Goal: Transaction & Acquisition: Purchase product/service

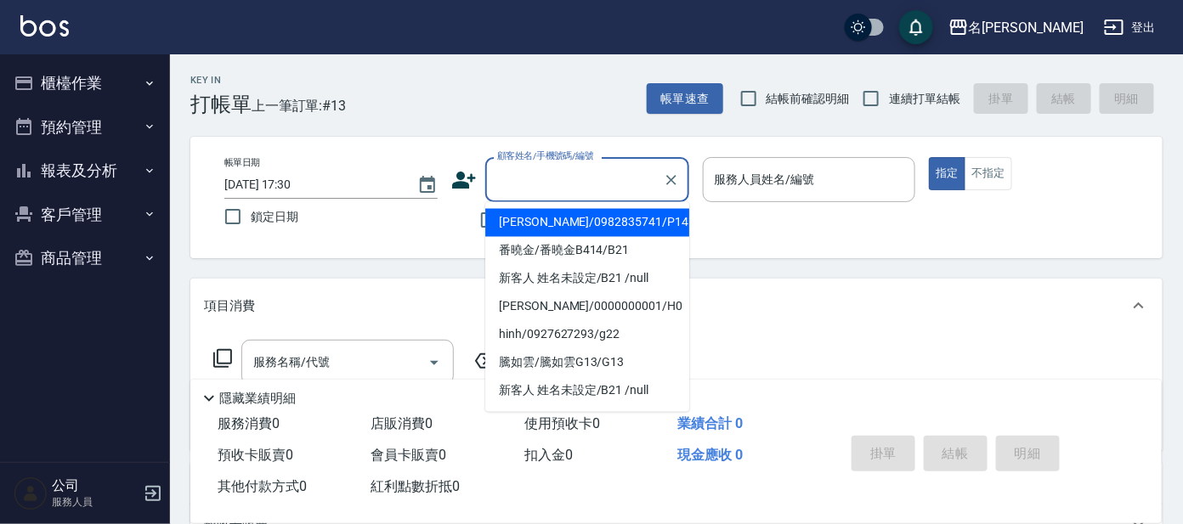
drag, startPoint x: 572, startPoint y: 187, endPoint x: 559, endPoint y: 187, distance: 12.7
click at [565, 187] on input "顧客姓名/手機號碼/編號" at bounding box center [574, 180] width 163 height 30
type input "g"
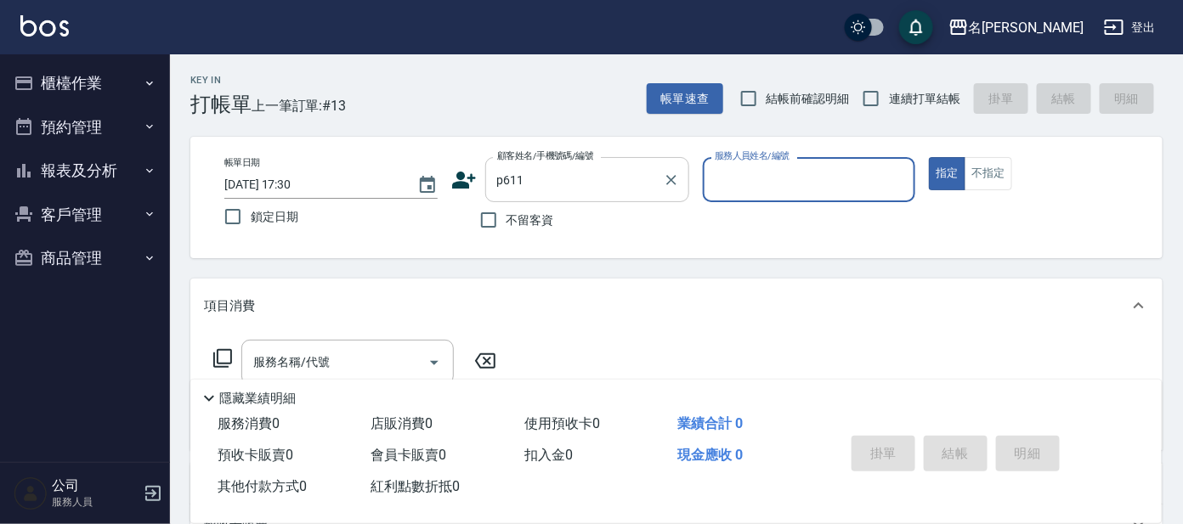
click at [569, 177] on input "p611" at bounding box center [574, 180] width 163 height 30
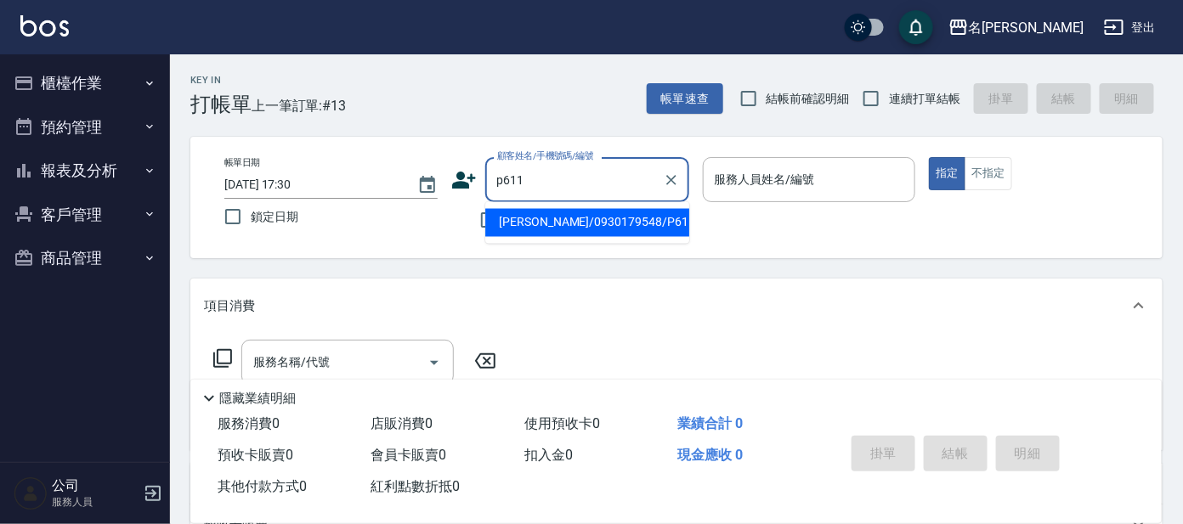
click at [578, 224] on li "[PERSON_NAME]/0930179548/P611" at bounding box center [587, 223] width 204 height 28
type input "[PERSON_NAME]/0930179548/P611"
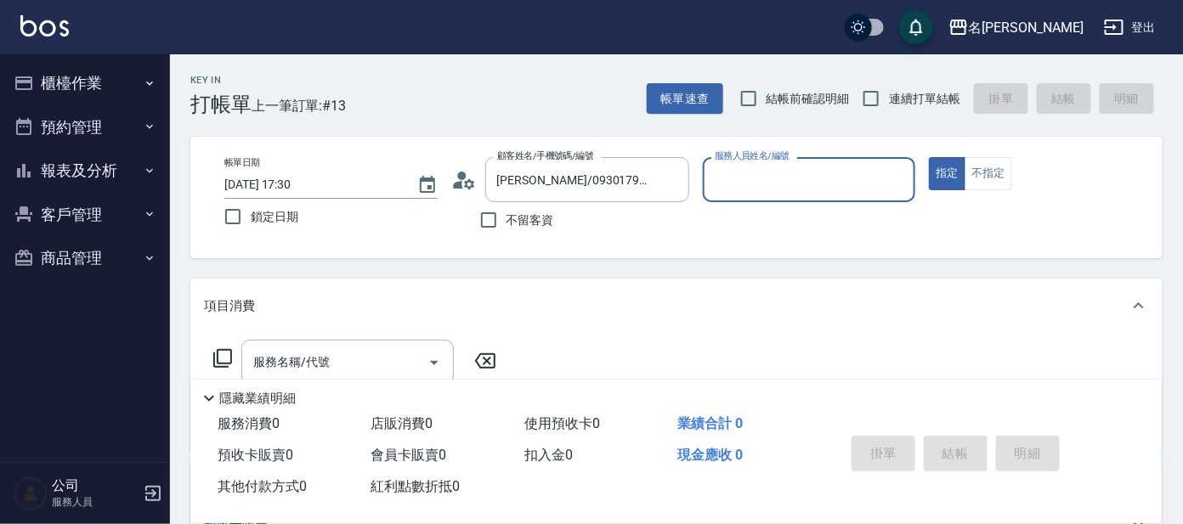
type input "[PERSON_NAME]-7"
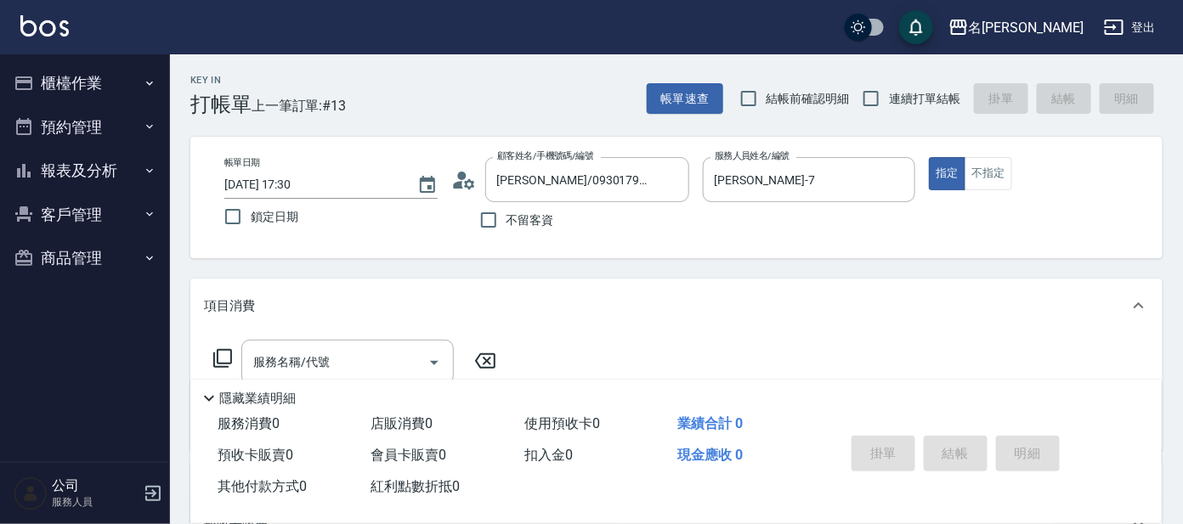
click at [219, 359] on icon at bounding box center [222, 358] width 20 height 20
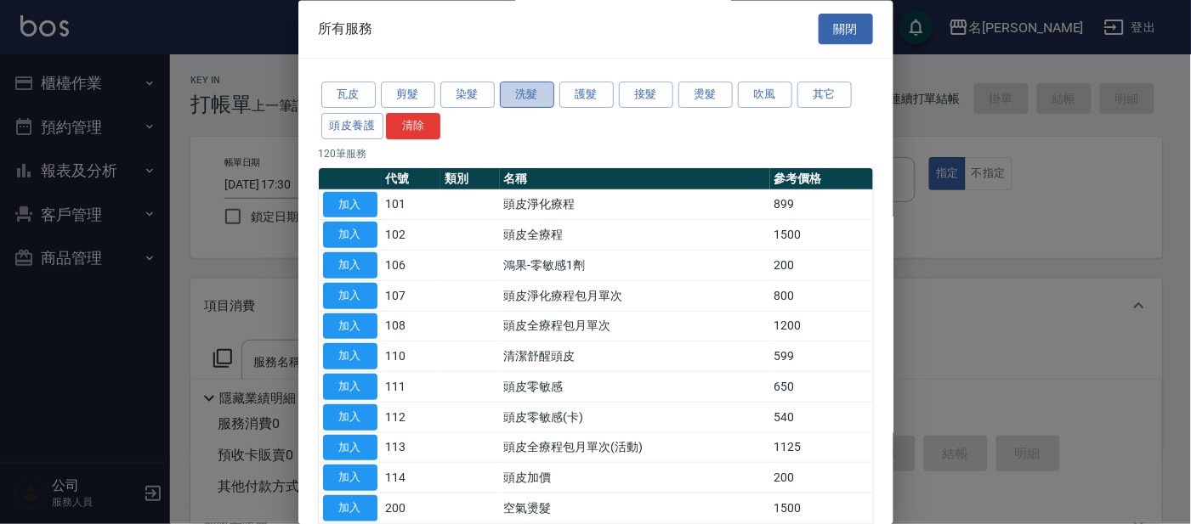
click at [509, 94] on button "洗髮" at bounding box center [527, 95] width 54 height 26
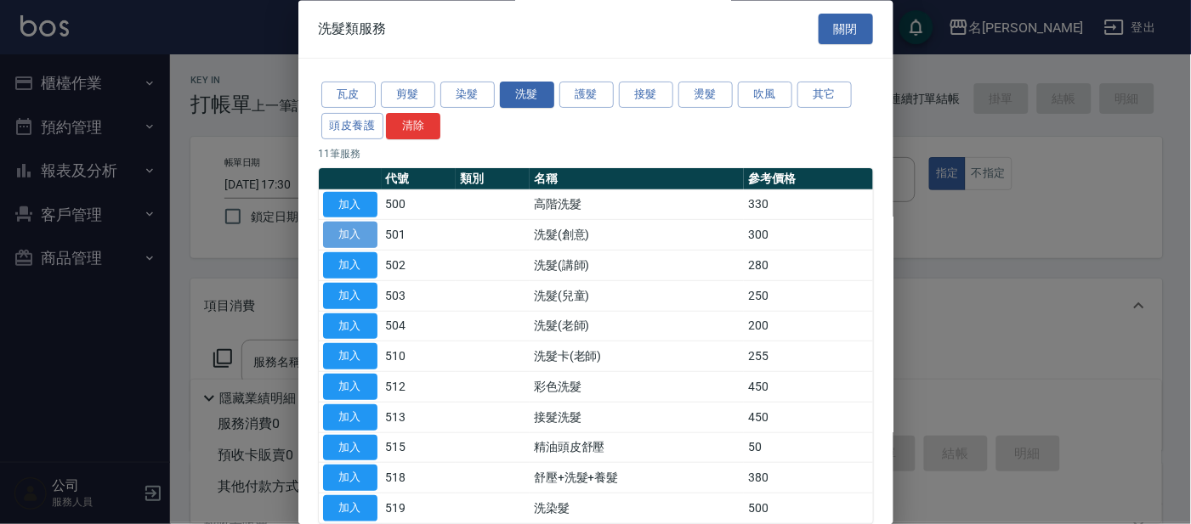
click at [339, 233] on button "加入" at bounding box center [350, 236] width 54 height 26
type input "洗髮(創意)(501)"
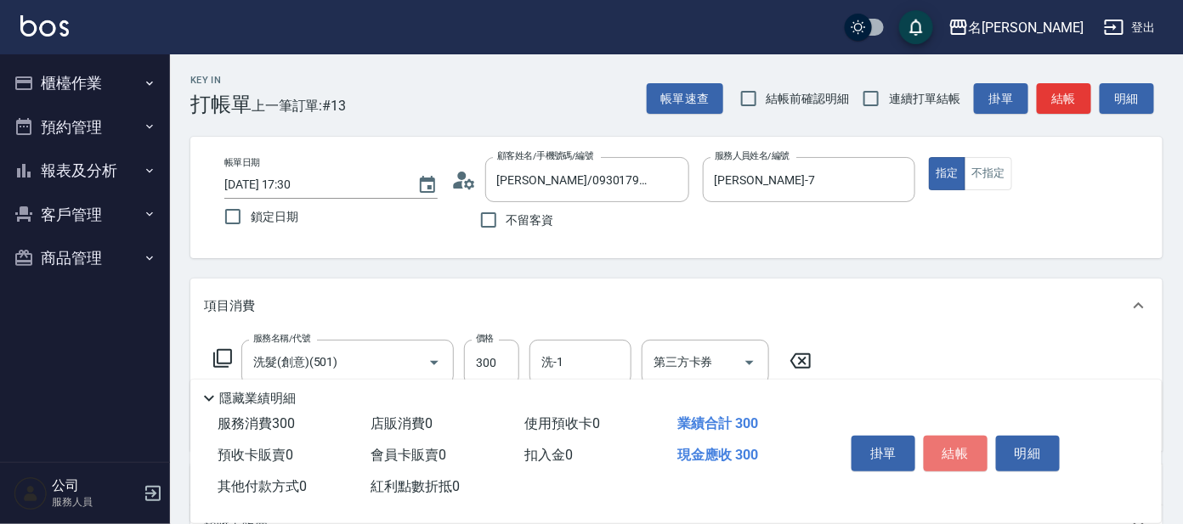
click at [940, 450] on button "結帳" at bounding box center [956, 454] width 64 height 36
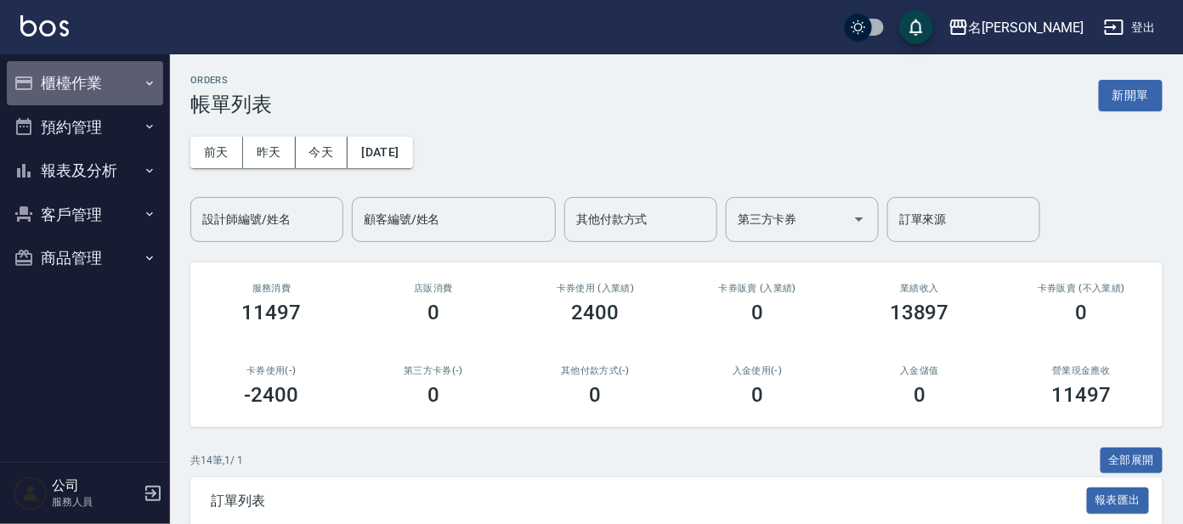
click at [46, 80] on button "櫃檯作業" at bounding box center [85, 83] width 156 height 44
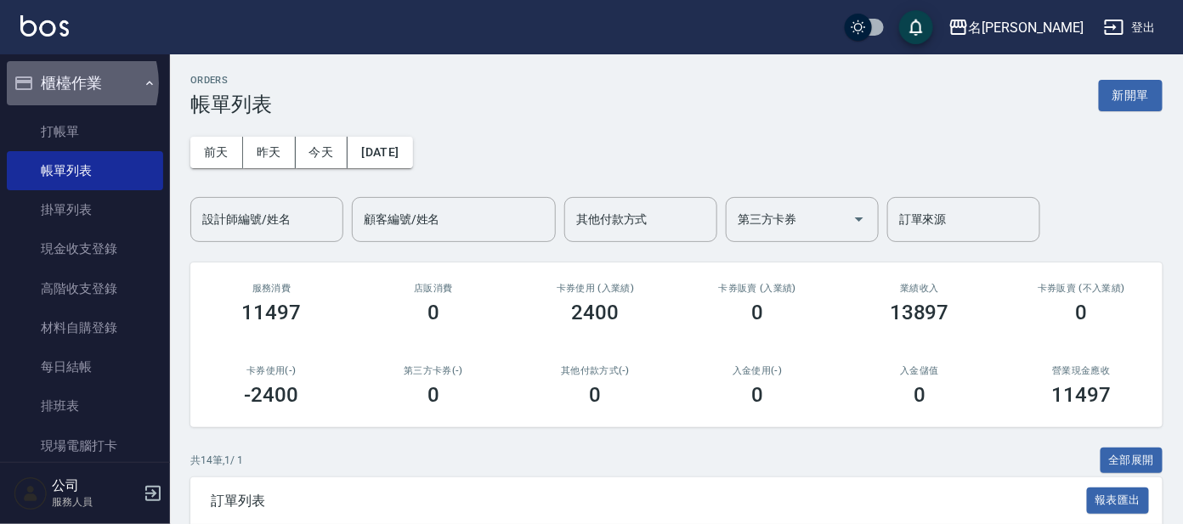
click at [70, 83] on button "櫃檯作業" at bounding box center [85, 83] width 156 height 44
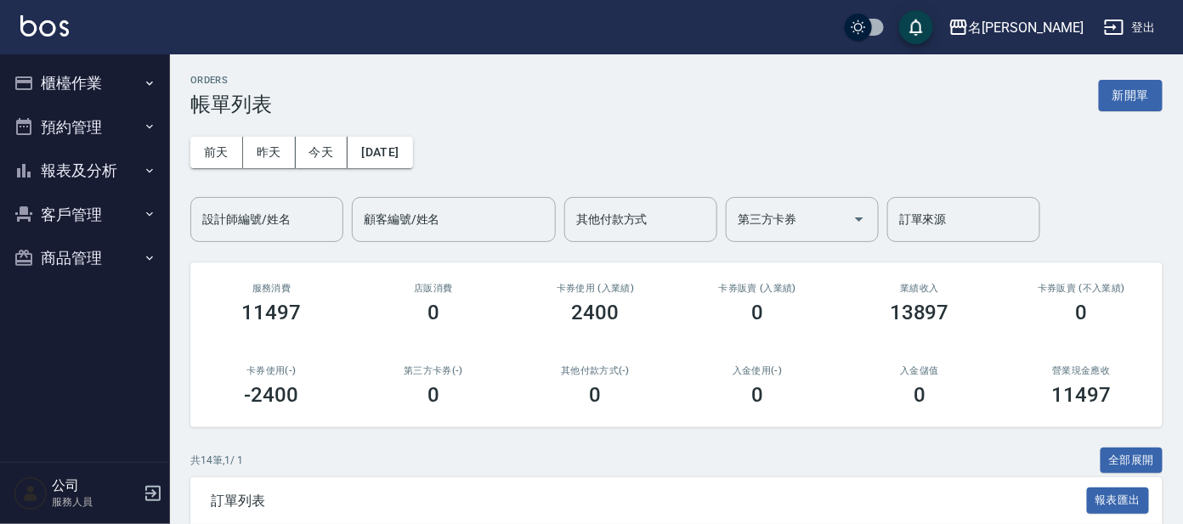
click at [59, 89] on button "櫃檯作業" at bounding box center [85, 83] width 156 height 44
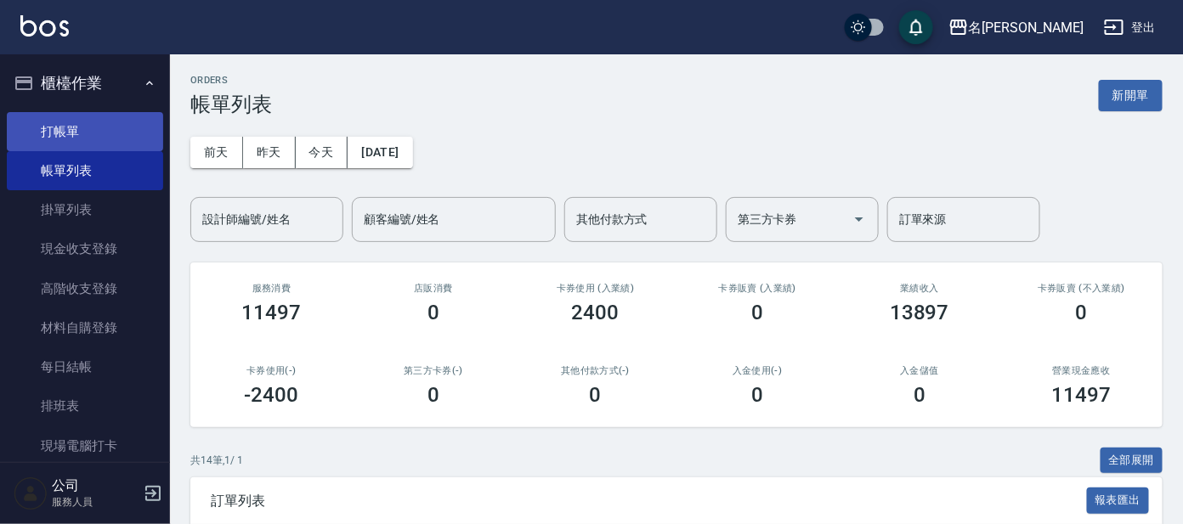
click at [59, 132] on link "打帳單" at bounding box center [85, 131] width 156 height 39
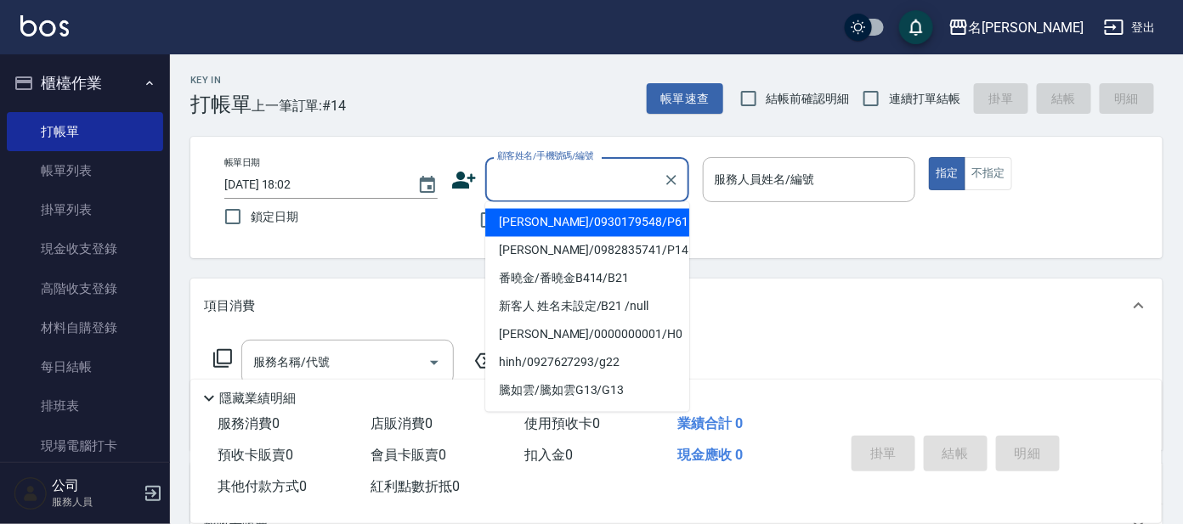
click at [564, 183] on input "顧客姓名/手機號碼/編號" at bounding box center [574, 180] width 163 height 30
click at [540, 219] on li "[PERSON_NAME]/0930179548/P611" at bounding box center [587, 223] width 204 height 28
type input "[PERSON_NAME]/0930179548/P611"
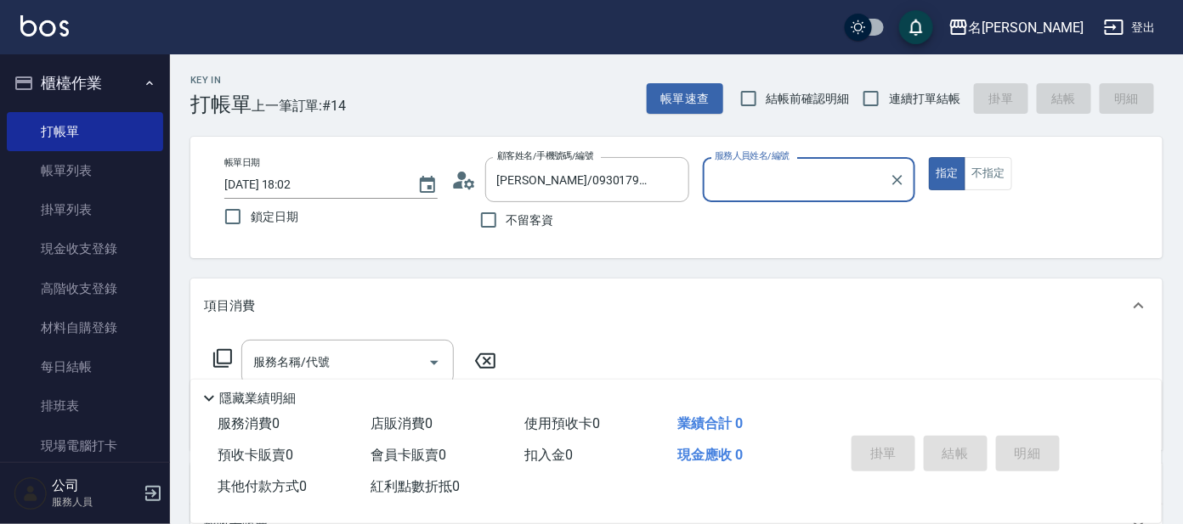
type input "[PERSON_NAME]-7"
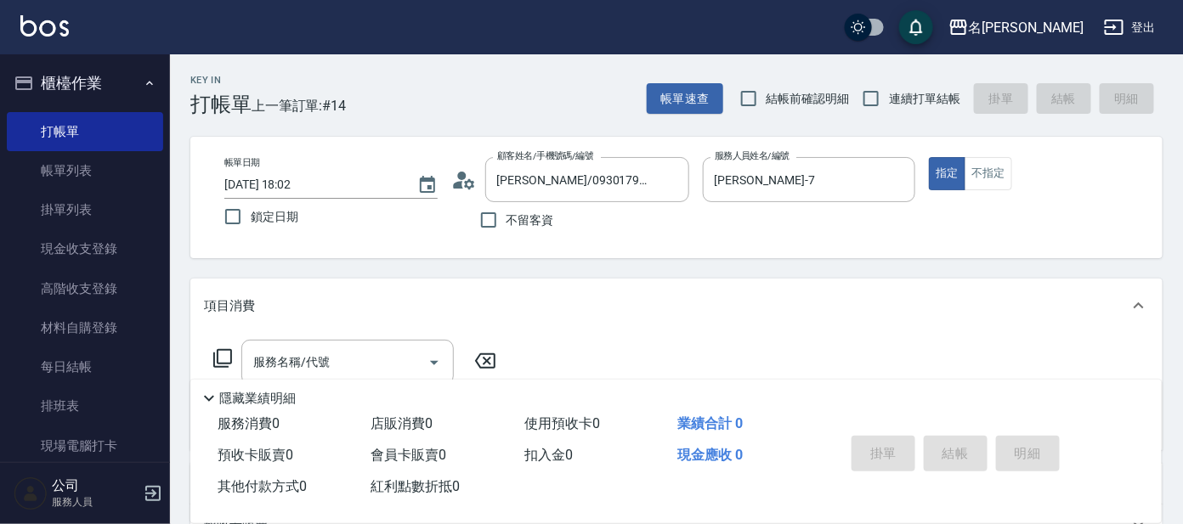
click at [224, 351] on icon at bounding box center [222, 358] width 20 height 20
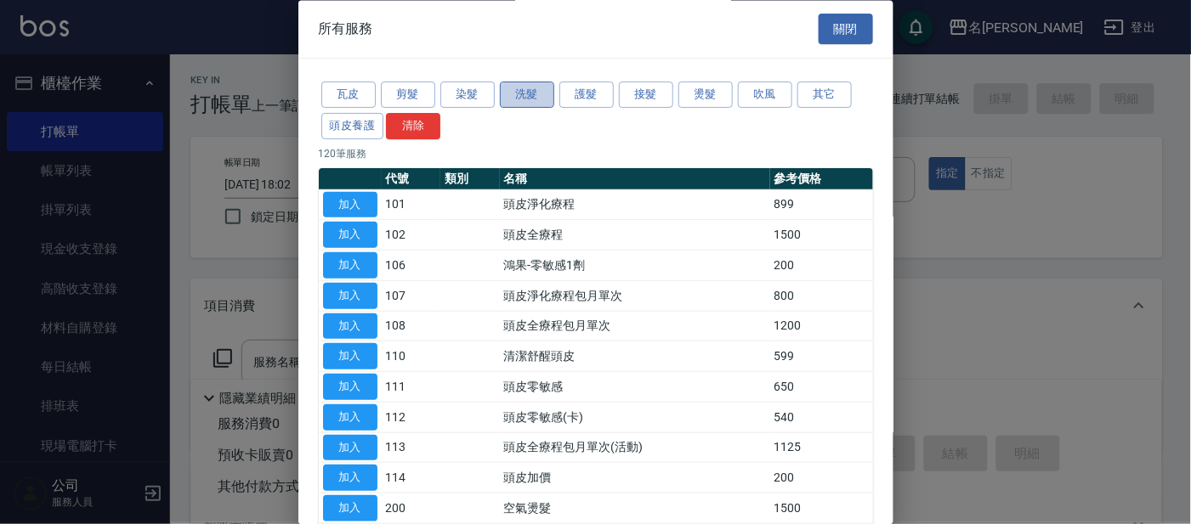
click at [523, 94] on button "洗髮" at bounding box center [527, 95] width 54 height 26
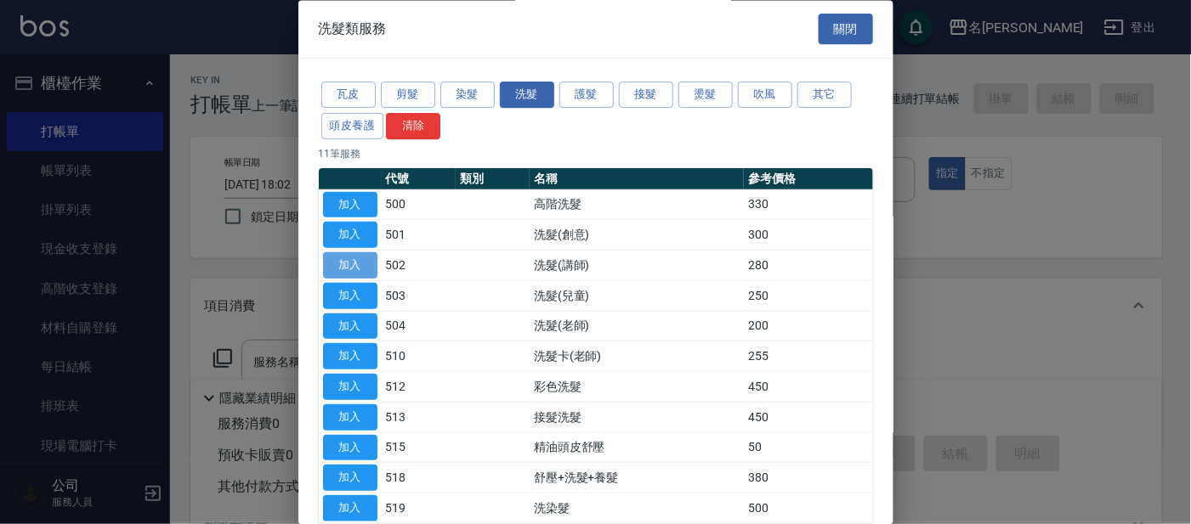
drag, startPoint x: 349, startPoint y: 265, endPoint x: 370, endPoint y: 252, distance: 24.5
click at [351, 258] on button "加入" at bounding box center [350, 266] width 54 height 26
type input "洗髮(講師)(502)"
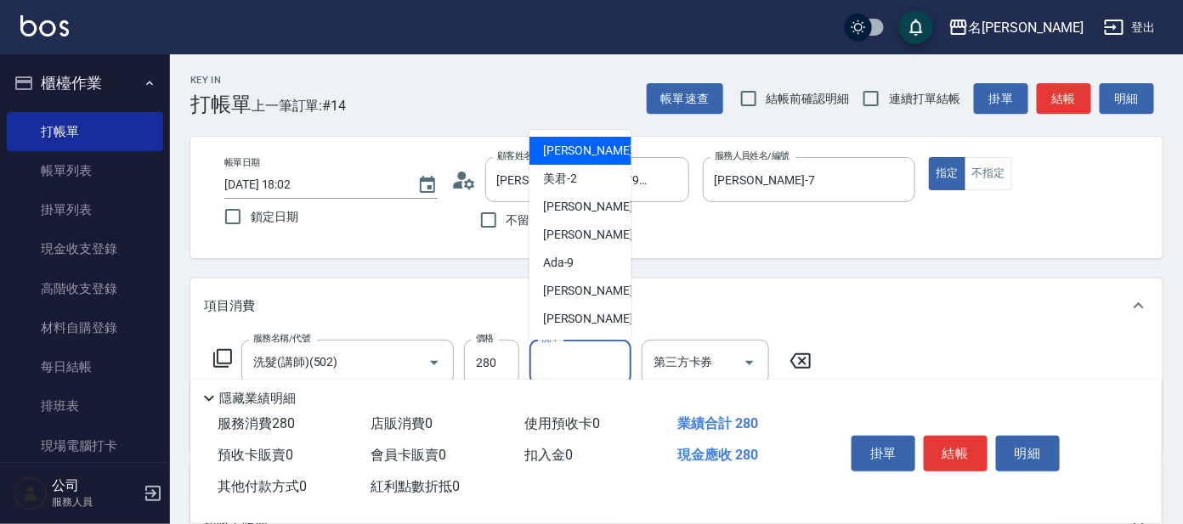
click at [549, 362] on input "洗-1" at bounding box center [580, 363] width 87 height 30
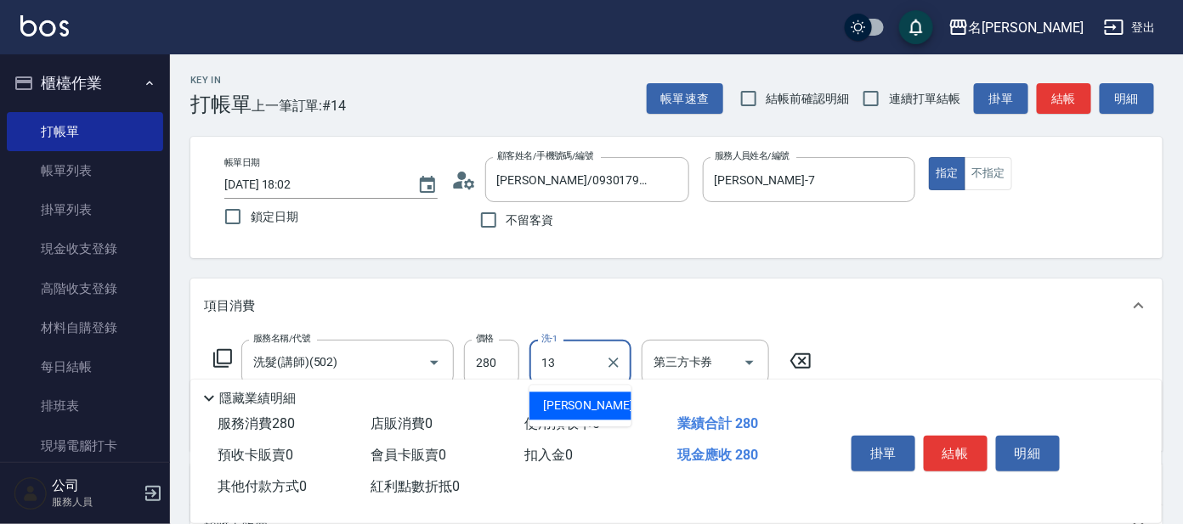
click at [594, 410] on span "[PERSON_NAME] -13" at bounding box center [596, 407] width 107 height 18
type input "[PERSON_NAME]-13"
click at [948, 440] on button "結帳" at bounding box center [956, 454] width 64 height 36
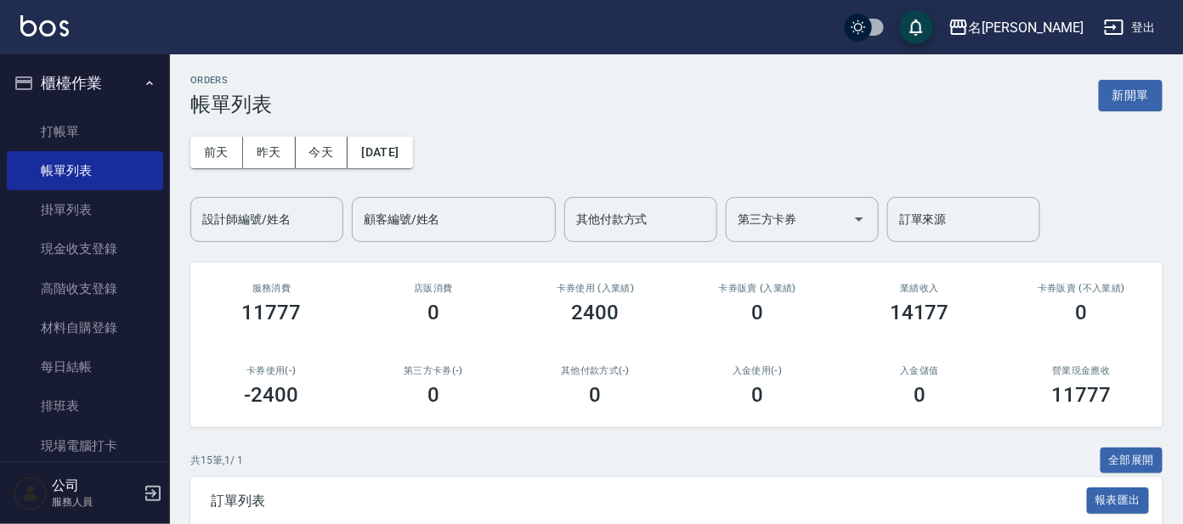
scroll to position [318, 0]
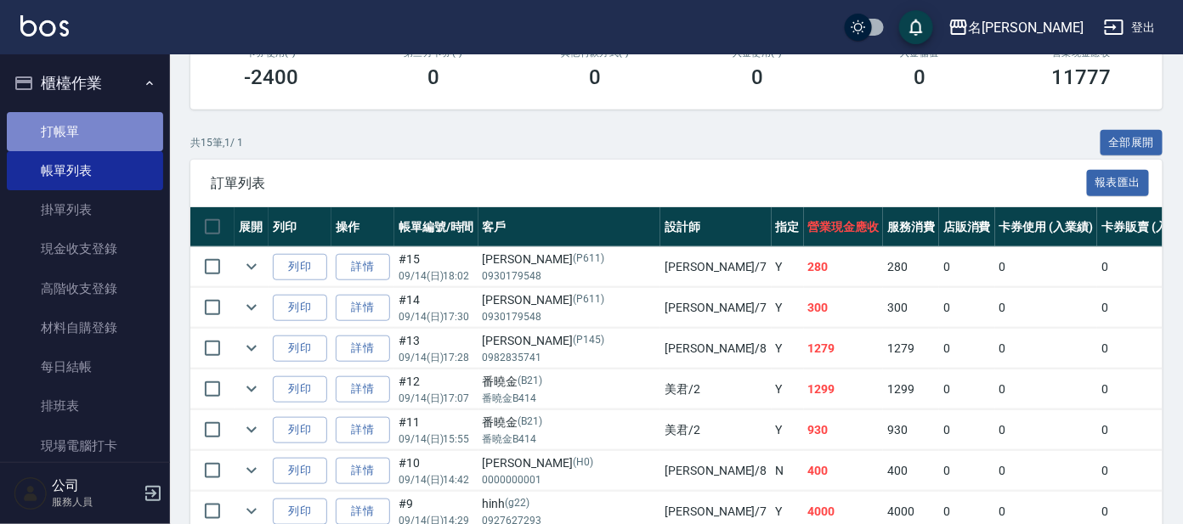
click at [88, 144] on link "打帳單" at bounding box center [85, 131] width 156 height 39
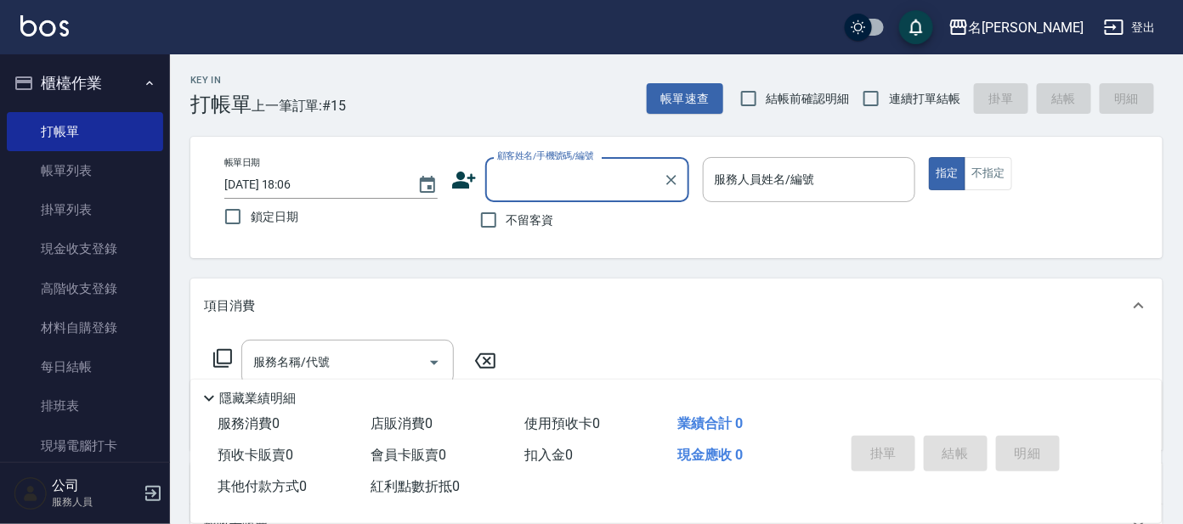
click at [535, 178] on input "顧客姓名/手機號碼/編號" at bounding box center [574, 180] width 163 height 30
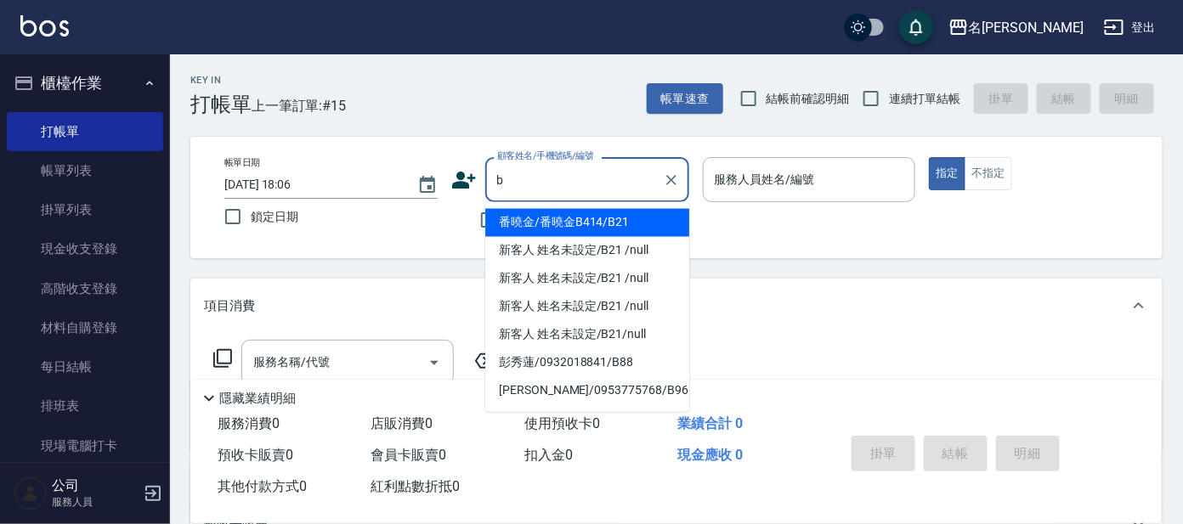
type input "番曉金/番曉金B414/B21"
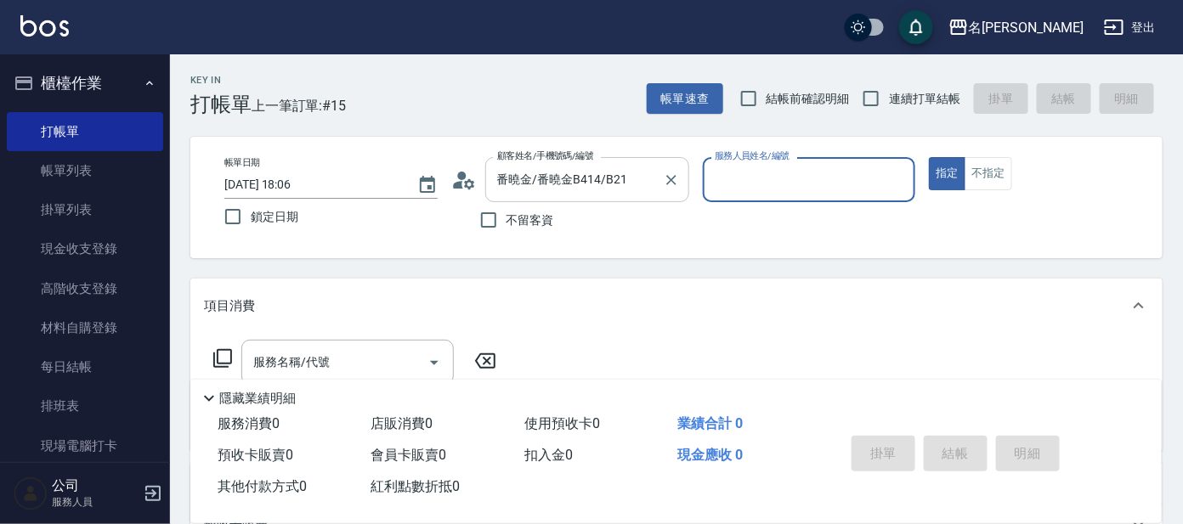
type input "美君-2"
click at [929, 157] on button "指定" at bounding box center [947, 173] width 37 height 33
type button "true"
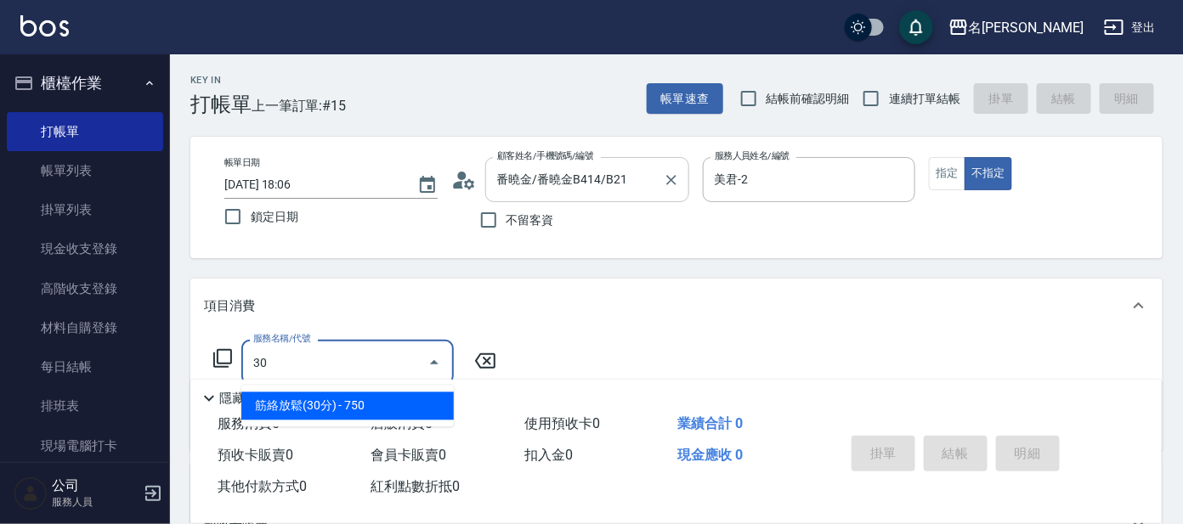
type input "308"
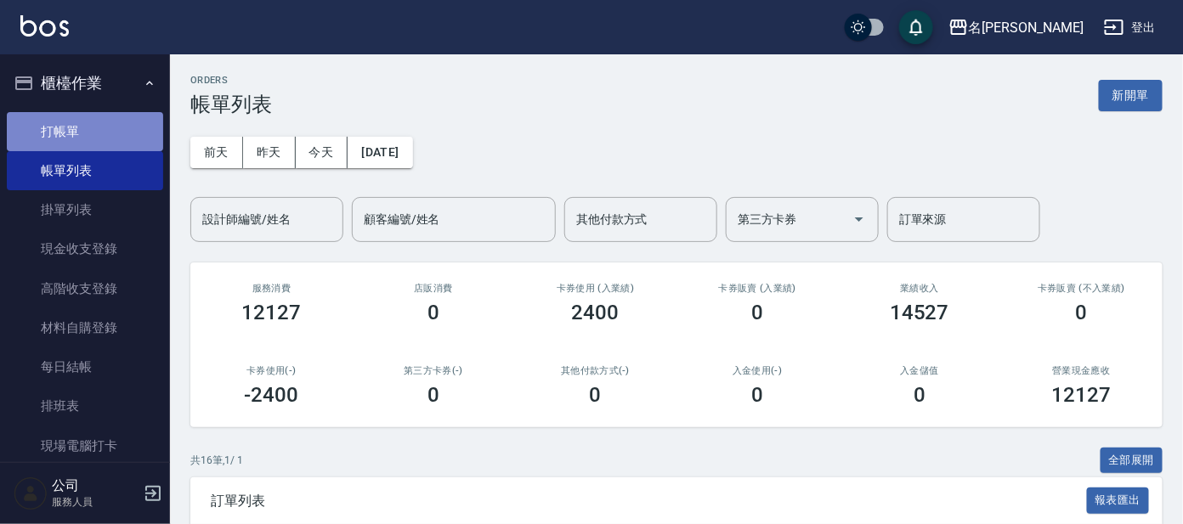
click at [112, 141] on link "打帳單" at bounding box center [85, 131] width 156 height 39
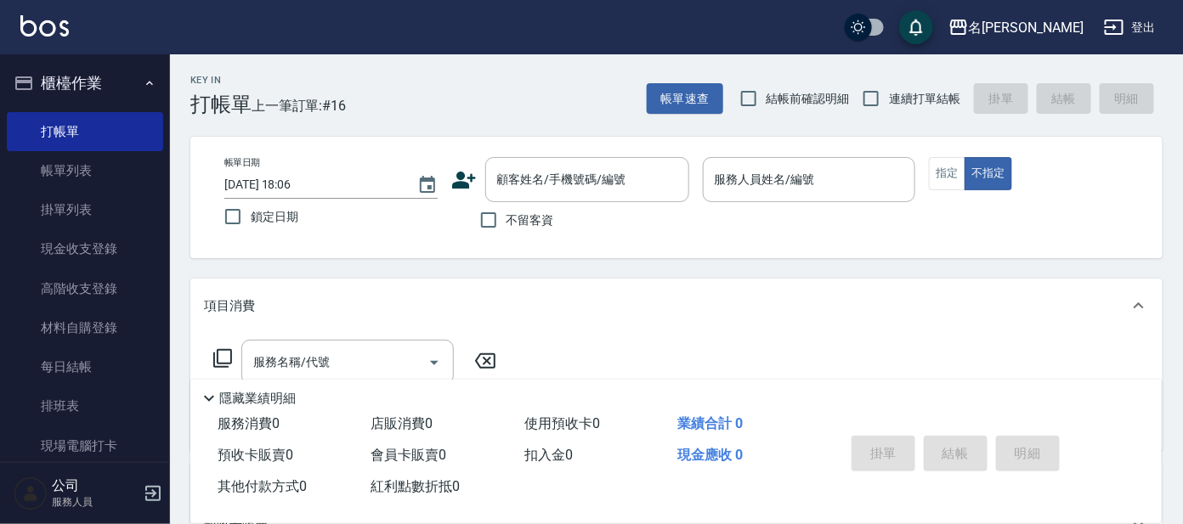
click at [881, 117] on div "Key In 打帳單 上一筆訂單:#16 帳單速查 結帳前確認明細 連續打單結帳 掛單 結帳 明細 帳單日期 [DATE] 18:06 鎖定日期 顧客姓名/手…" at bounding box center [676, 440] width 1013 height 773
click at [897, 105] on span "連續打單結帳" at bounding box center [924, 99] width 71 height 18
click at [889, 105] on input "連續打單結帳" at bounding box center [871, 99] width 36 height 36
checkbox input "true"
click at [641, 169] on input "顧客姓名/手機號碼/編號" at bounding box center [574, 180] width 163 height 30
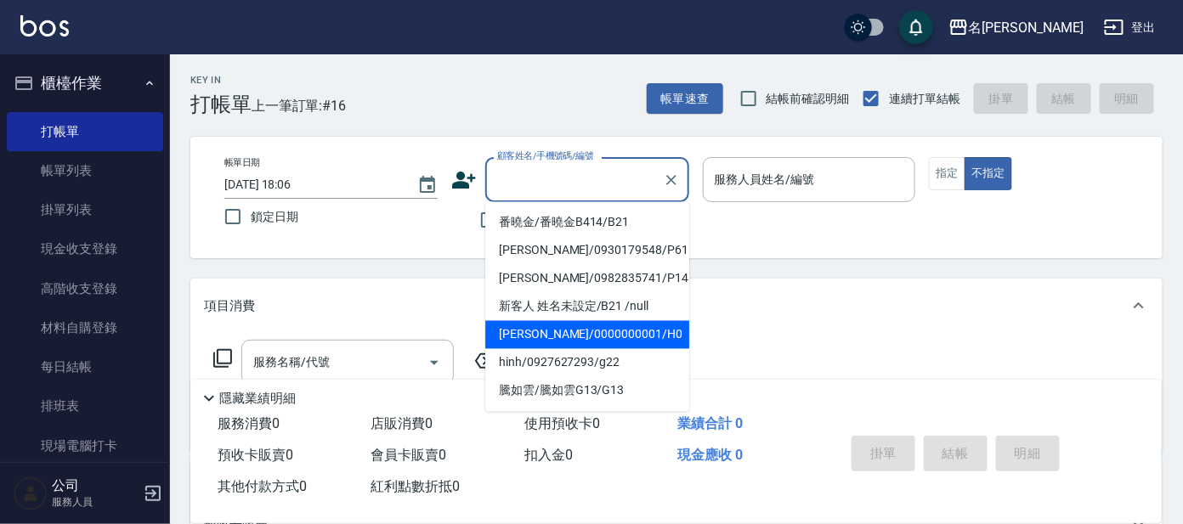
drag, startPoint x: 582, startPoint y: 325, endPoint x: 611, endPoint y: 312, distance: 31.6
click at [583, 325] on li "[PERSON_NAME]/0000000001/H0" at bounding box center [587, 335] width 204 height 28
type input "[PERSON_NAME]/0000000001/H0"
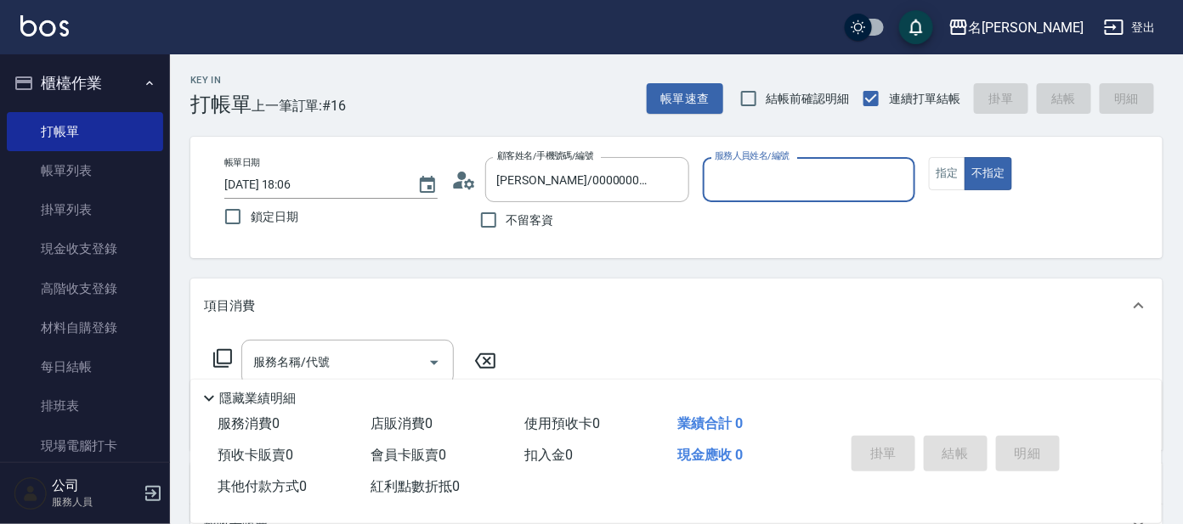
type input "[PERSON_NAME]-8"
click at [352, 362] on input "服務名稱/代號" at bounding box center [335, 363] width 172 height 30
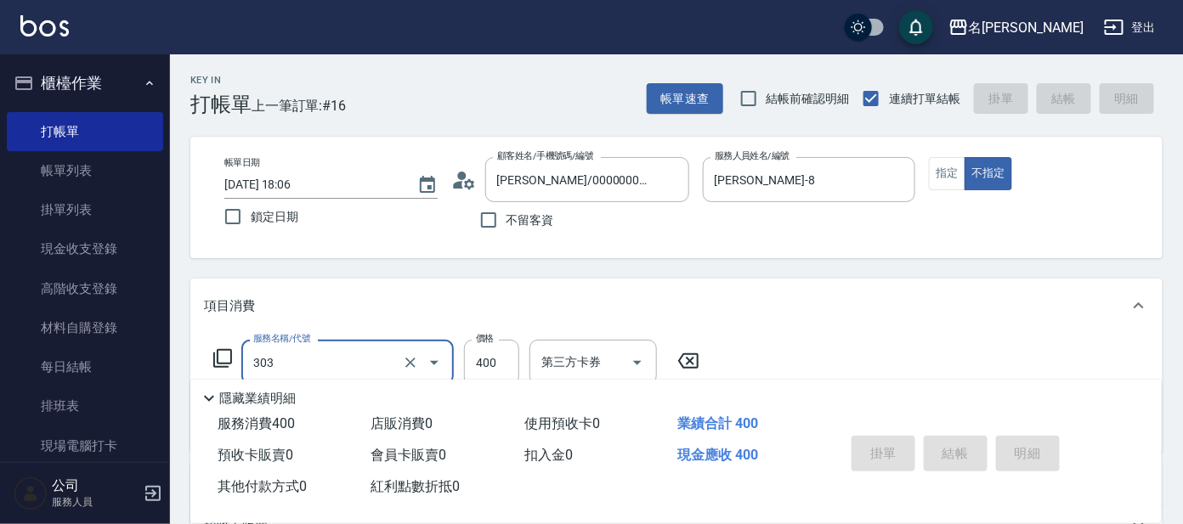
type input "303"
type input "[DATE] 18:07"
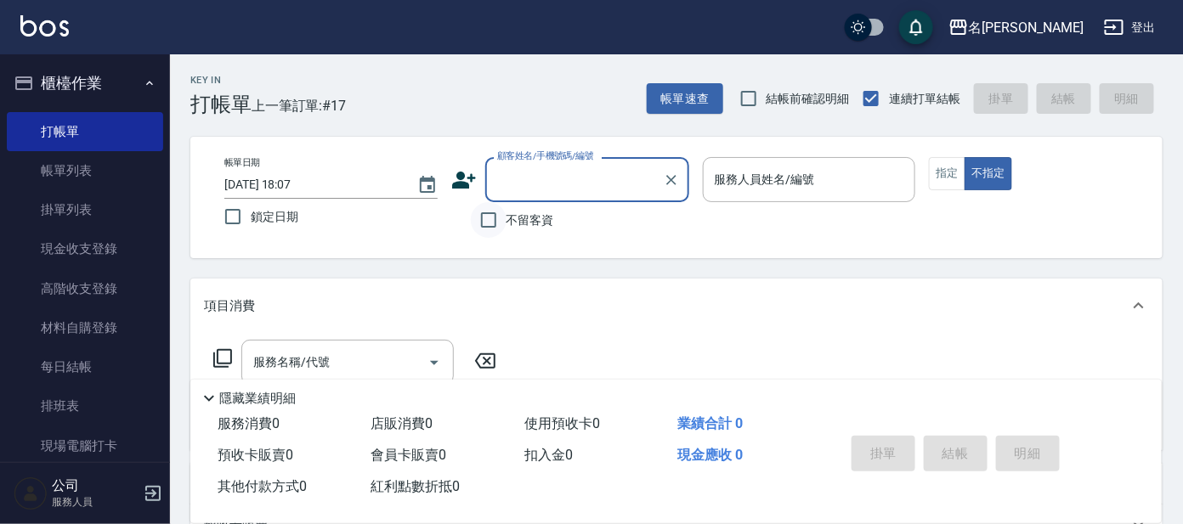
click at [484, 216] on input "不留客資" at bounding box center [489, 220] width 36 height 36
checkbox input "true"
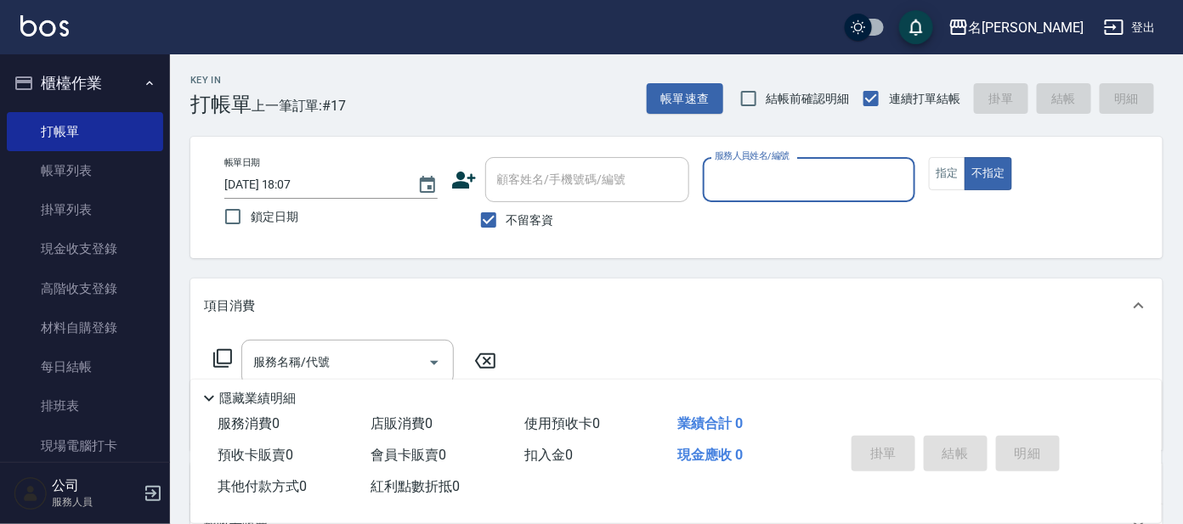
click at [764, 175] on input "服務人員姓名/編號" at bounding box center [809, 180] width 198 height 30
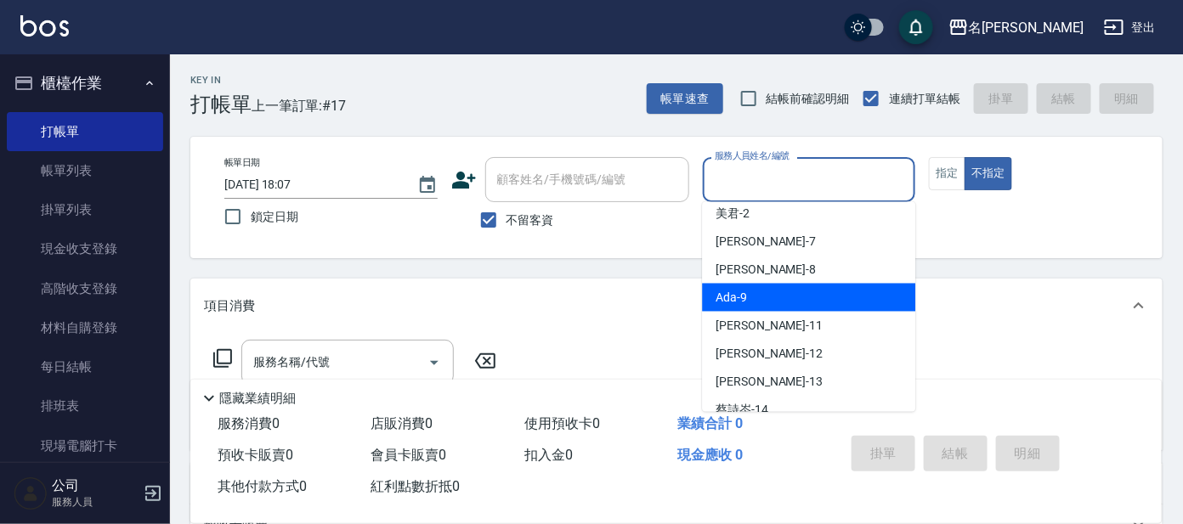
scroll to position [140, 0]
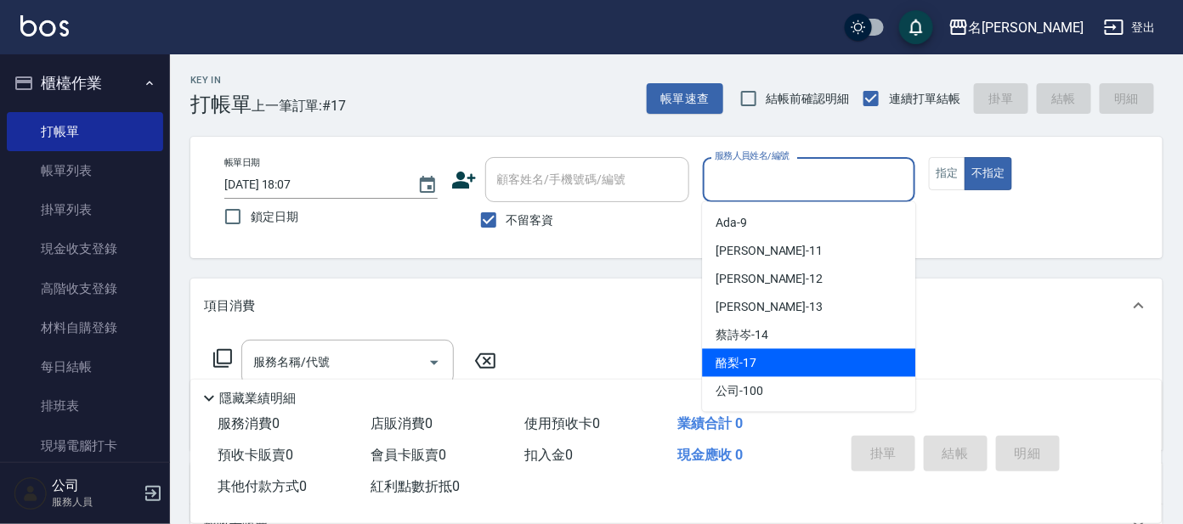
click at [780, 366] on div "酪梨 -17" at bounding box center [808, 363] width 213 height 28
type input "酪梨-17"
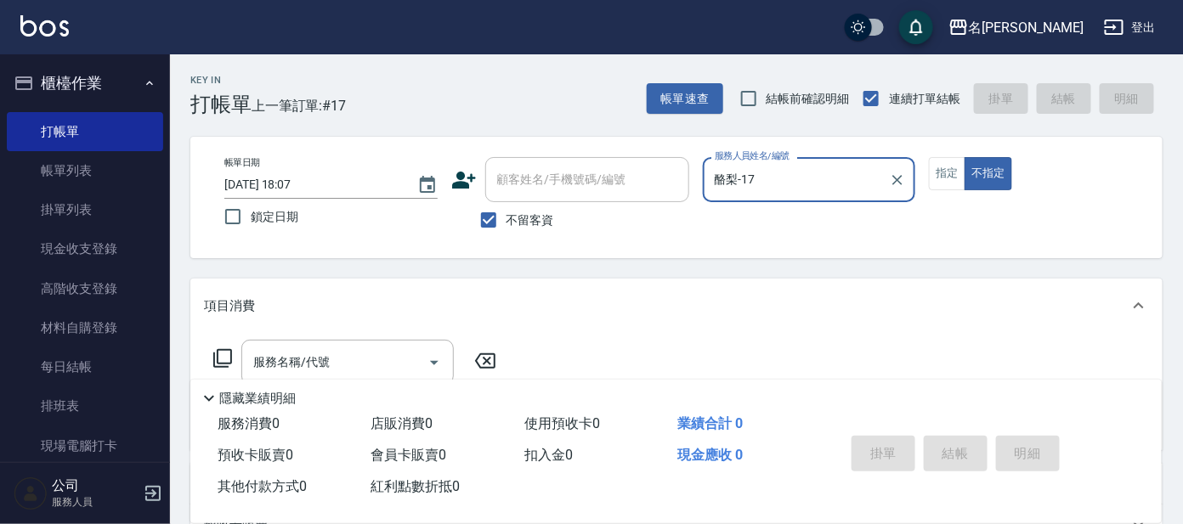
click at [215, 356] on icon at bounding box center [222, 358] width 20 height 20
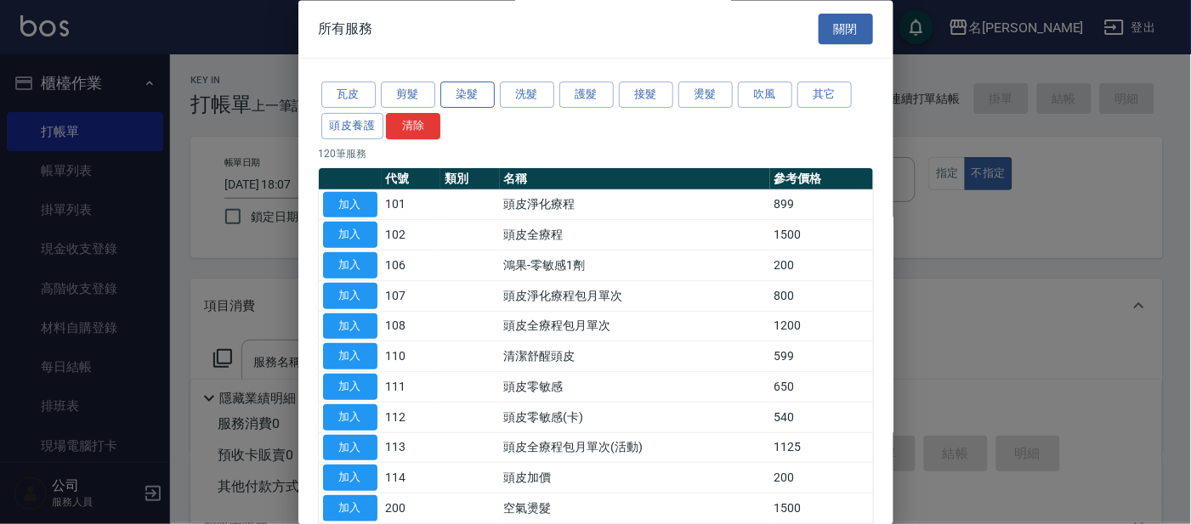
click at [458, 100] on button "染髮" at bounding box center [467, 95] width 54 height 26
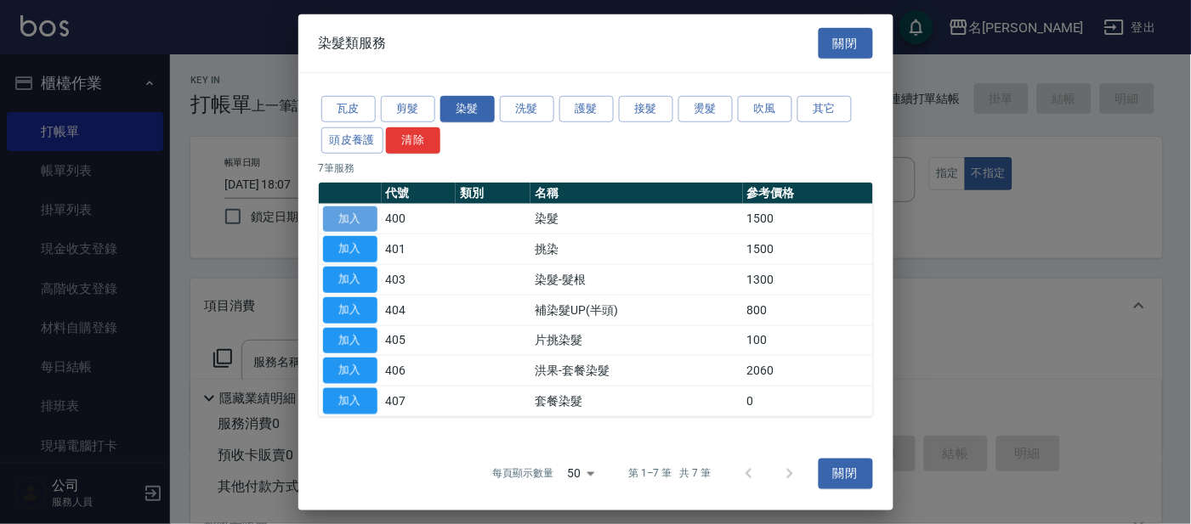
click at [359, 216] on button "加入" at bounding box center [350, 219] width 54 height 26
type input "染髮(400)"
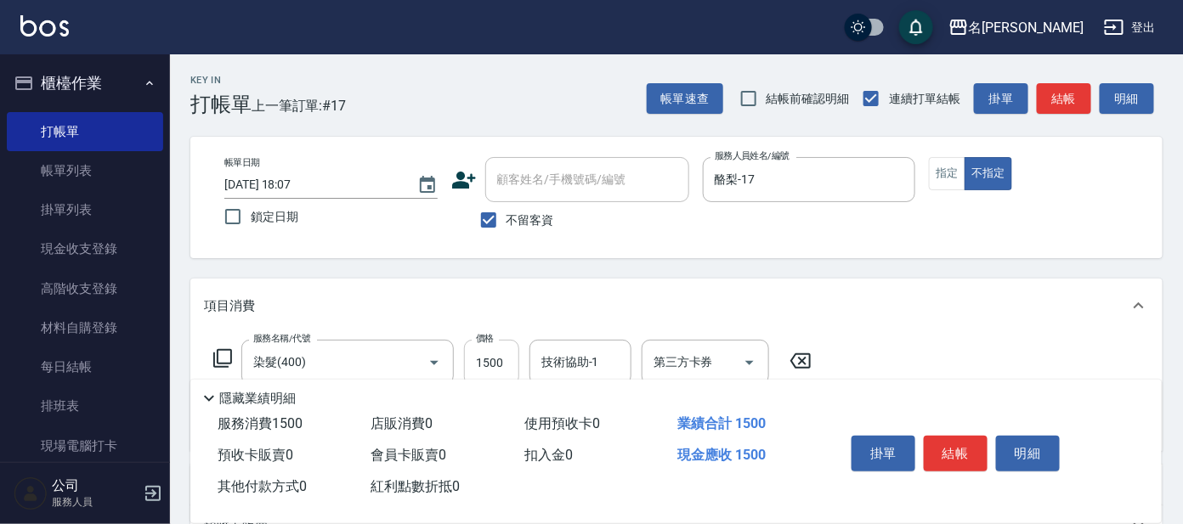
click at [495, 362] on input "1500" at bounding box center [491, 363] width 55 height 46
type input "600"
click at [947, 178] on button "指定" at bounding box center [947, 173] width 37 height 33
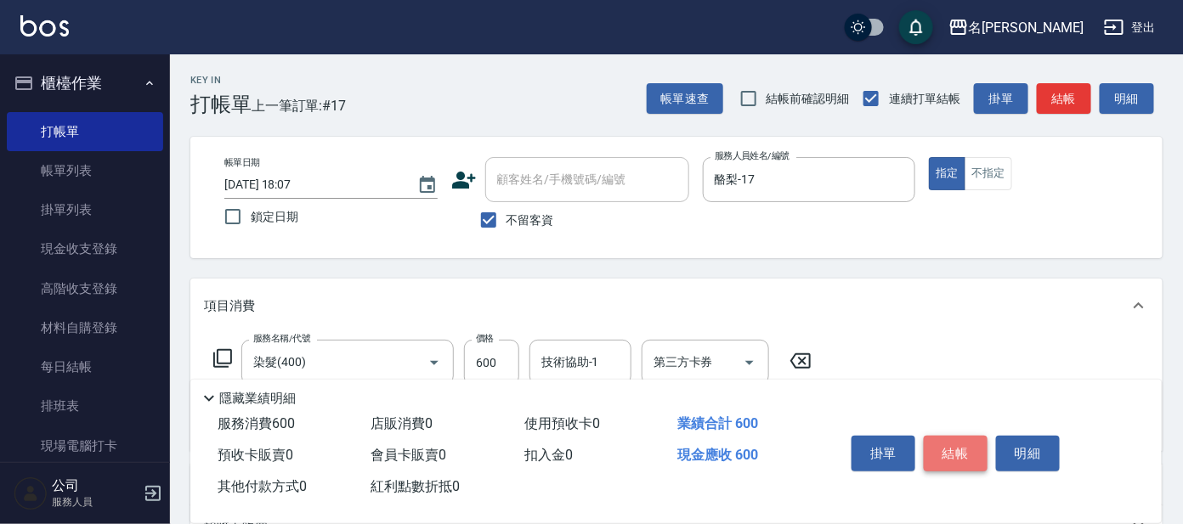
click at [948, 457] on button "結帳" at bounding box center [956, 454] width 64 height 36
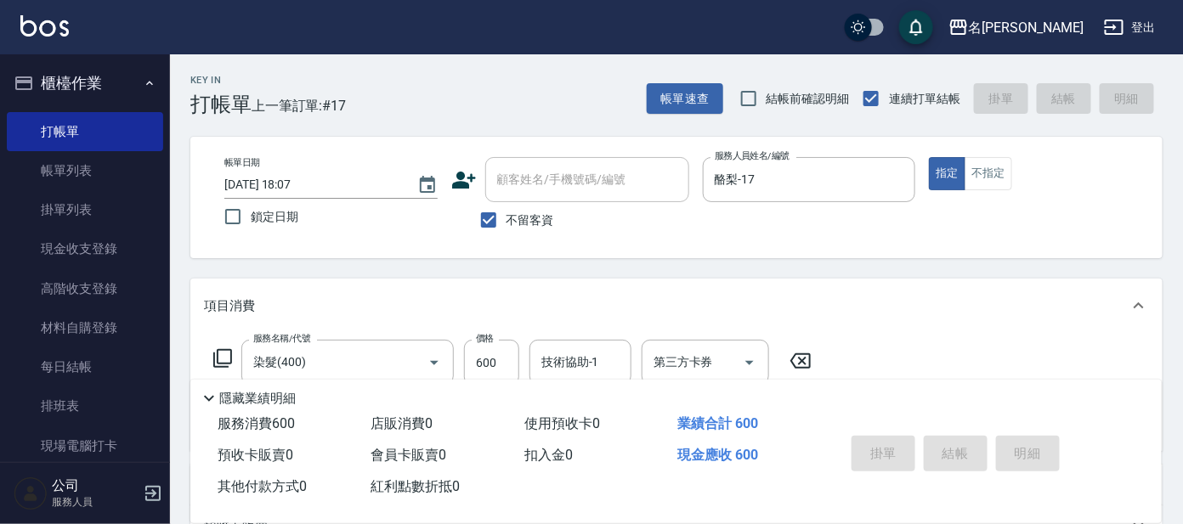
type input "[DATE] 18:30"
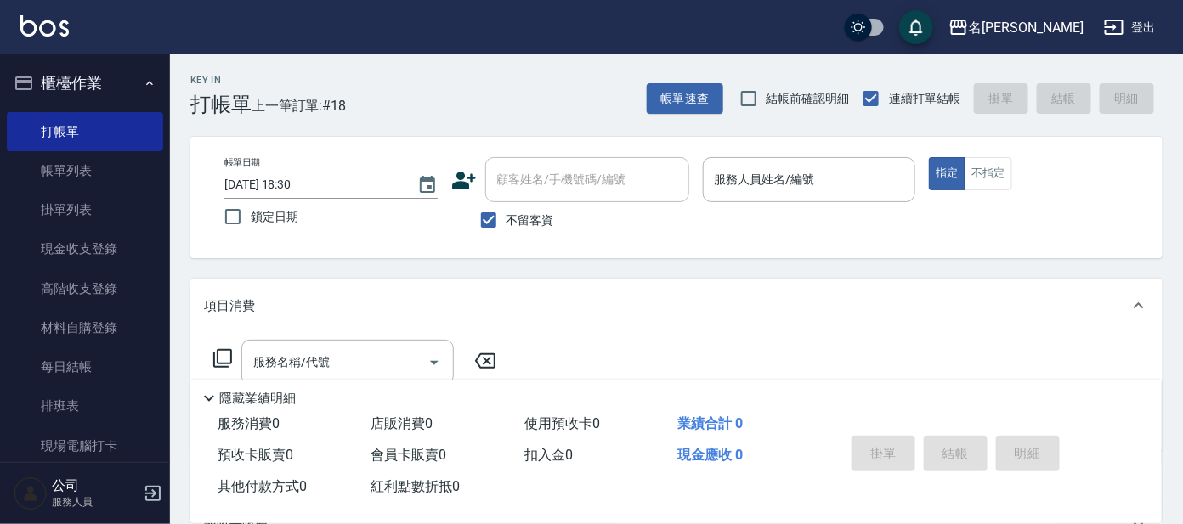
click at [901, 382] on div "隱藏業績明細" at bounding box center [675, 394] width 971 height 29
click at [514, 230] on label "不留客資" at bounding box center [512, 220] width 83 height 36
click at [507, 230] on input "不留客資" at bounding box center [489, 220] width 36 height 36
checkbox input "false"
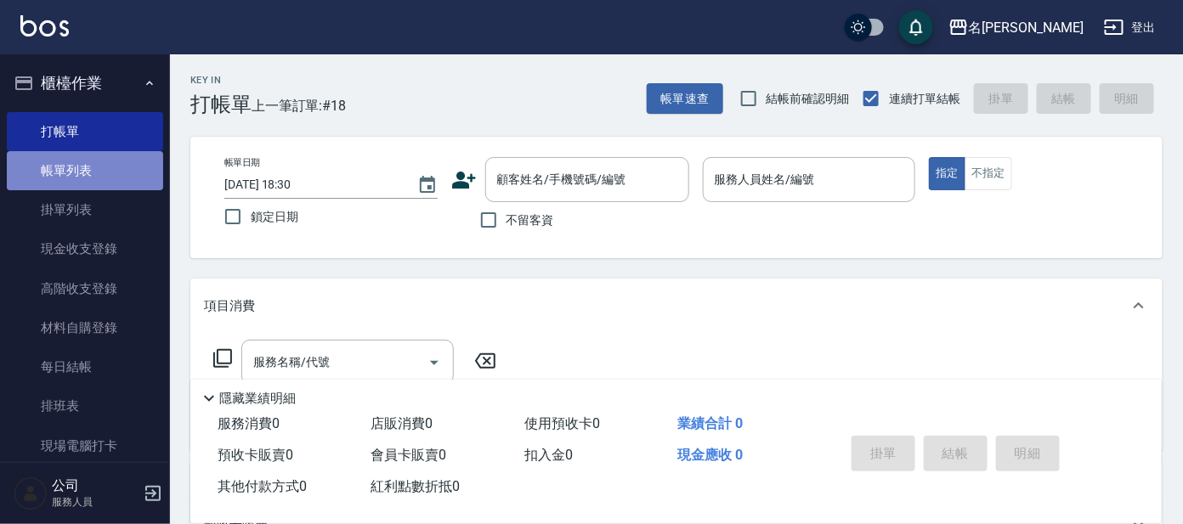
click at [99, 165] on link "帳單列表" at bounding box center [85, 170] width 156 height 39
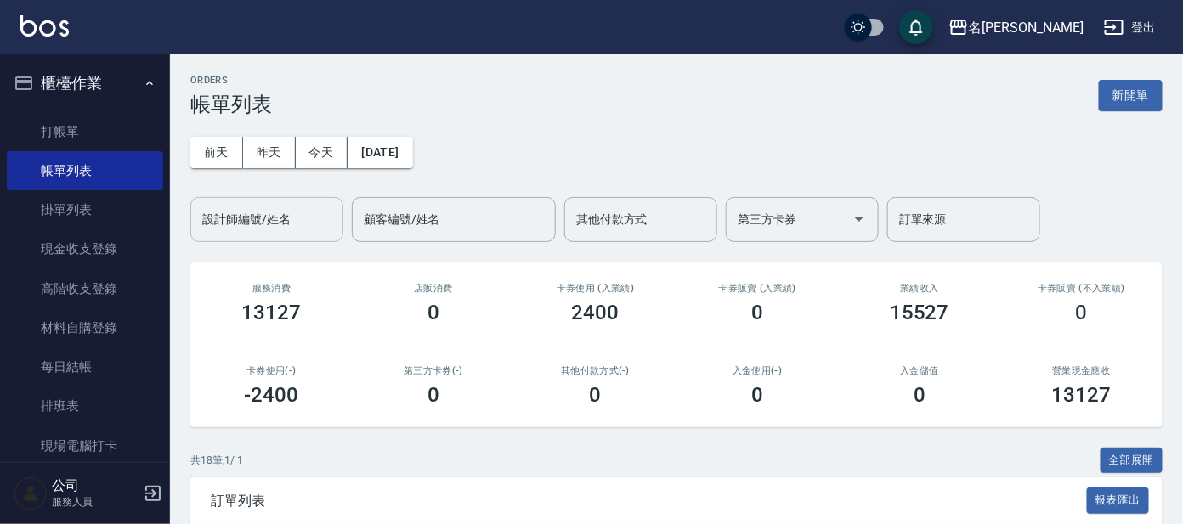
click at [241, 224] on input "設計師編號/姓名" at bounding box center [267, 220] width 138 height 30
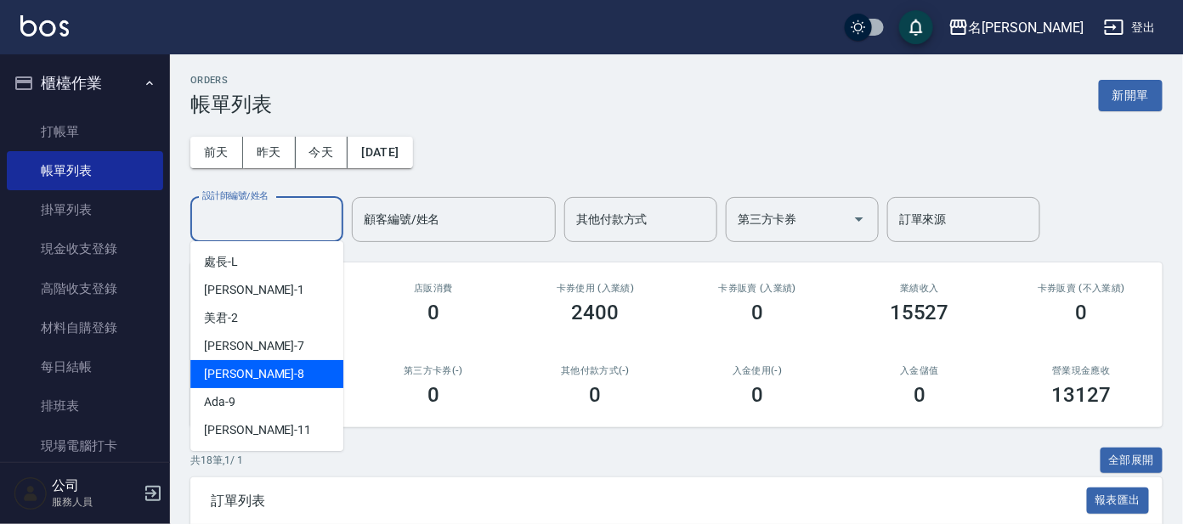
click at [256, 376] on div "[PERSON_NAME] -8" at bounding box center [266, 374] width 153 height 28
type input "[PERSON_NAME]-8"
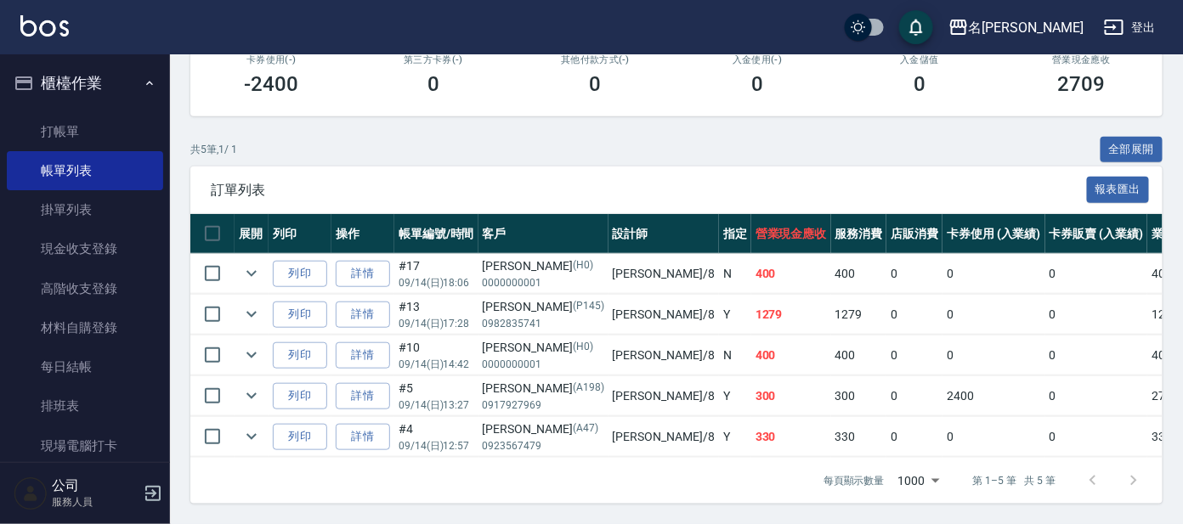
scroll to position [325, 0]
click at [87, 127] on link "打帳單" at bounding box center [85, 131] width 156 height 39
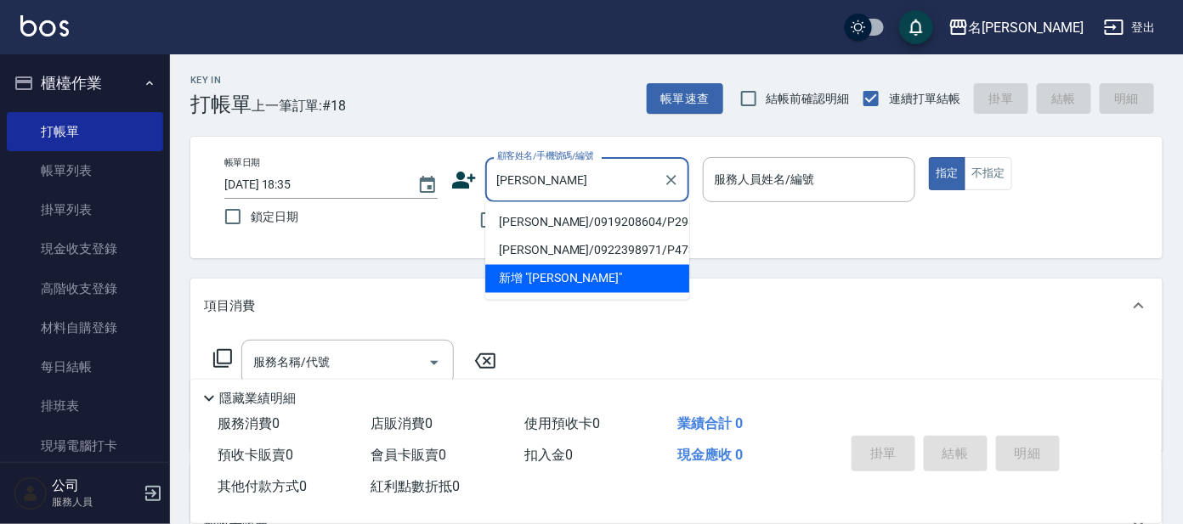
click at [615, 225] on li "[PERSON_NAME]/0919208604/P2985" at bounding box center [587, 223] width 204 height 28
type input "[PERSON_NAME]/0919208604/P2985"
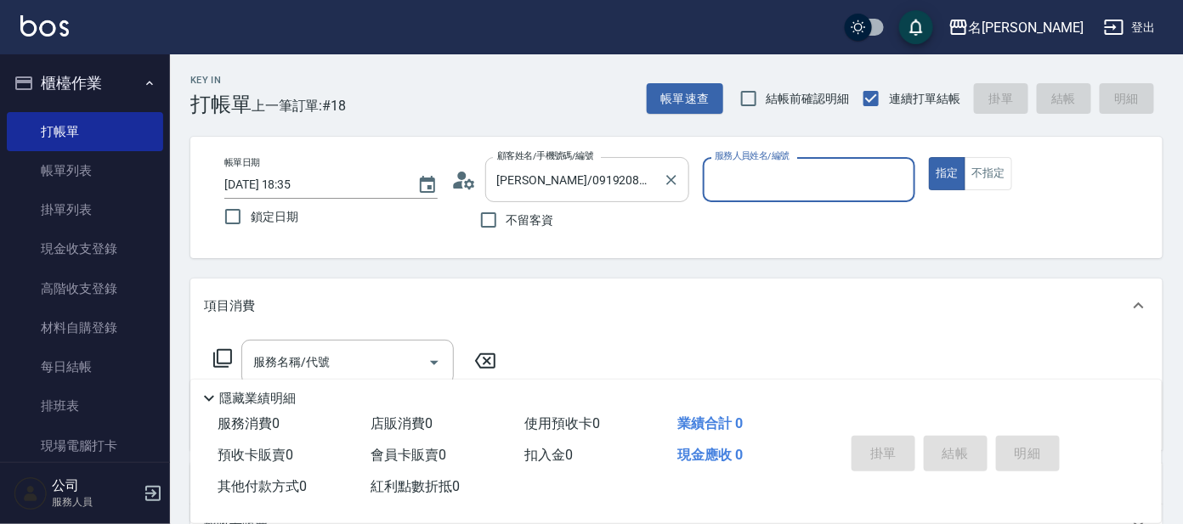
type input "公司 -100"
click at [472, 185] on icon at bounding box center [469, 183] width 10 height 10
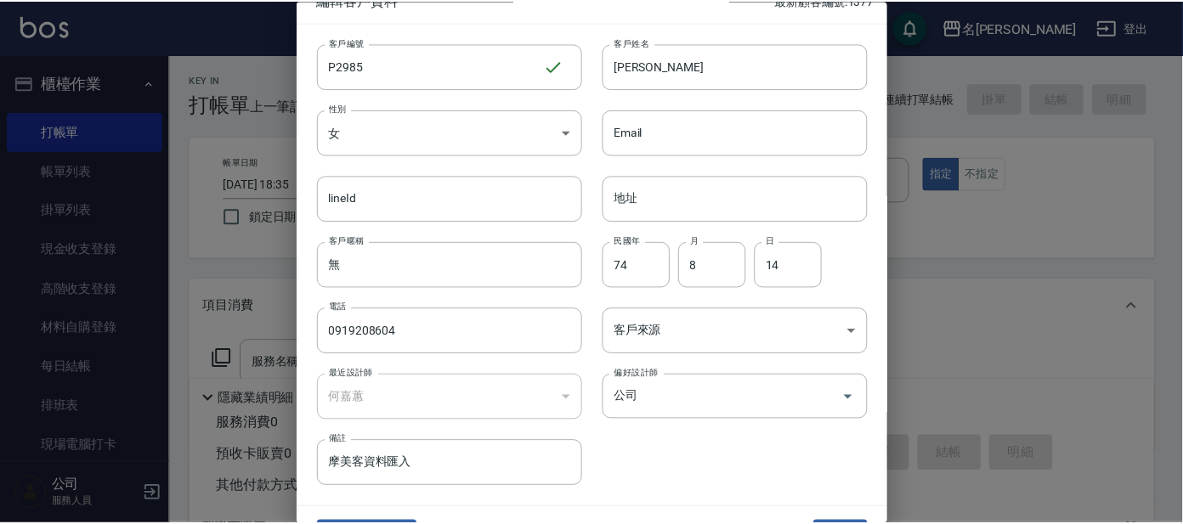
scroll to position [64, 0]
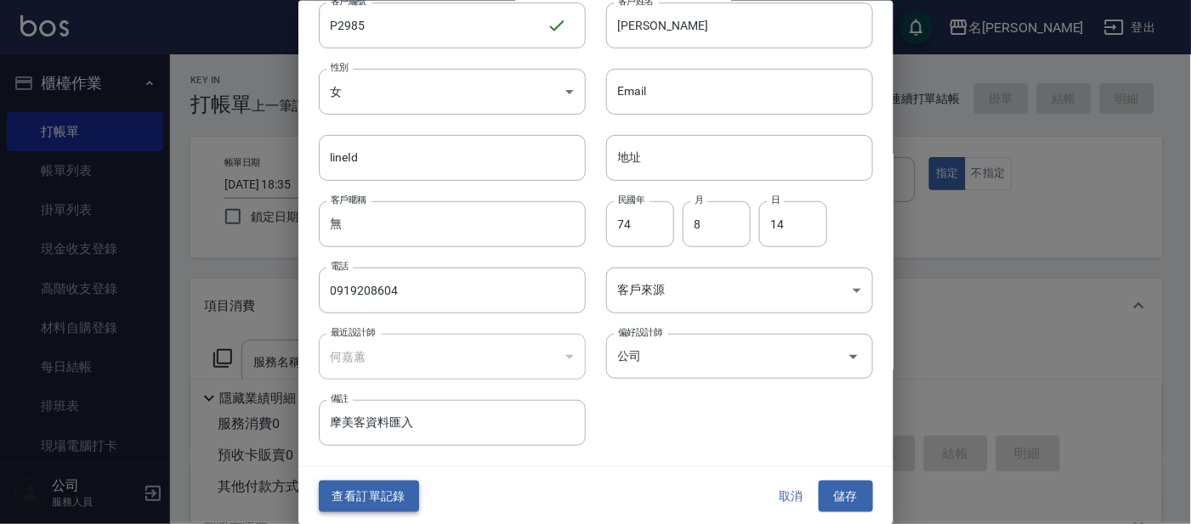
click at [369, 493] on button "查看訂單記錄" at bounding box center [369, 496] width 100 height 31
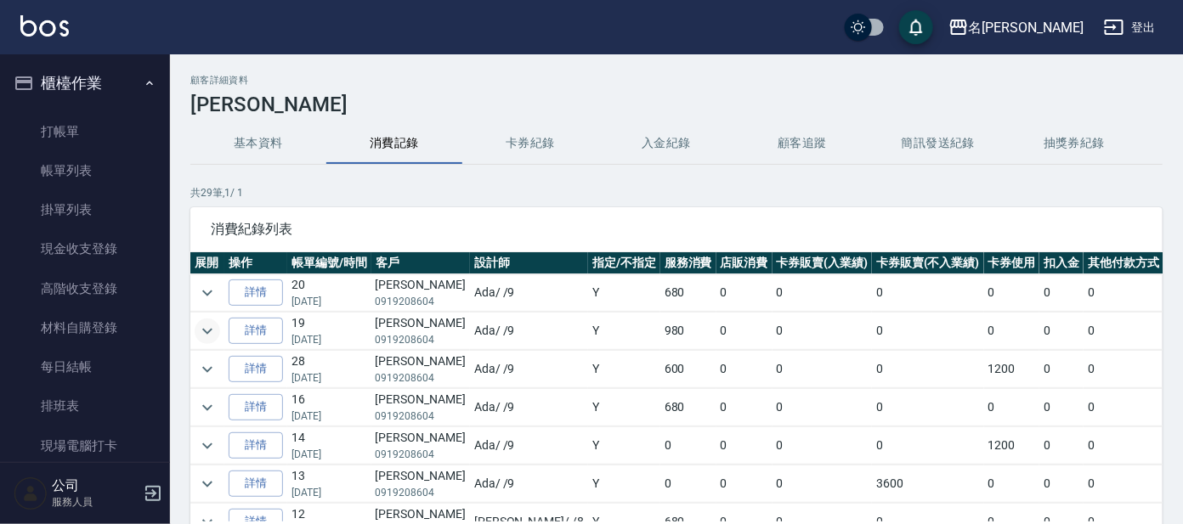
click at [203, 328] on icon "expand row" at bounding box center [207, 331] width 20 height 20
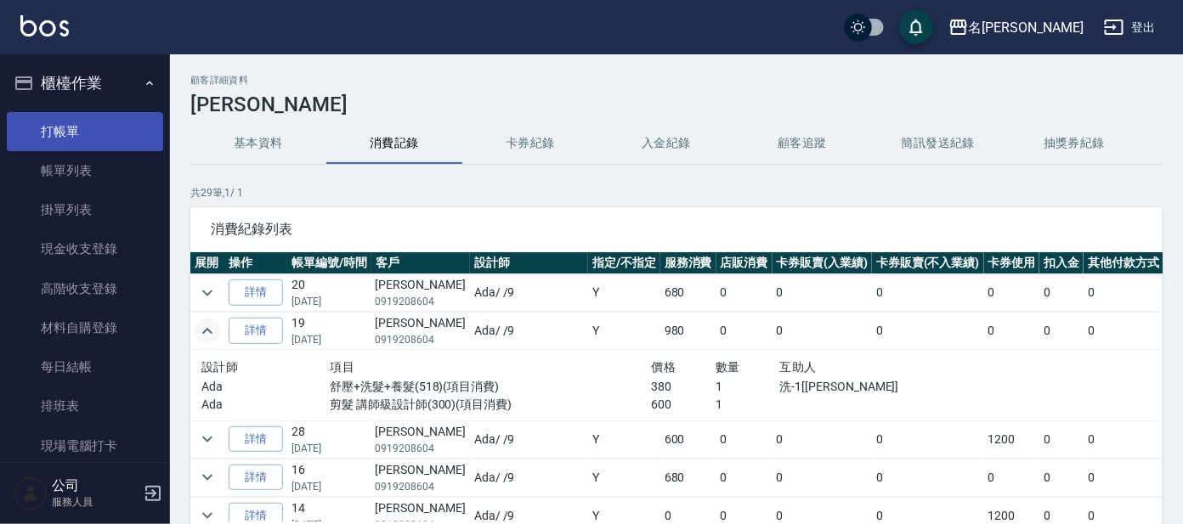
click at [76, 116] on link "打帳單" at bounding box center [85, 131] width 156 height 39
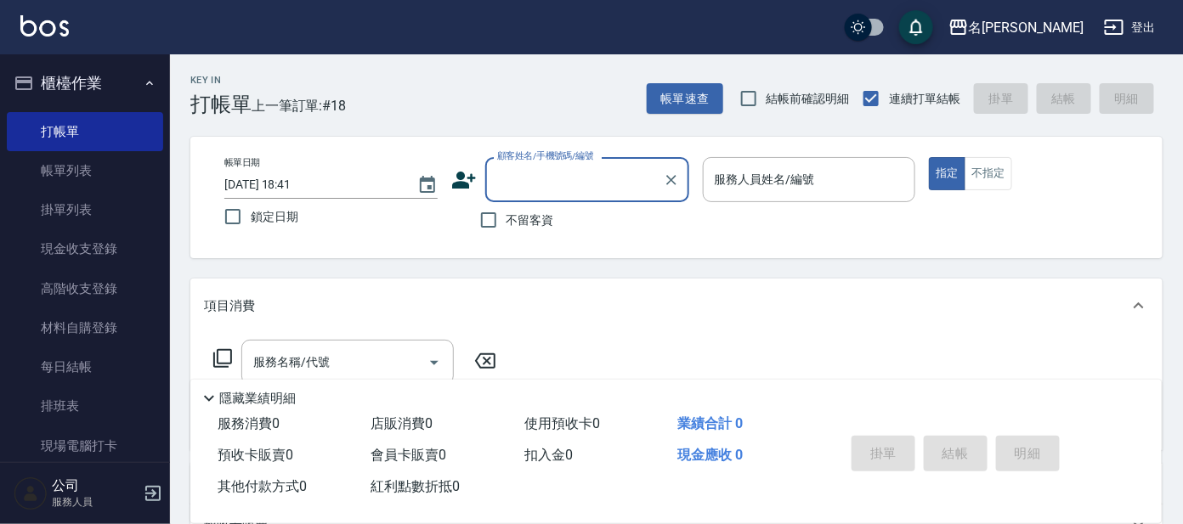
click at [548, 174] on input "顧客姓名/手機號碼/編號" at bounding box center [574, 180] width 163 height 30
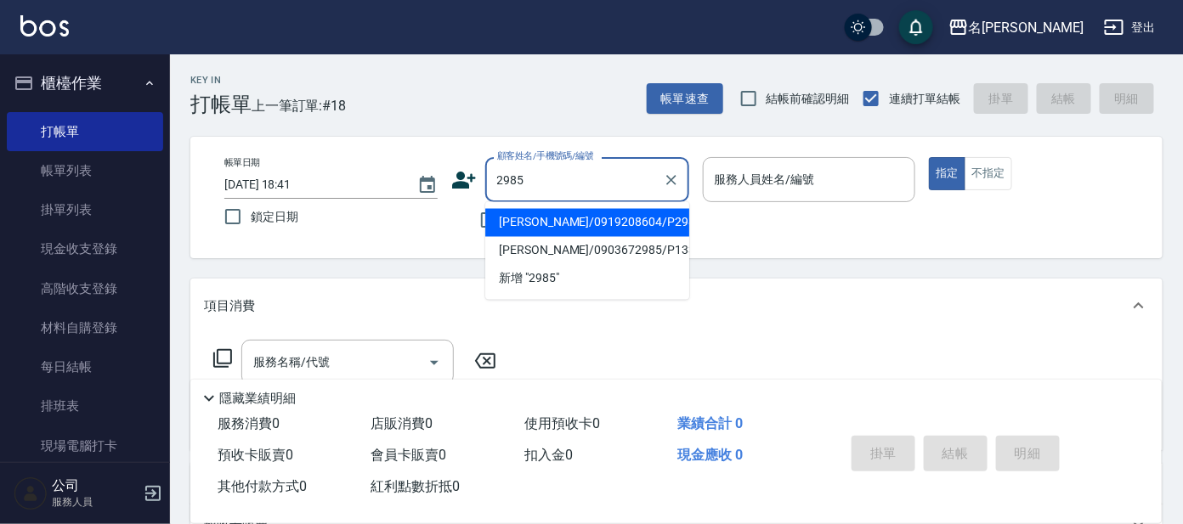
type input "[PERSON_NAME]/0919208604/P2985"
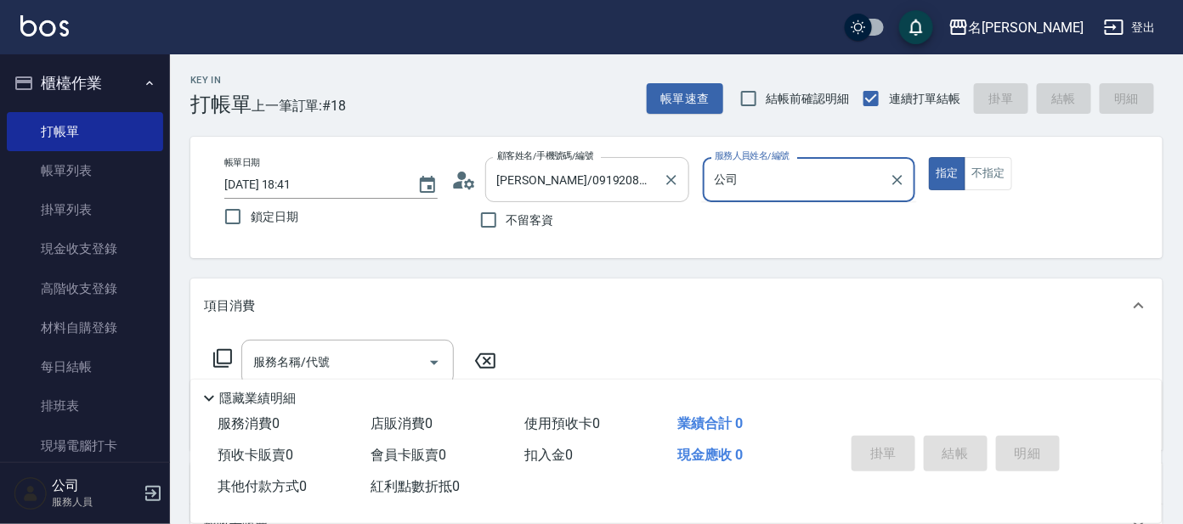
type input "公"
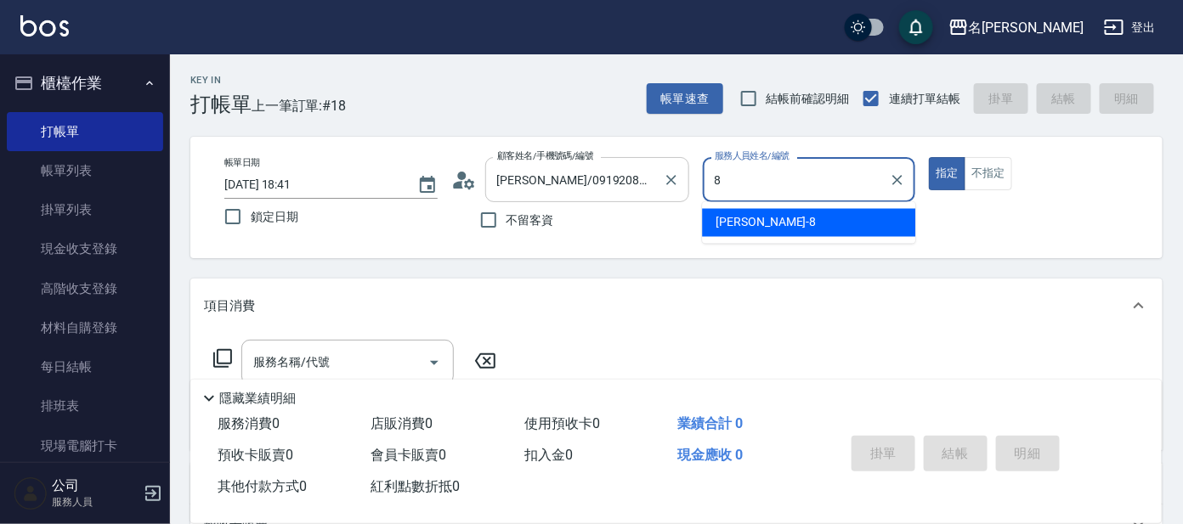
type input "[PERSON_NAME]-8"
type button "true"
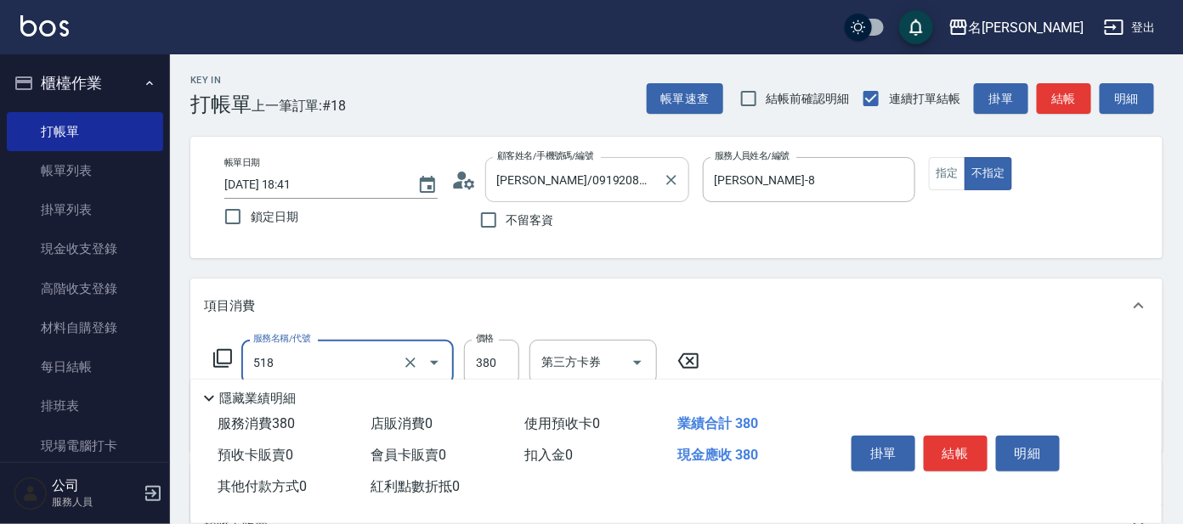
type input "舒壓+洗髮+養髮(518)"
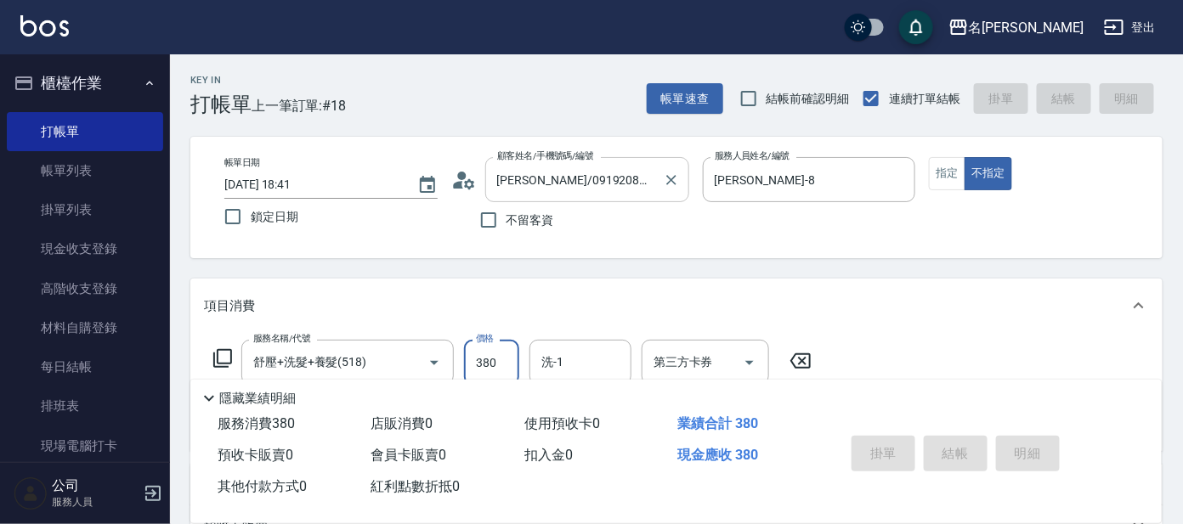
type input "[DATE] 18:42"
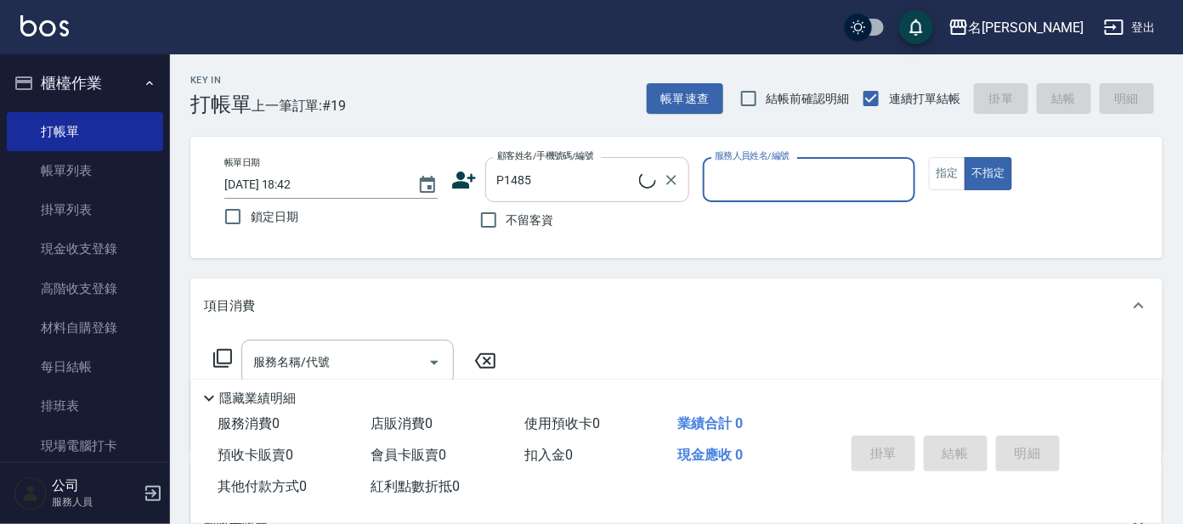
type input "[PERSON_NAME]因/0922819139/P1485"
type input "公司 -100"
click at [941, 179] on button "指定" at bounding box center [947, 173] width 37 height 33
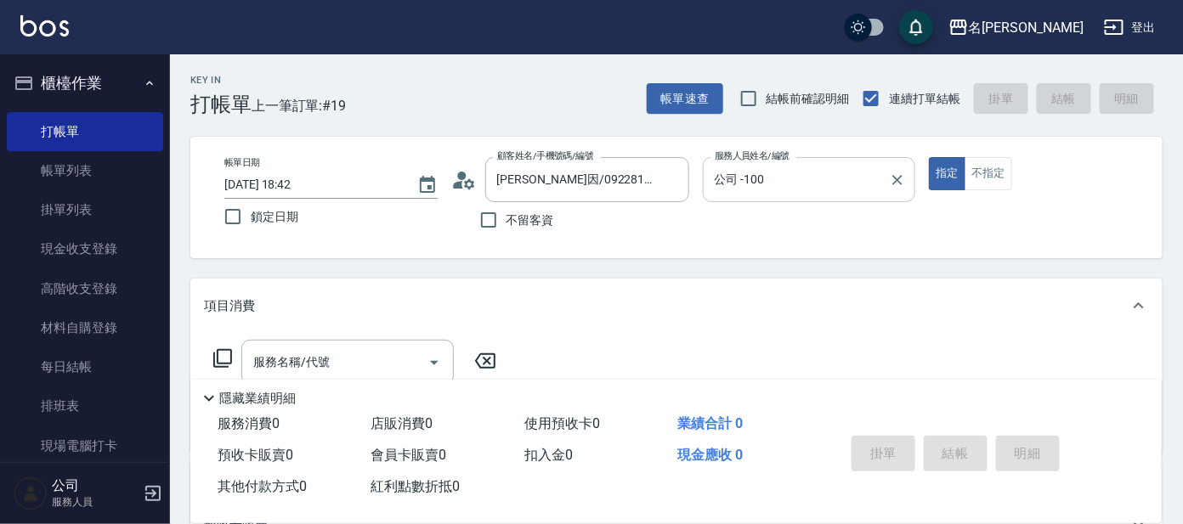
drag, startPoint x: 896, startPoint y: 182, endPoint x: 830, endPoint y: 180, distance: 65.5
click at [896, 180] on icon "Clear" at bounding box center [898, 180] width 10 height 10
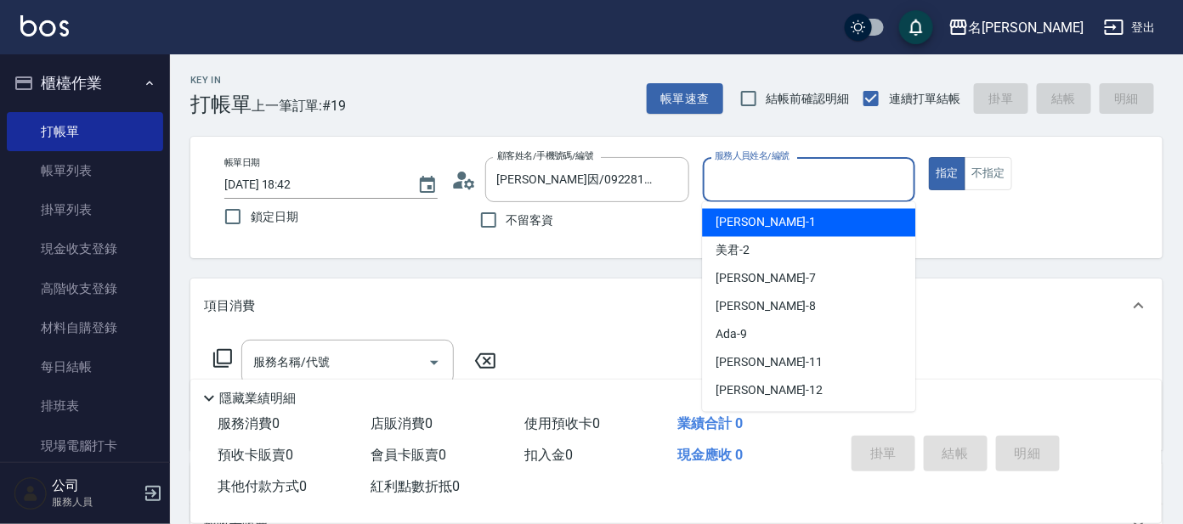
click at [829, 185] on input "服務人員姓名/編號" at bounding box center [809, 180] width 198 height 30
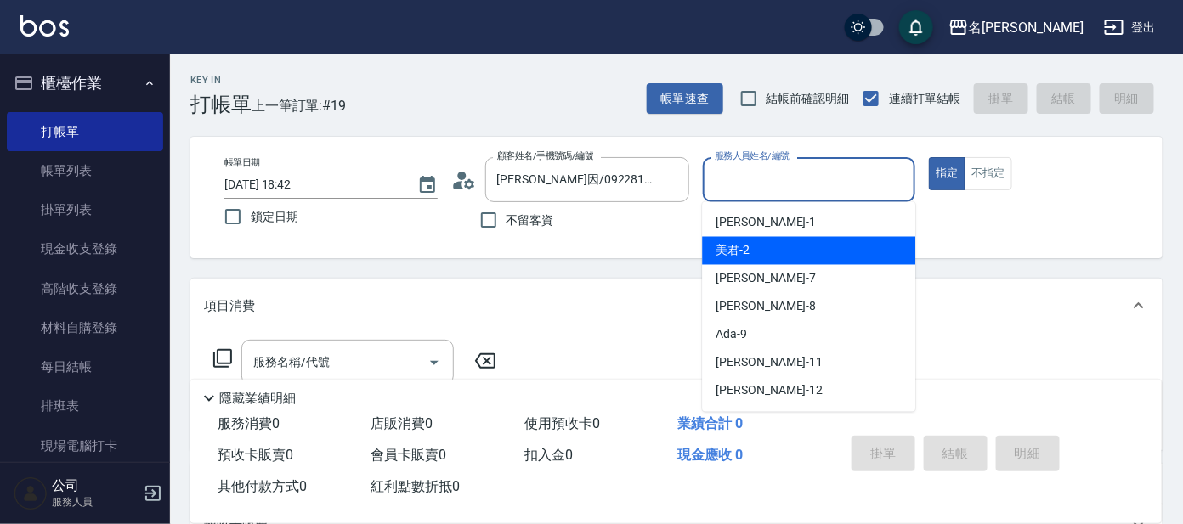
click at [798, 241] on div "美君 -2" at bounding box center [808, 251] width 213 height 28
type input "美君-2"
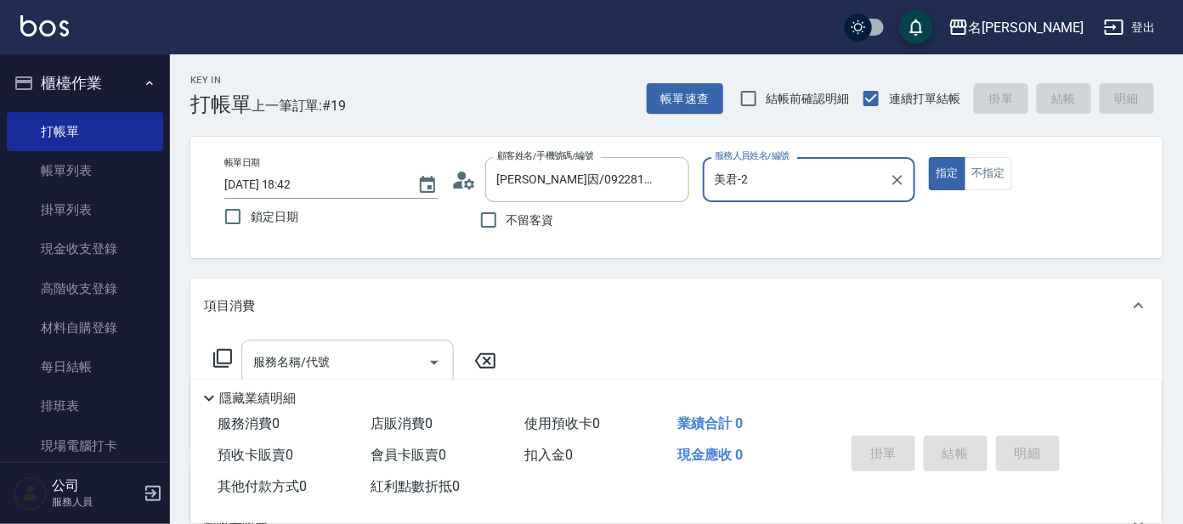
drag, startPoint x: 348, startPoint y: 370, endPoint x: 337, endPoint y: 355, distance: 17.7
click at [346, 366] on input "服務名稱/代號" at bounding box center [335, 363] width 172 height 30
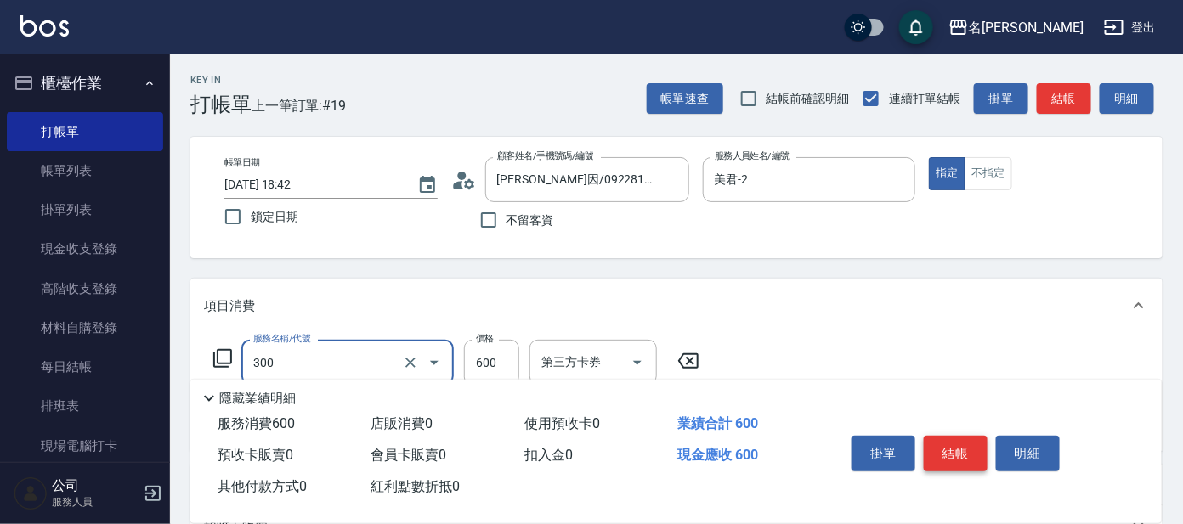
type input "剪髮 講師級設計師(300)"
click at [943, 437] on button "結帳" at bounding box center [956, 454] width 64 height 36
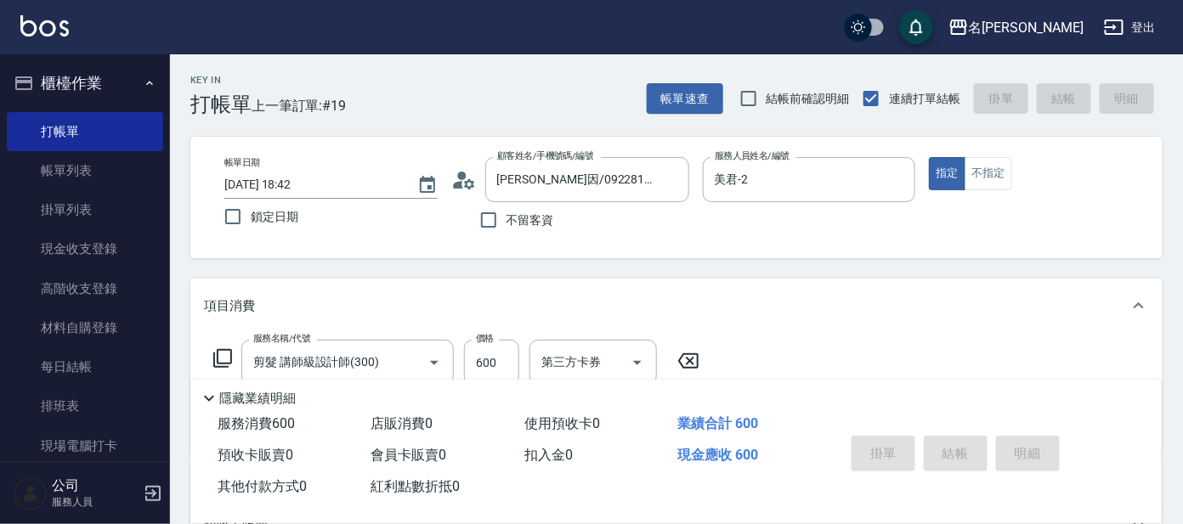
type input "[DATE] 19:00"
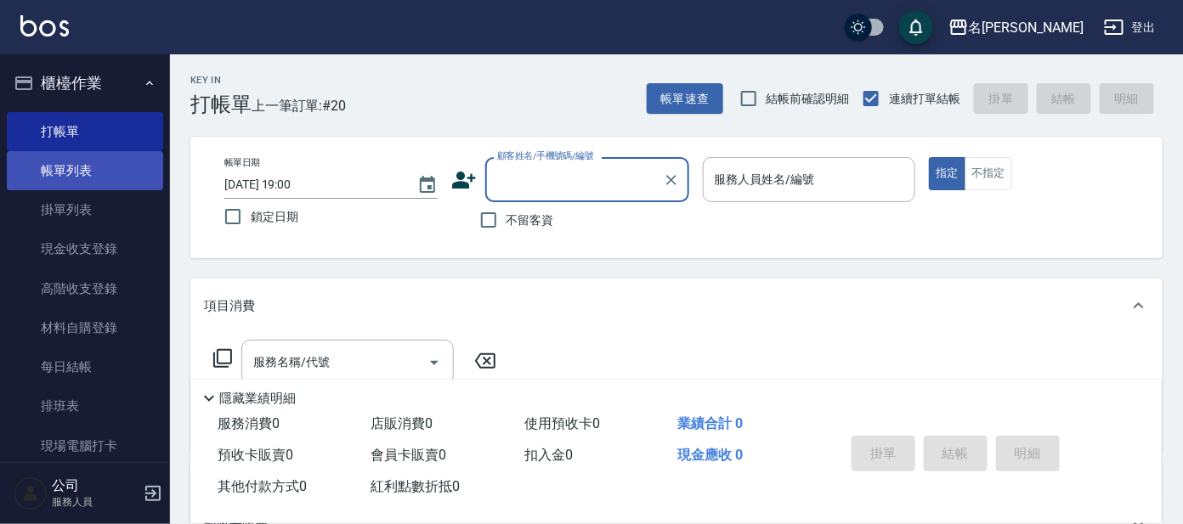
click at [59, 175] on link "帳單列表" at bounding box center [85, 170] width 156 height 39
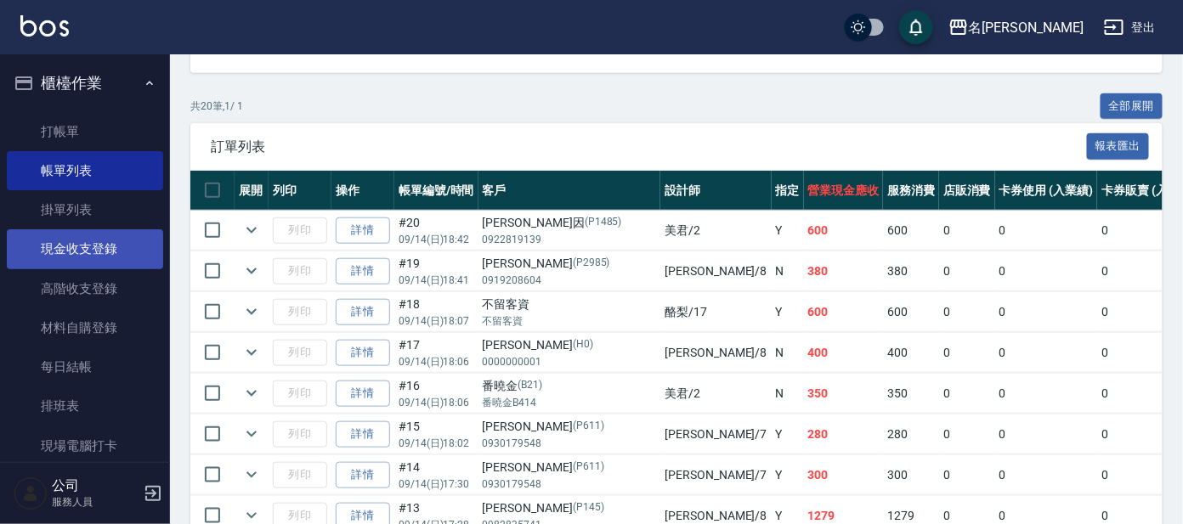
scroll to position [318, 0]
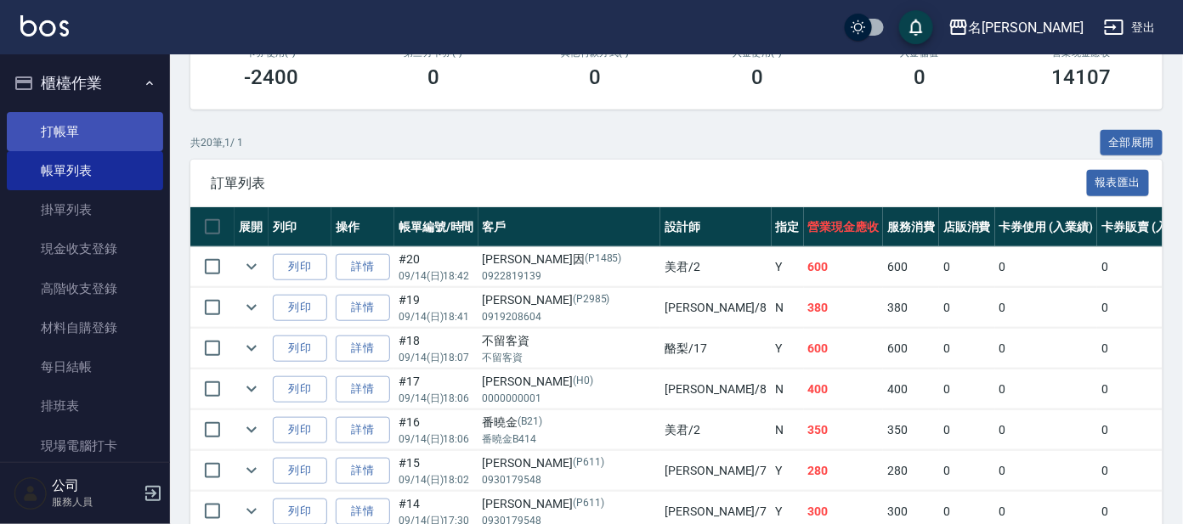
click at [76, 150] on ul "打帳單 帳單列表 掛單列表 現金收支登錄 高階收支登錄 材料自購登錄 每日結帳 排班表 現場電腦打卡" at bounding box center [85, 288] width 156 height 367
click at [63, 134] on link "打帳單" at bounding box center [85, 131] width 156 height 39
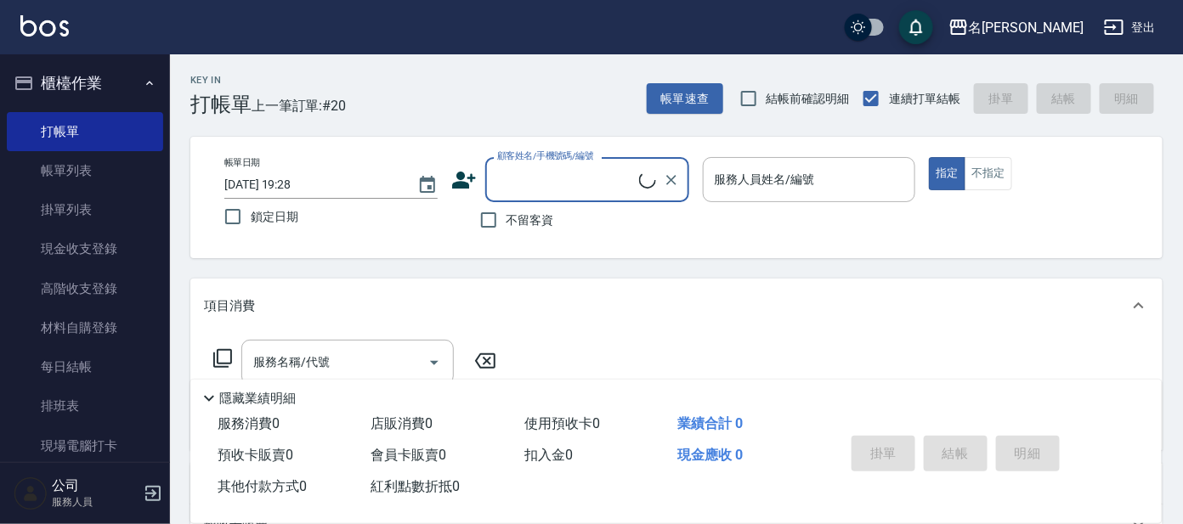
click at [552, 195] on div "顧客姓名/手機號碼/編號" at bounding box center [587, 179] width 204 height 45
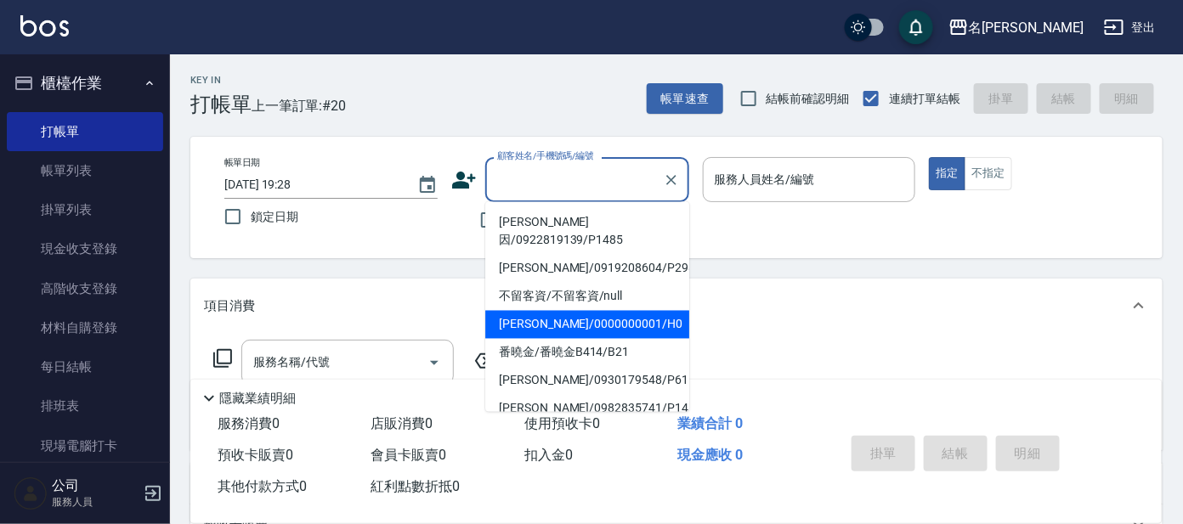
click at [565, 311] on li "[PERSON_NAME]/0000000001/H0" at bounding box center [587, 325] width 204 height 28
type input "[PERSON_NAME]/0000000001/H0"
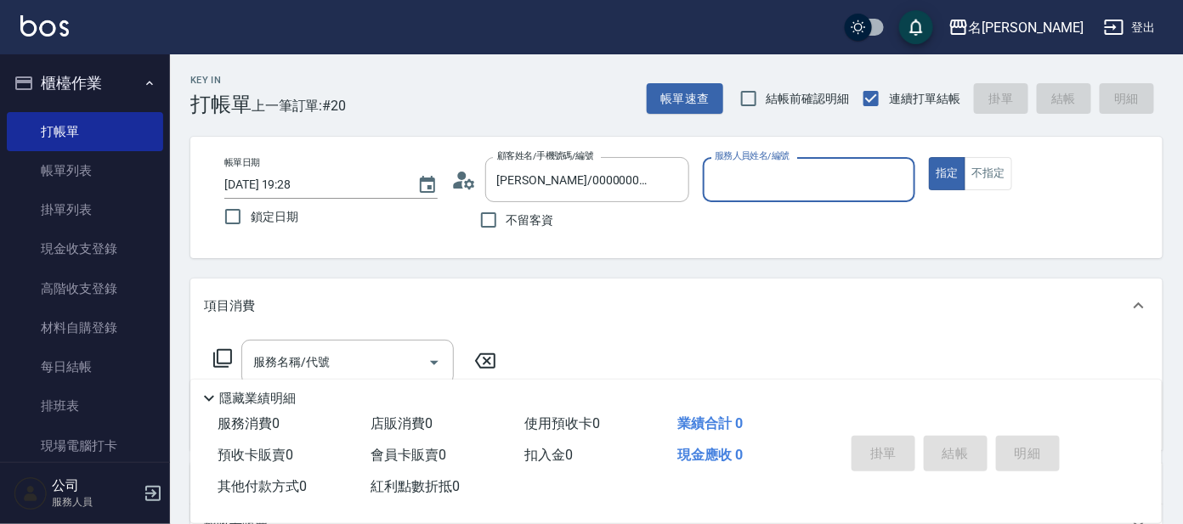
type input "[PERSON_NAME]-8"
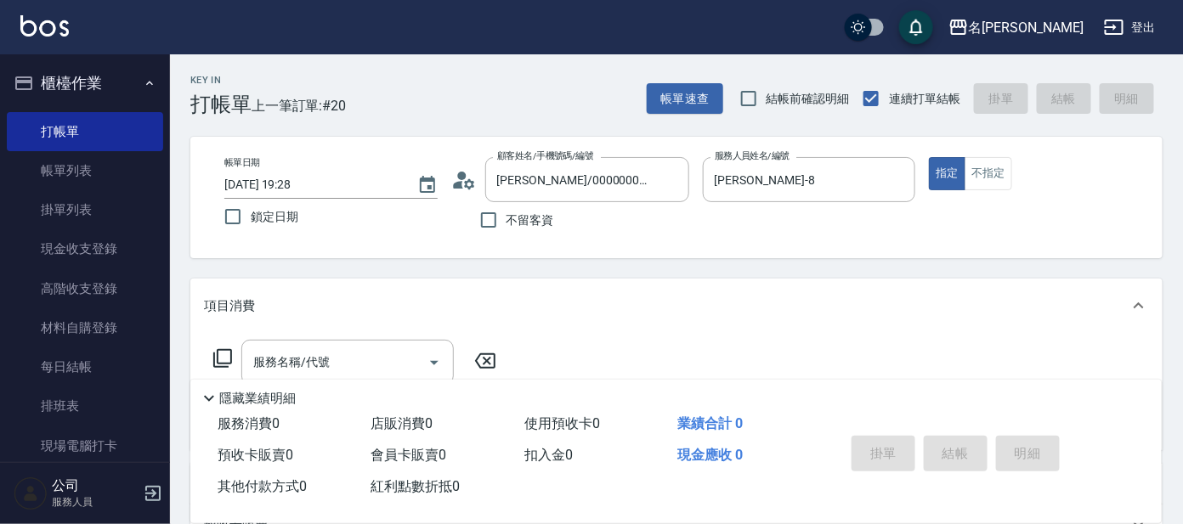
click at [363, 380] on div "隱藏業績明細" at bounding box center [675, 394] width 971 height 29
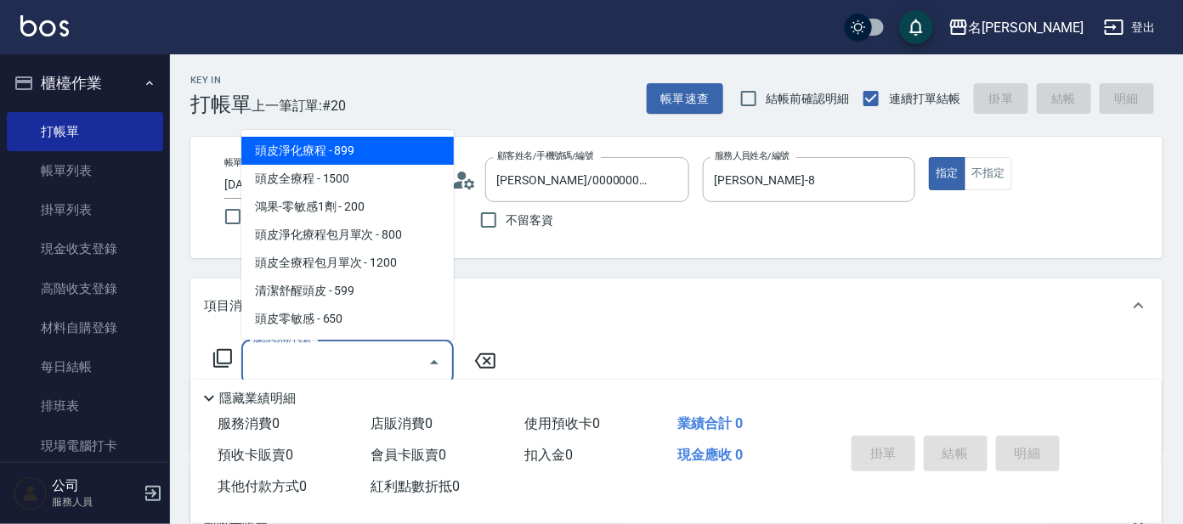
click at [371, 354] on input "服務名稱/代號" at bounding box center [335, 363] width 172 height 30
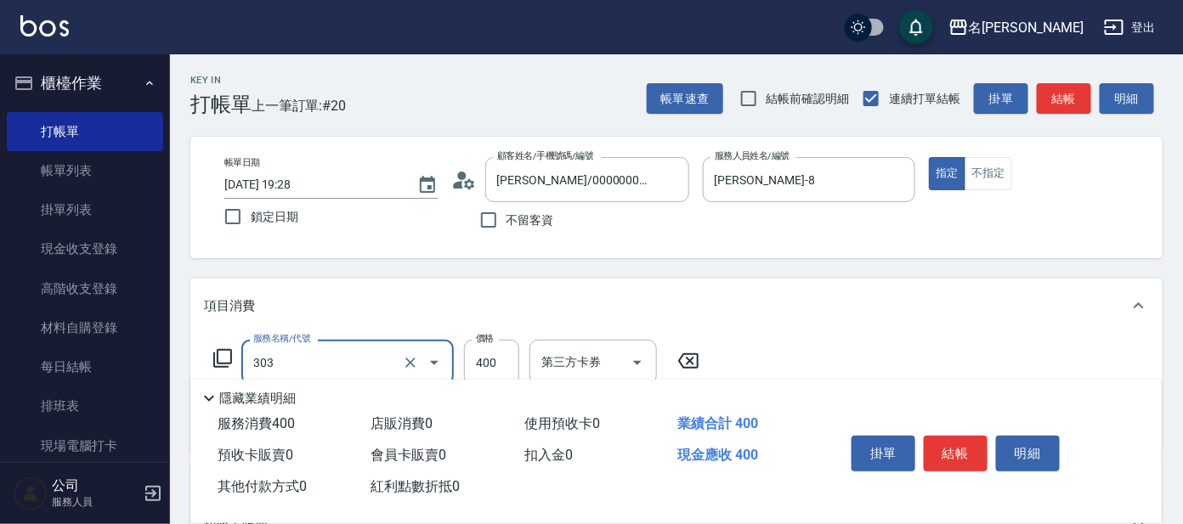
type input "剪髮C級設計師(303)"
type input "100"
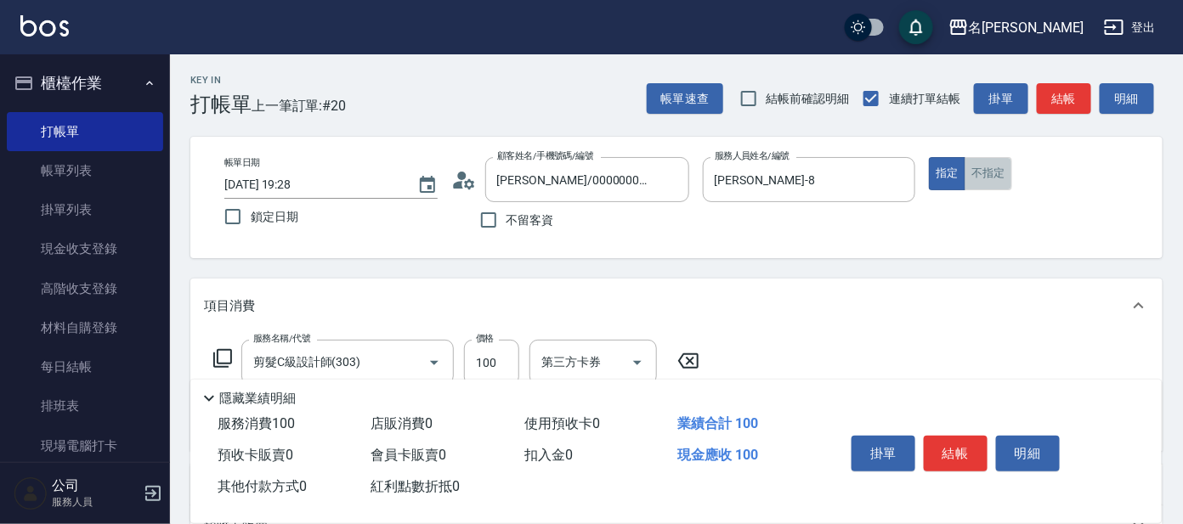
click at [991, 188] on button "不指定" at bounding box center [989, 173] width 48 height 33
type button "false"
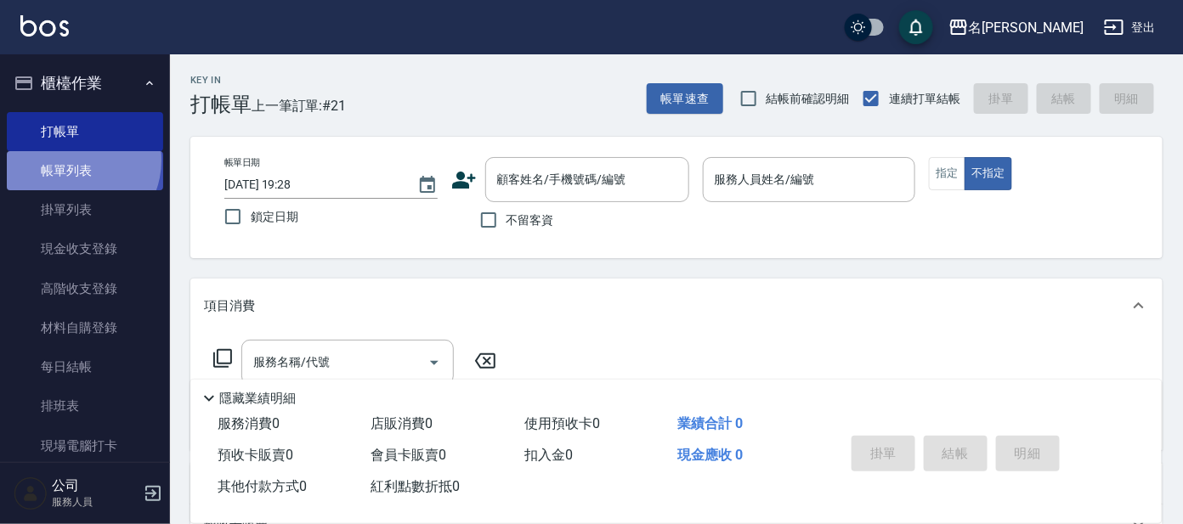
click at [72, 161] on link "帳單列表" at bounding box center [85, 170] width 156 height 39
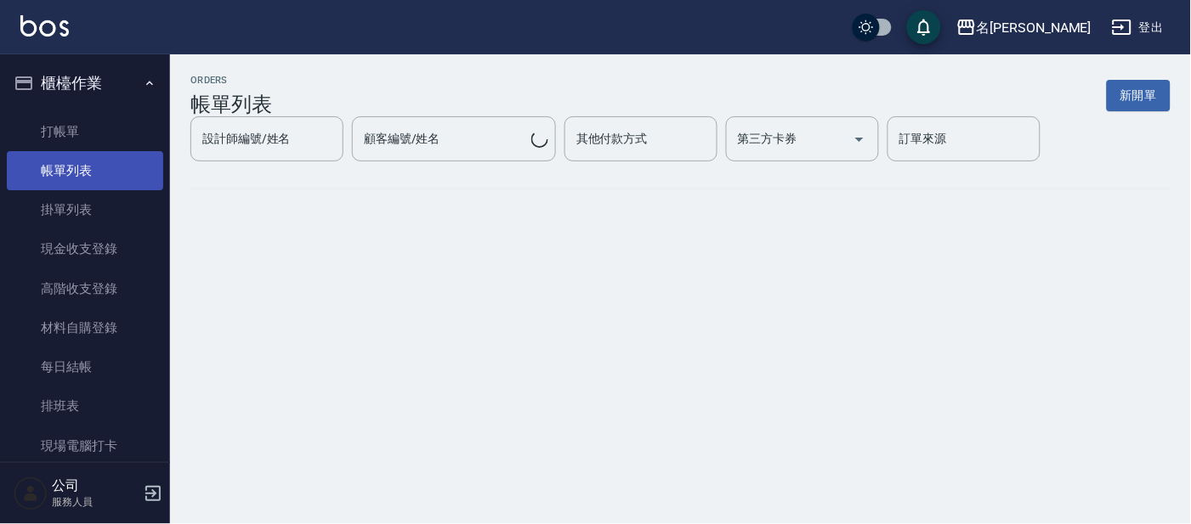
click at [66, 182] on link "帳單列表" at bounding box center [85, 170] width 156 height 39
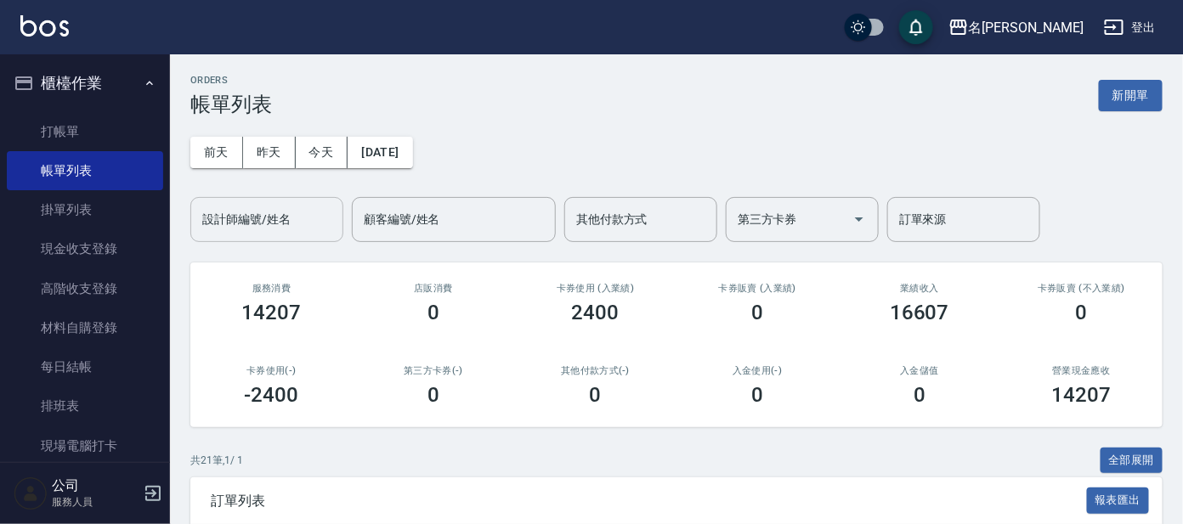
click at [285, 223] on div "設計師編號/姓名 設計師編號/姓名" at bounding box center [266, 219] width 153 height 45
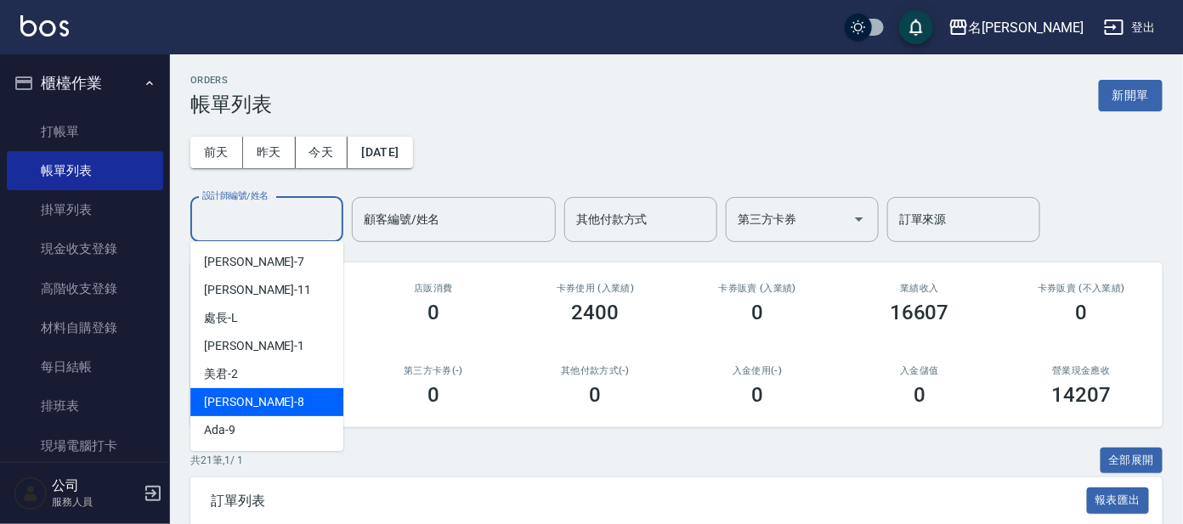
click at [269, 405] on div "[PERSON_NAME] -8" at bounding box center [266, 402] width 153 height 28
type input "[PERSON_NAME]-8"
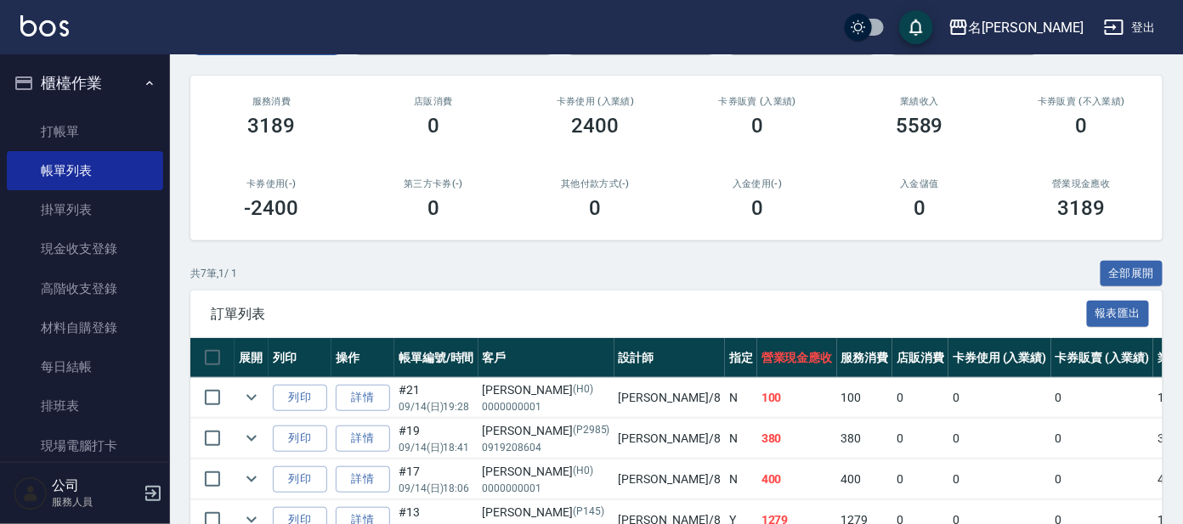
scroll to position [318, 0]
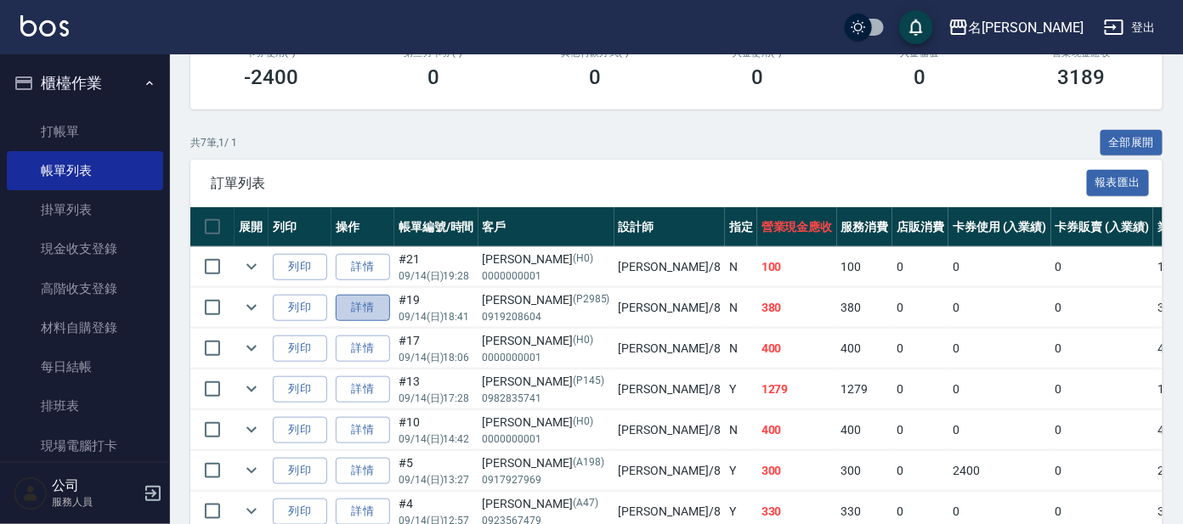
click at [378, 309] on link "詳情" at bounding box center [363, 308] width 54 height 26
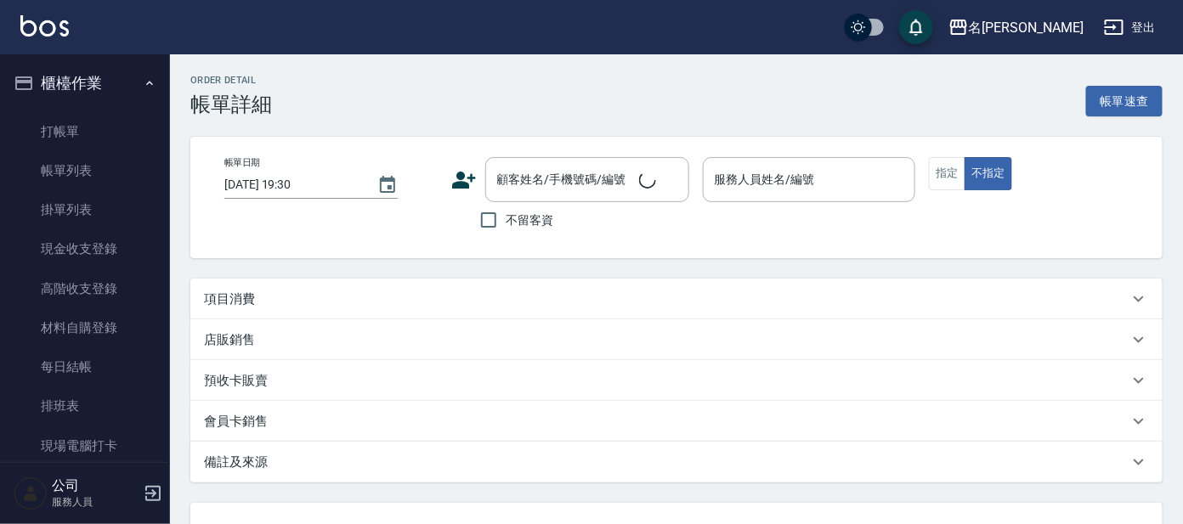
type input "[DATE] 18:41"
type input "[PERSON_NAME]-8"
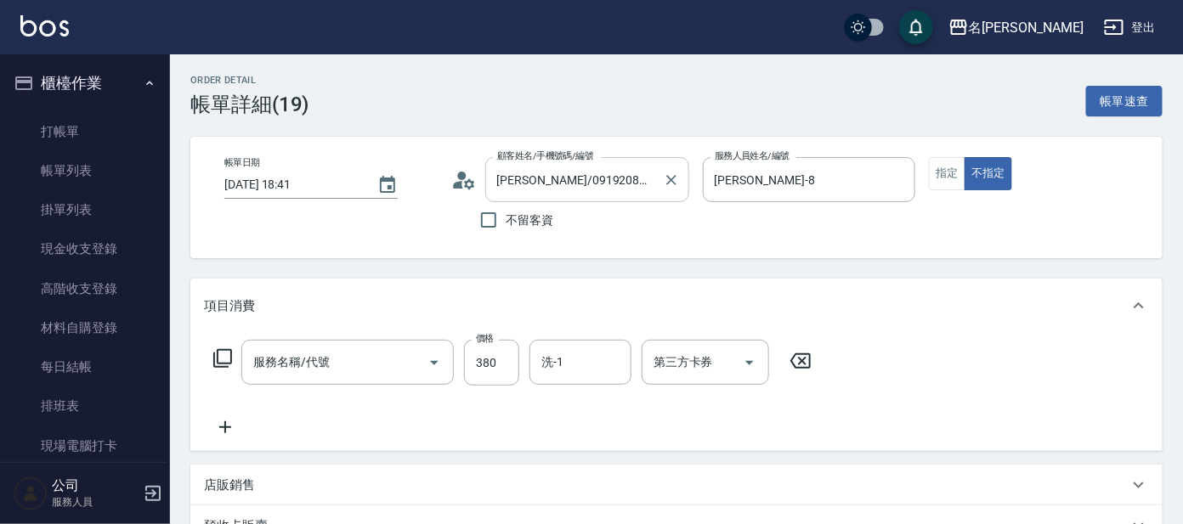
type input "[PERSON_NAME]/0919208604/P2985"
type input "舒壓+洗髮+養髮(518)"
click at [950, 177] on button "指定" at bounding box center [947, 173] width 37 height 33
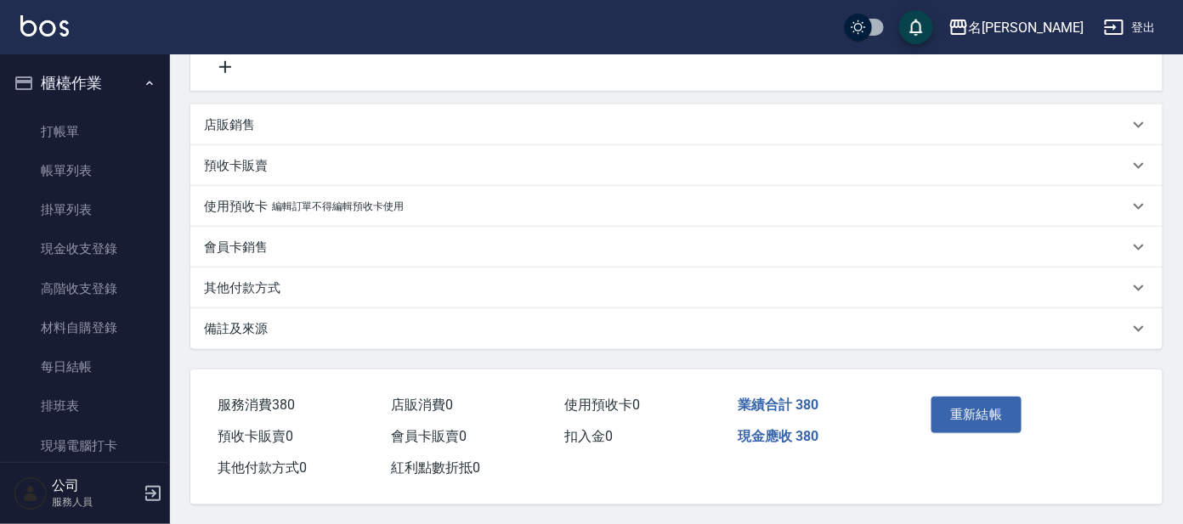
scroll to position [364, 0]
click at [968, 396] on button "重新結帳" at bounding box center [976, 414] width 90 height 36
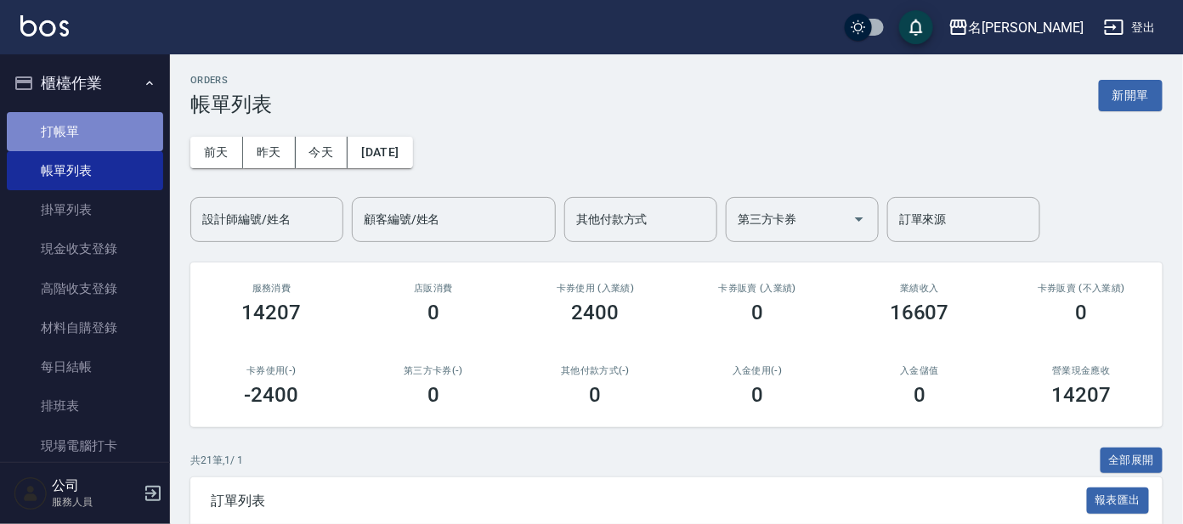
click at [97, 136] on link "打帳單" at bounding box center [85, 131] width 156 height 39
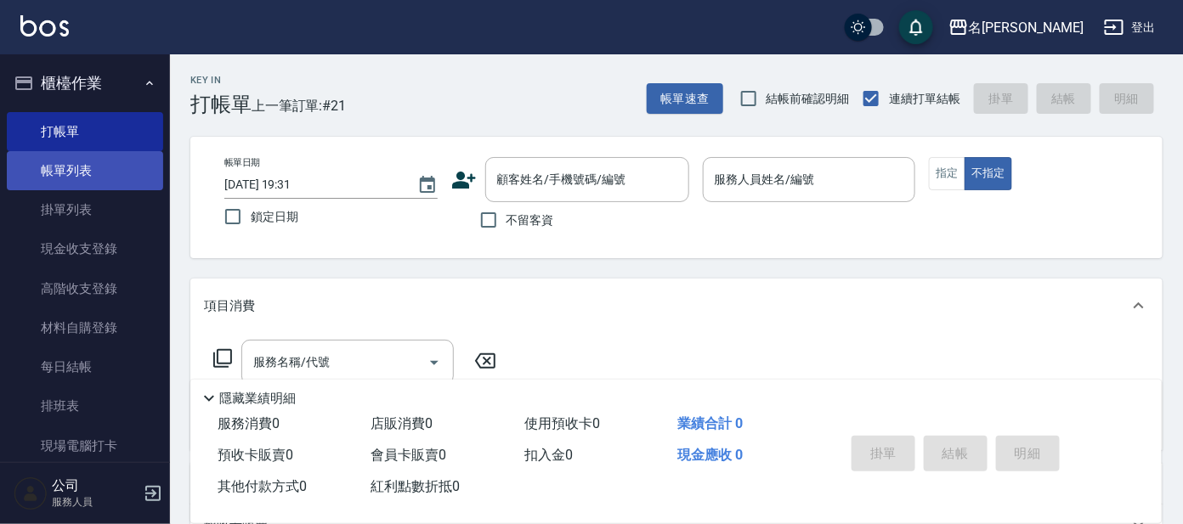
click at [91, 188] on link "帳單列表" at bounding box center [85, 170] width 156 height 39
click at [72, 164] on link "帳單列表" at bounding box center [85, 170] width 156 height 39
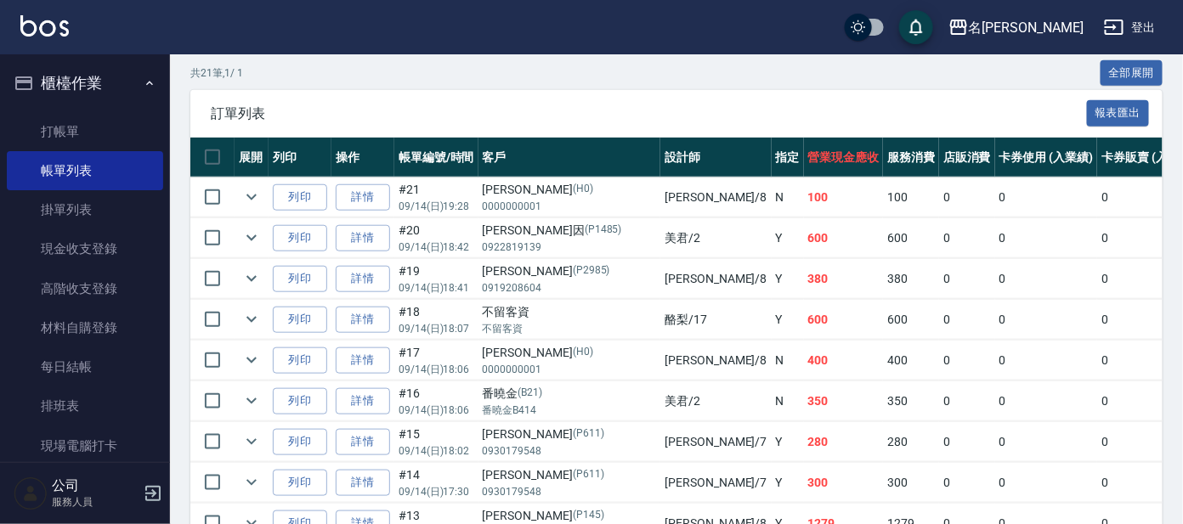
scroll to position [424, 0]
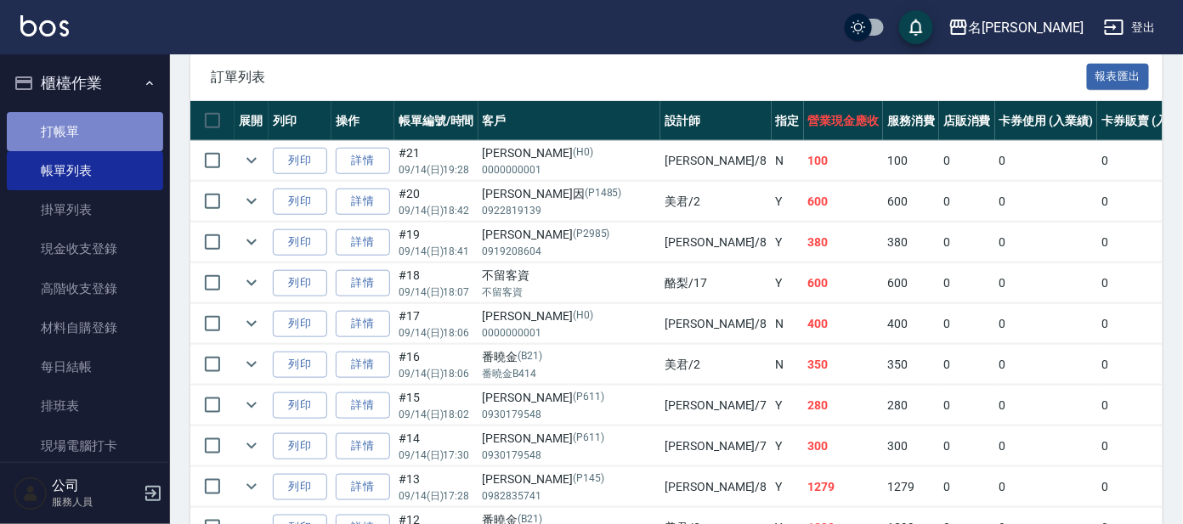
click at [89, 133] on link "打帳單" at bounding box center [85, 131] width 156 height 39
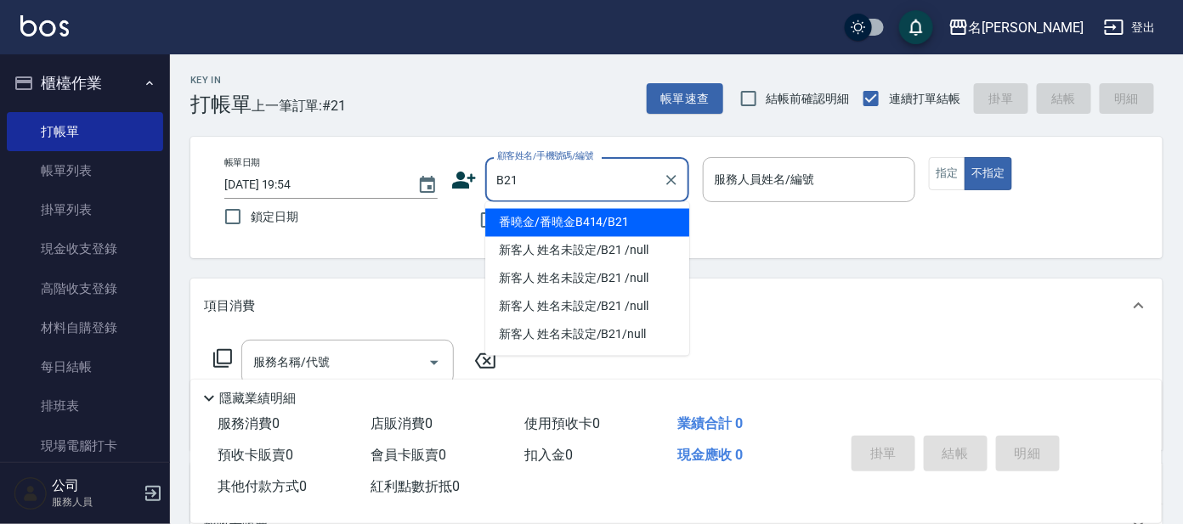
type input "番曉金/番曉金B414/B21"
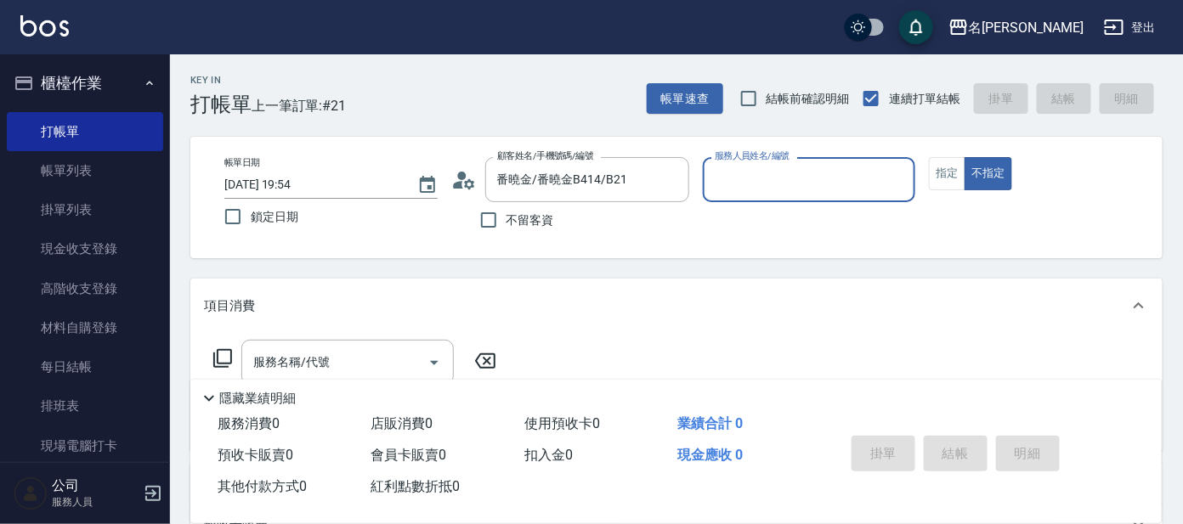
type input "美君-2"
type input "新客人 姓名未設定/B21/null"
click at [965, 157] on button "不指定" at bounding box center [989, 173] width 48 height 33
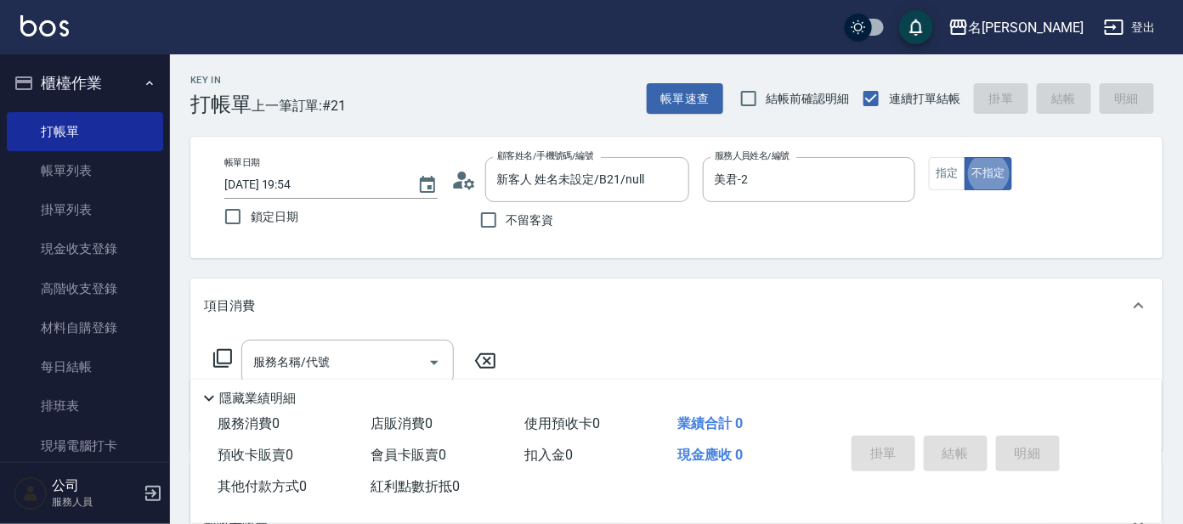
type button "false"
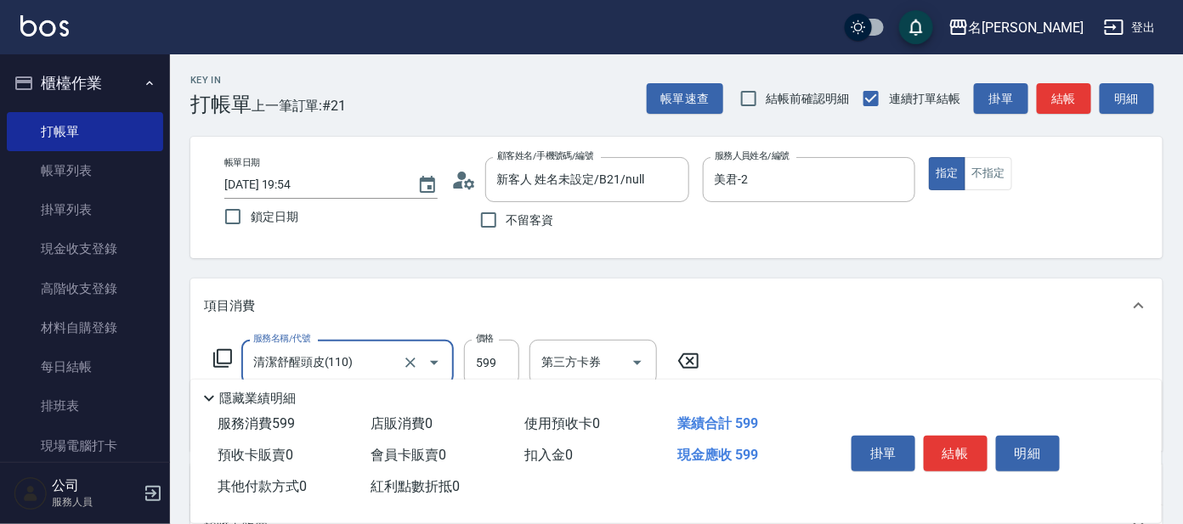
type input "清潔舒醒頭皮(110)"
type input "剪髮 A級設計師(301)"
type input "5"
type input "潤絲(802)"
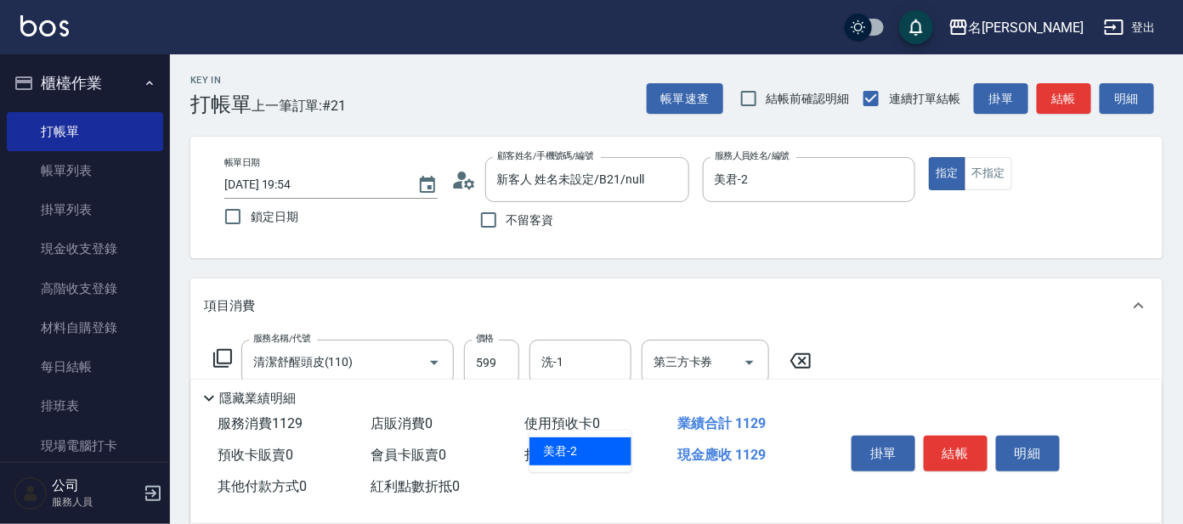
type input "美君-2"
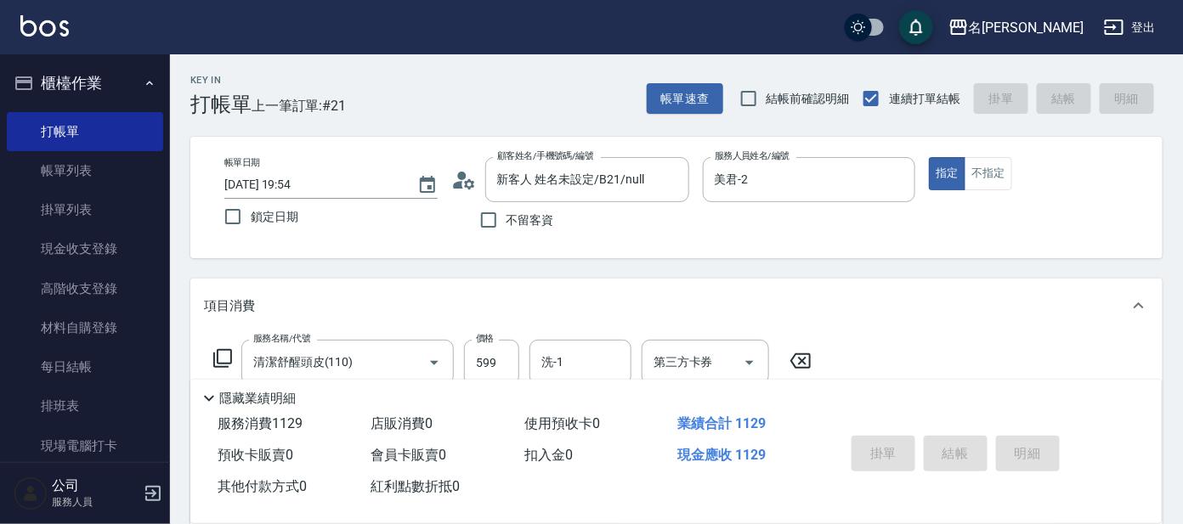
type input "[DATE] 20:02"
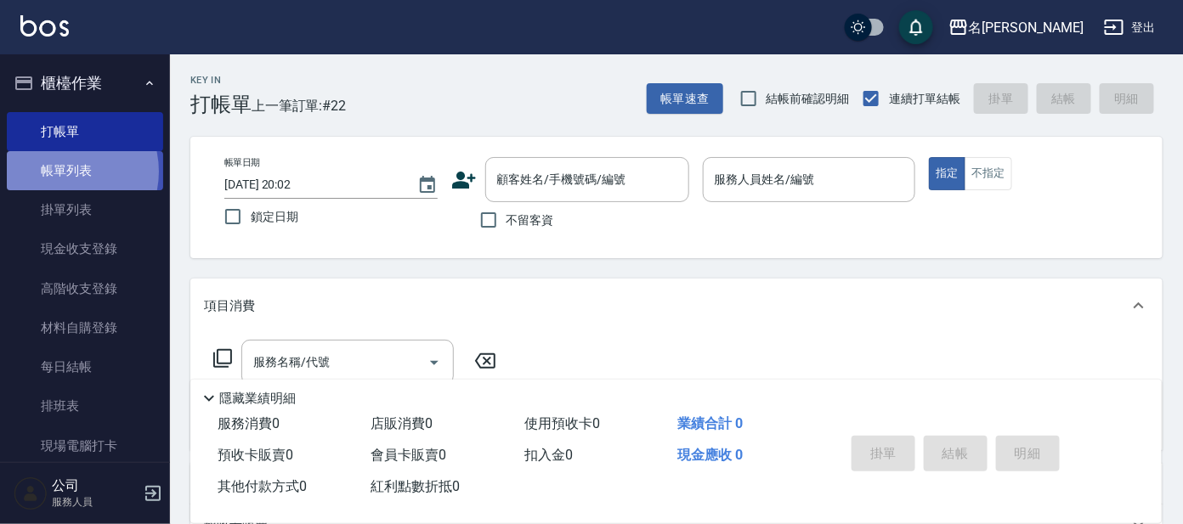
click at [62, 172] on link "帳單列表" at bounding box center [85, 170] width 156 height 39
click at [64, 170] on link "帳單列表" at bounding box center [85, 170] width 156 height 39
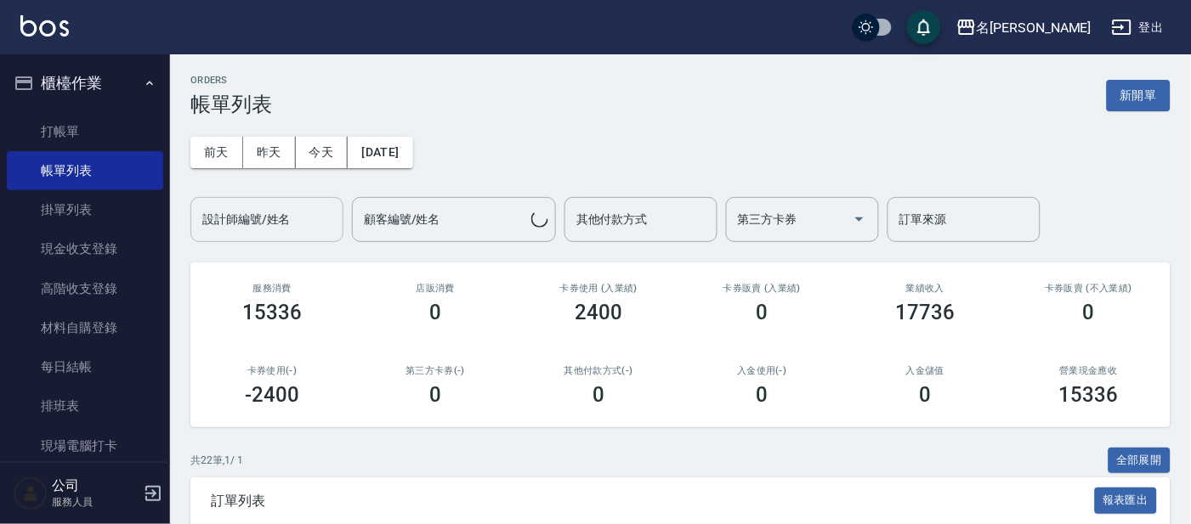
click at [293, 214] on input "設計師編號/姓名" at bounding box center [267, 220] width 138 height 30
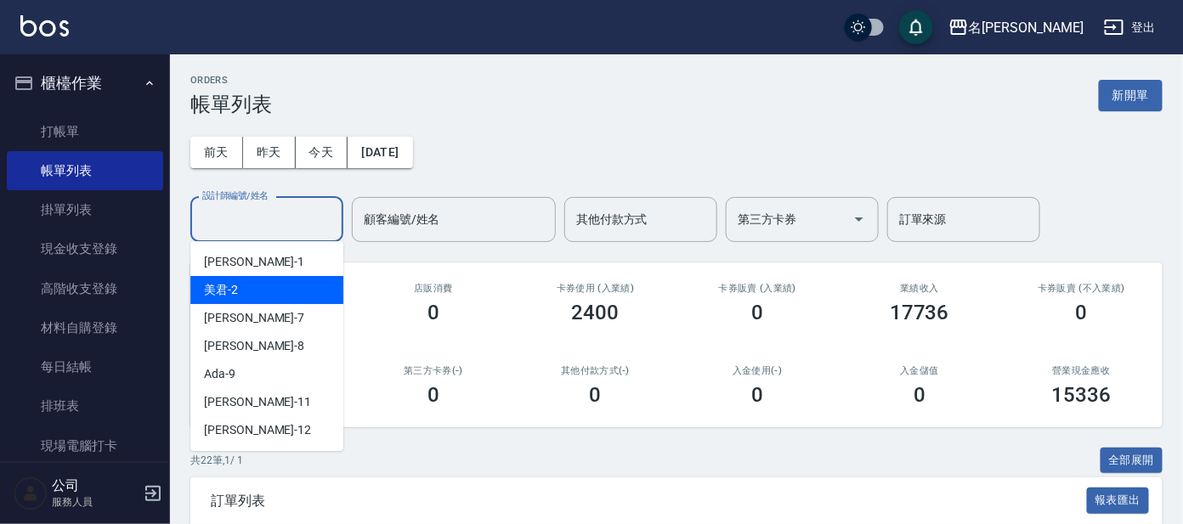
click at [269, 295] on div "美君 -2" at bounding box center [266, 290] width 153 height 28
type input "美君-2"
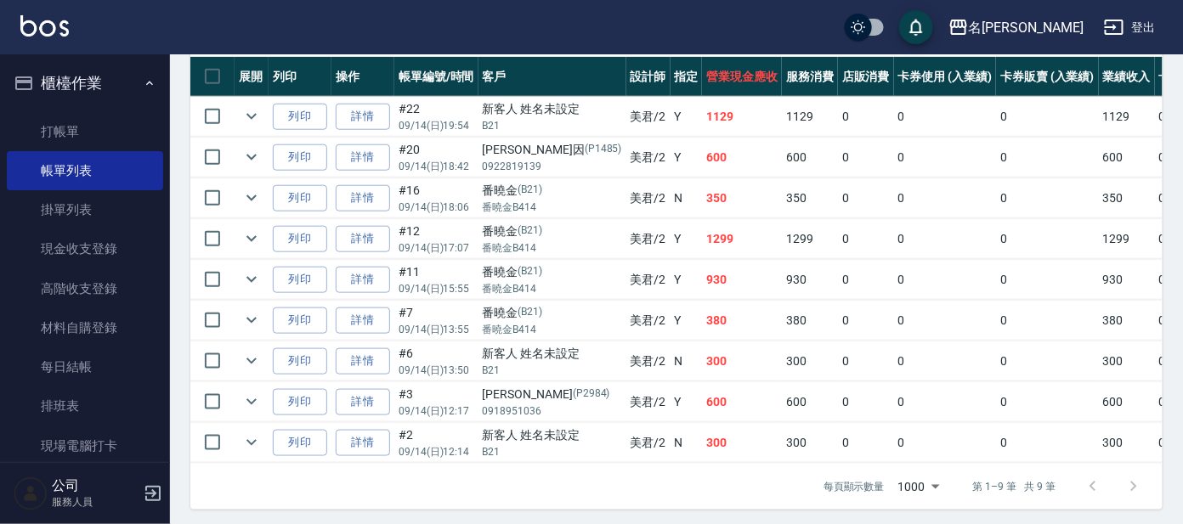
scroll to position [489, 0]
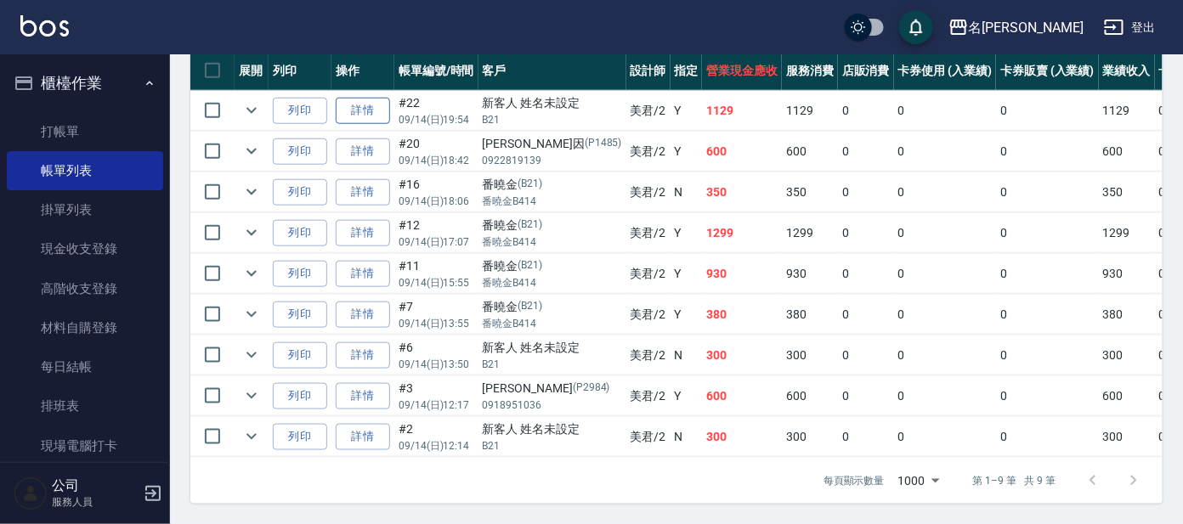
click at [355, 98] on link "詳情" at bounding box center [363, 111] width 54 height 26
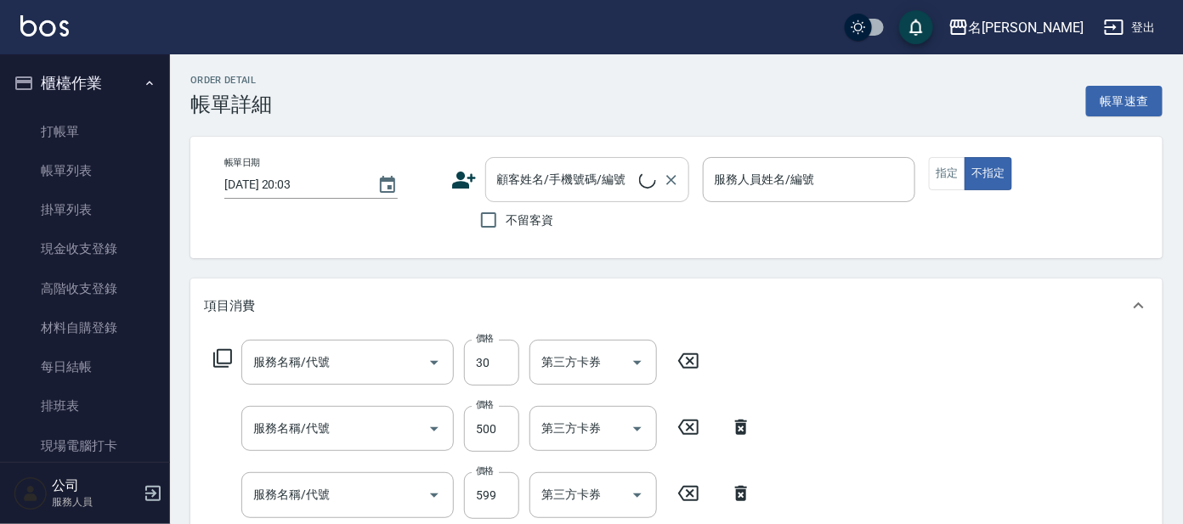
click at [586, 183] on input "顧客姓名/手機號碼/編號" at bounding box center [566, 180] width 146 height 30
type input "[DATE] 19:54"
type input "美君-2"
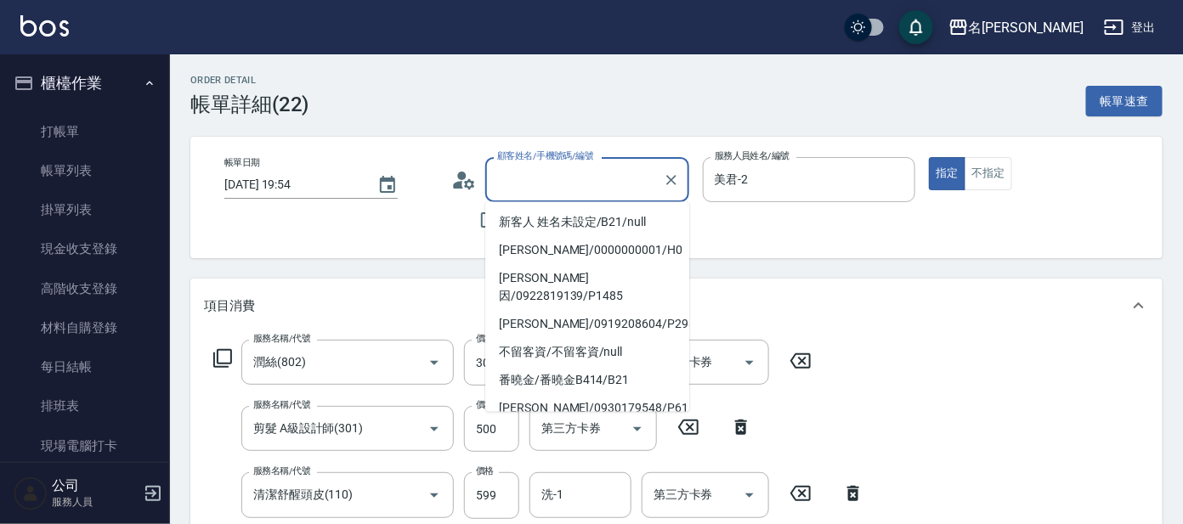
type input "潤絲(802)"
type input "剪髮 A級設計師(301)"
type input "清潔舒醒頭皮(110)"
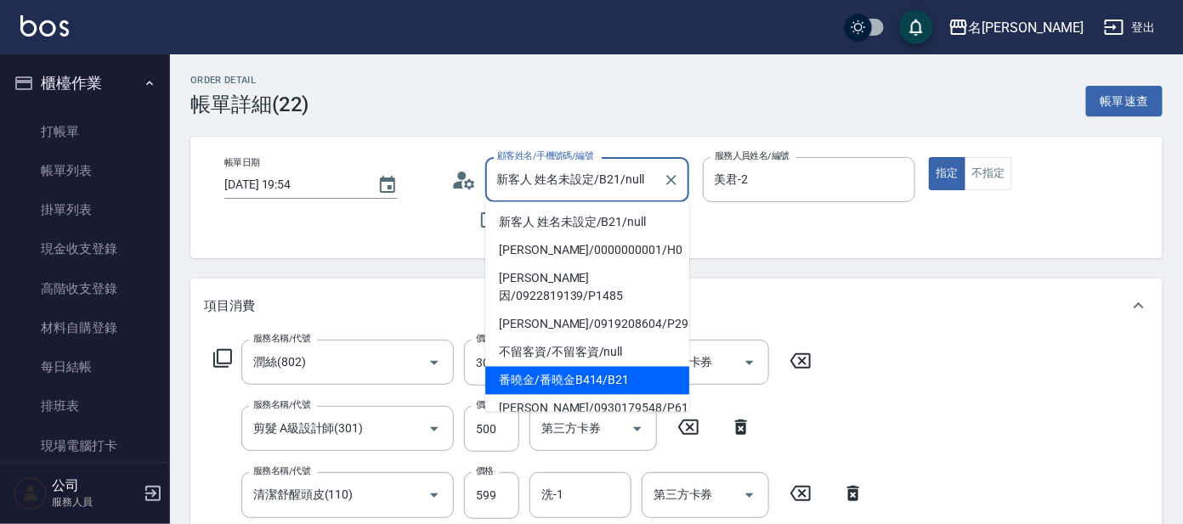
click at [621, 367] on li "番曉金/番曉金B414/B21" at bounding box center [587, 381] width 204 height 28
type input "番曉金/番曉金B414/B21"
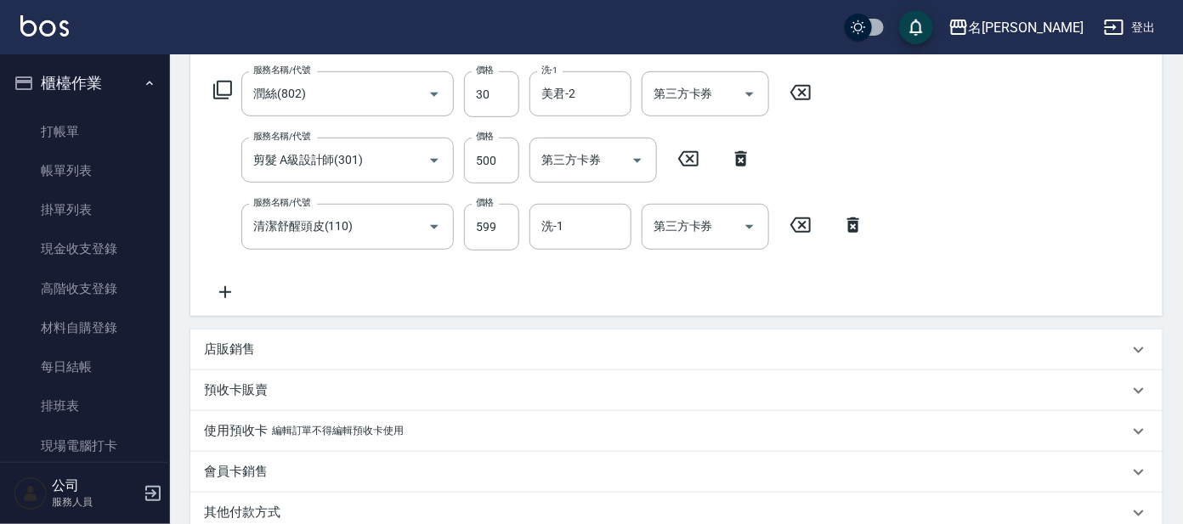
scroll to position [424, 0]
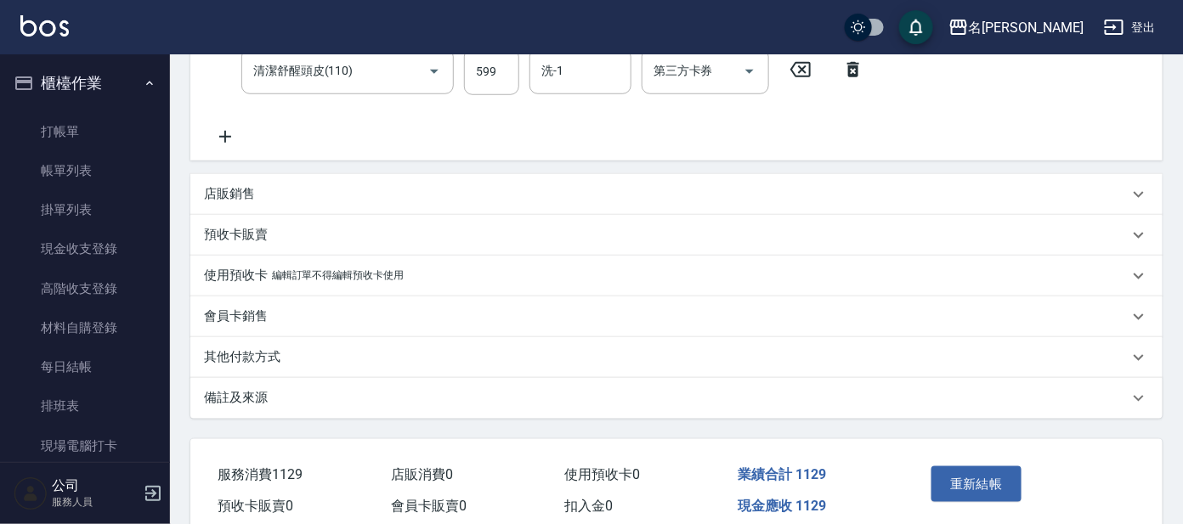
click at [984, 505] on div "重新結帳" at bounding box center [974, 497] width 99 height 74
click at [976, 488] on button "重新結帳" at bounding box center [976, 485] width 90 height 36
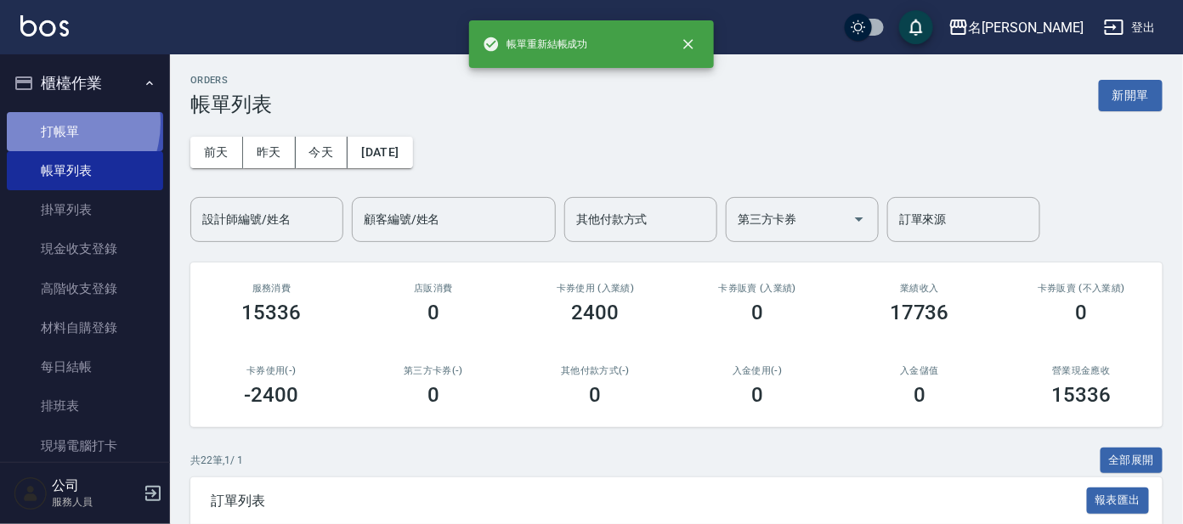
click at [51, 122] on link "打帳單" at bounding box center [85, 131] width 156 height 39
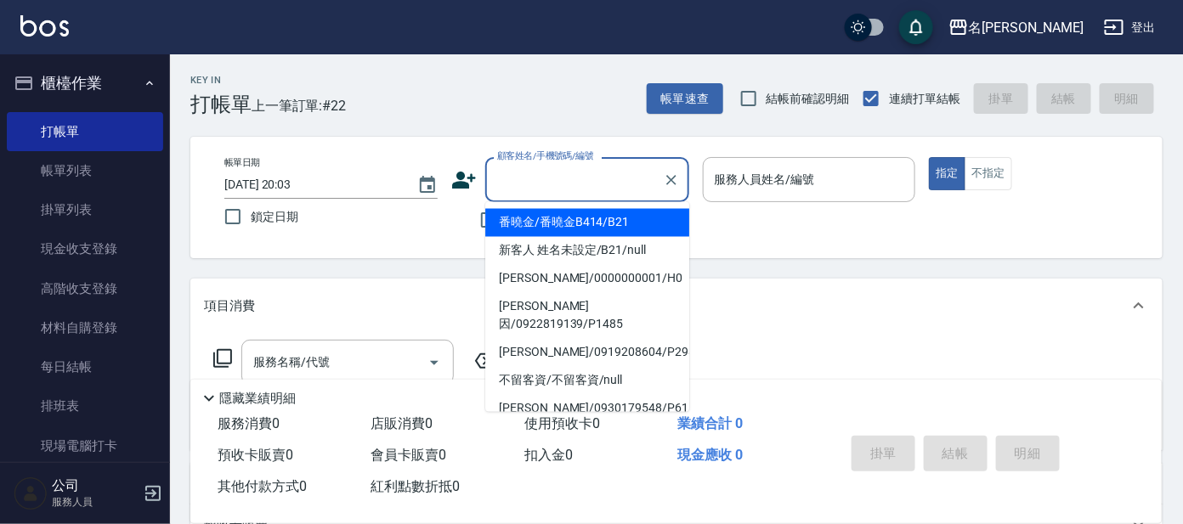
click at [521, 183] on input "顧客姓名/手機號碼/編號" at bounding box center [574, 180] width 163 height 30
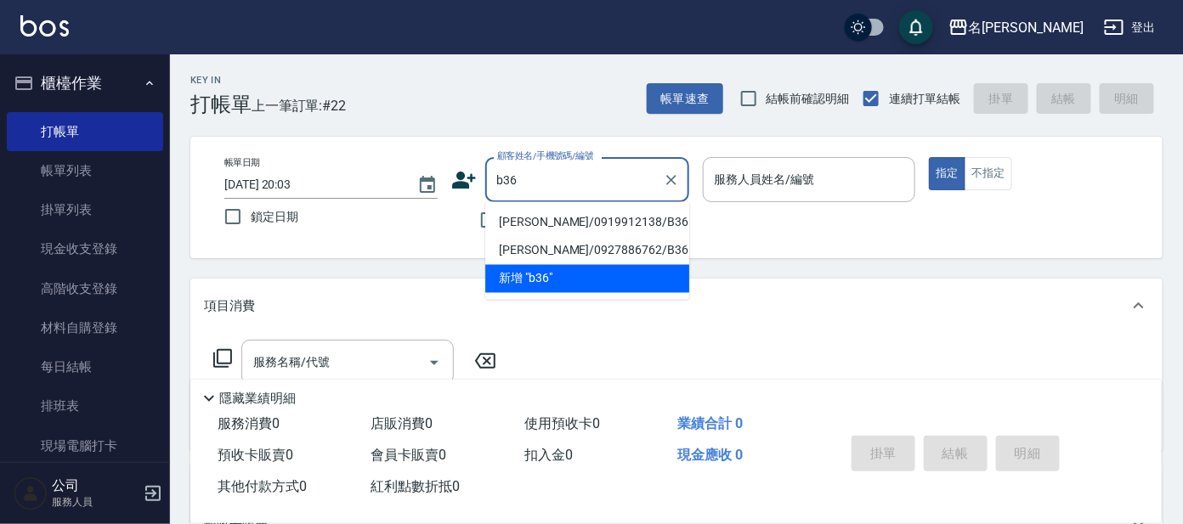
type input "[PERSON_NAME]/0919912138/B36"
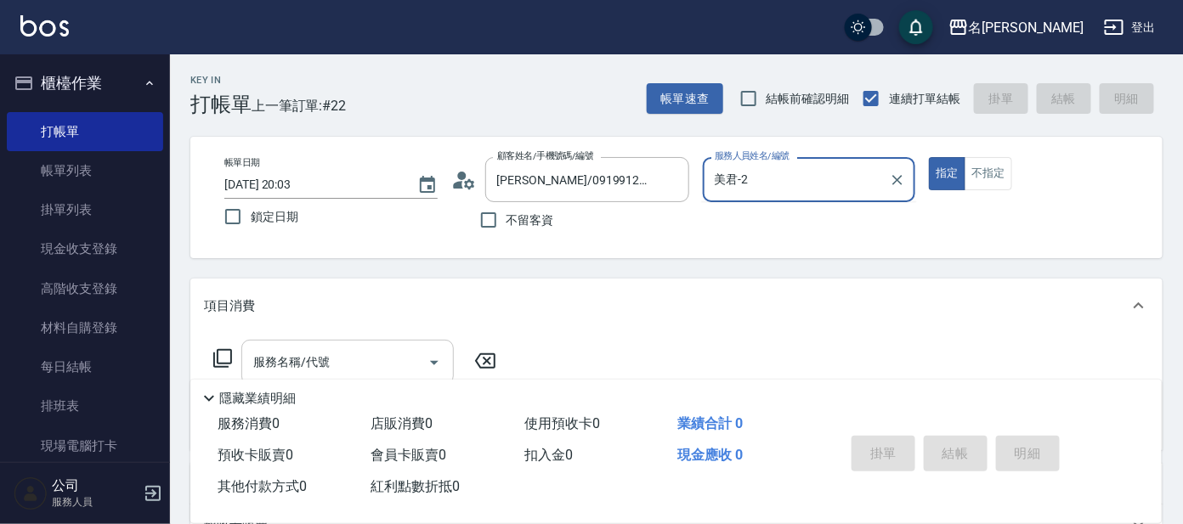
type input "美君-2"
click at [305, 349] on div "服務名稱/代號 服務名稱/代號" at bounding box center [347, 362] width 212 height 45
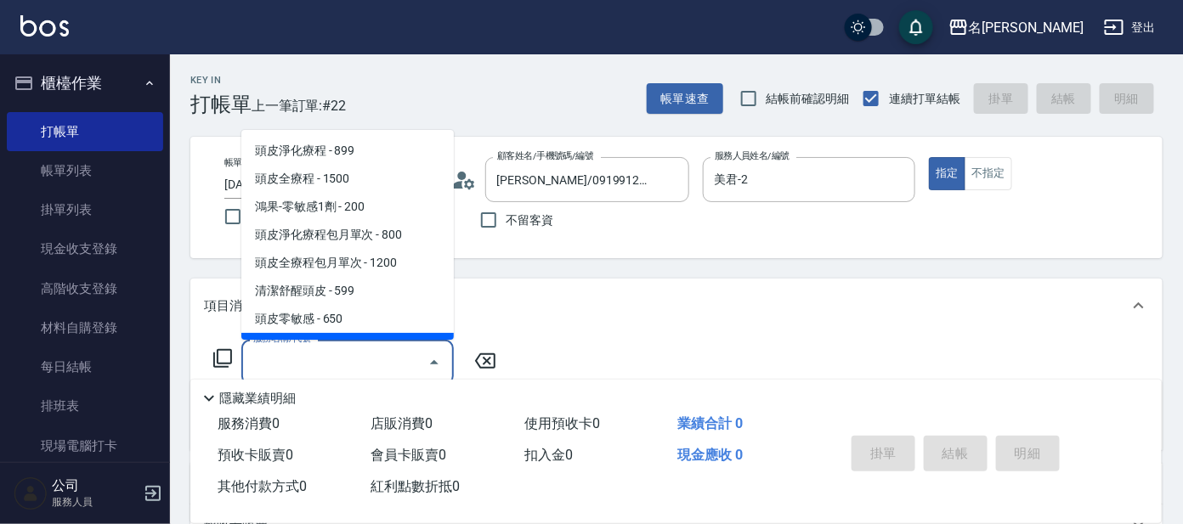
type input "3"
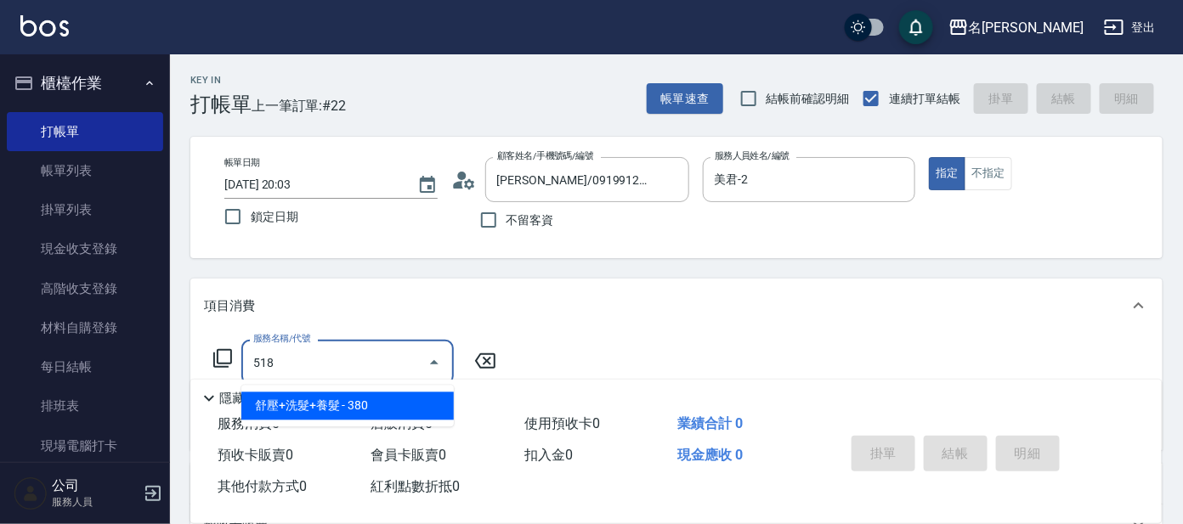
type input "舒壓+洗髮+養髮(518)"
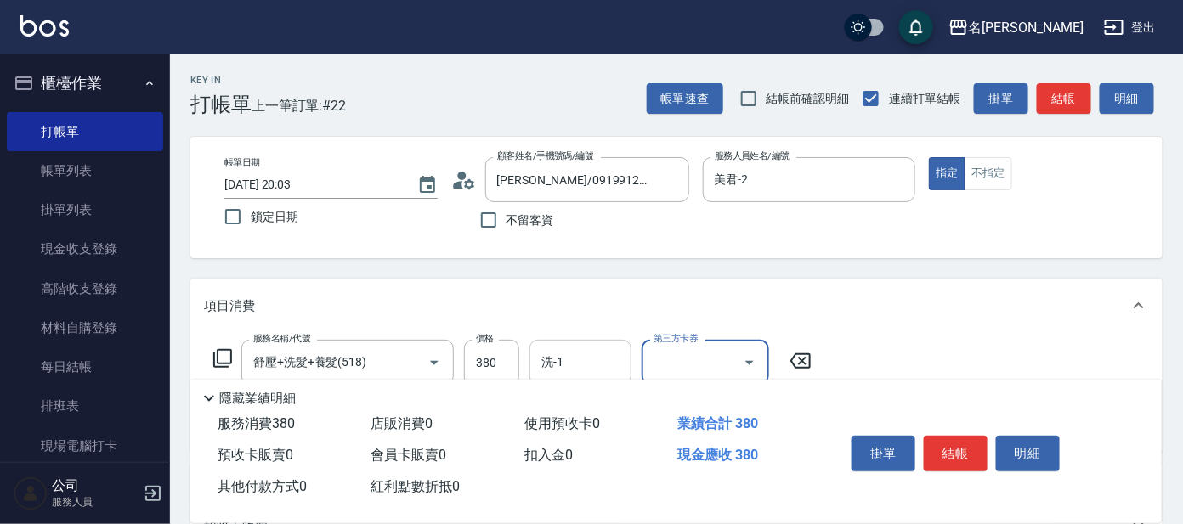
drag, startPoint x: 566, startPoint y: 359, endPoint x: 570, endPoint y: 342, distance: 16.7
click at [567, 358] on input "洗-1" at bounding box center [580, 363] width 87 height 30
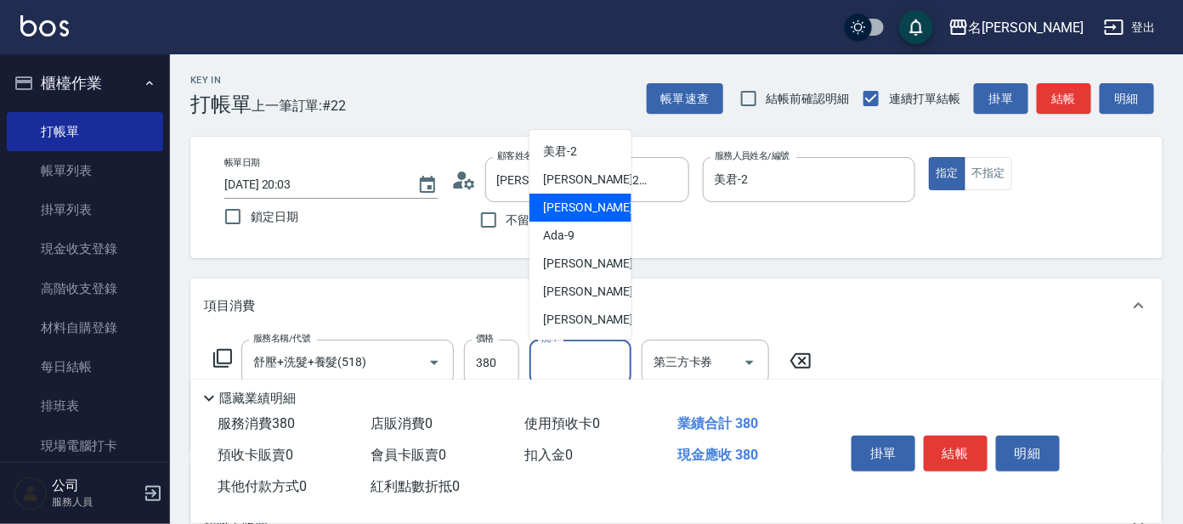
scroll to position [105, 0]
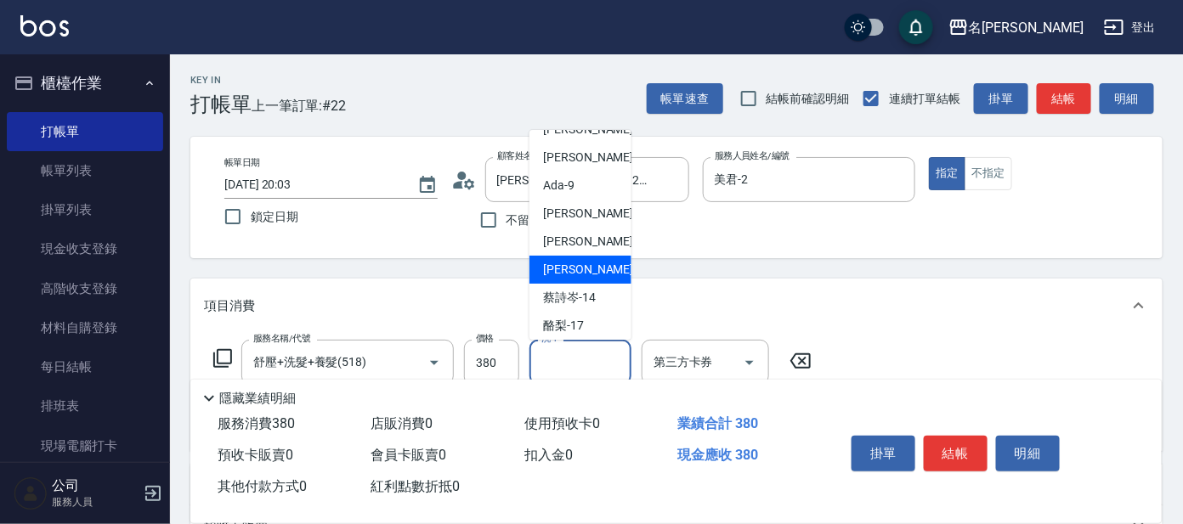
click at [595, 278] on div "[PERSON_NAME] -13" at bounding box center [580, 270] width 102 height 28
type input "[PERSON_NAME]-13"
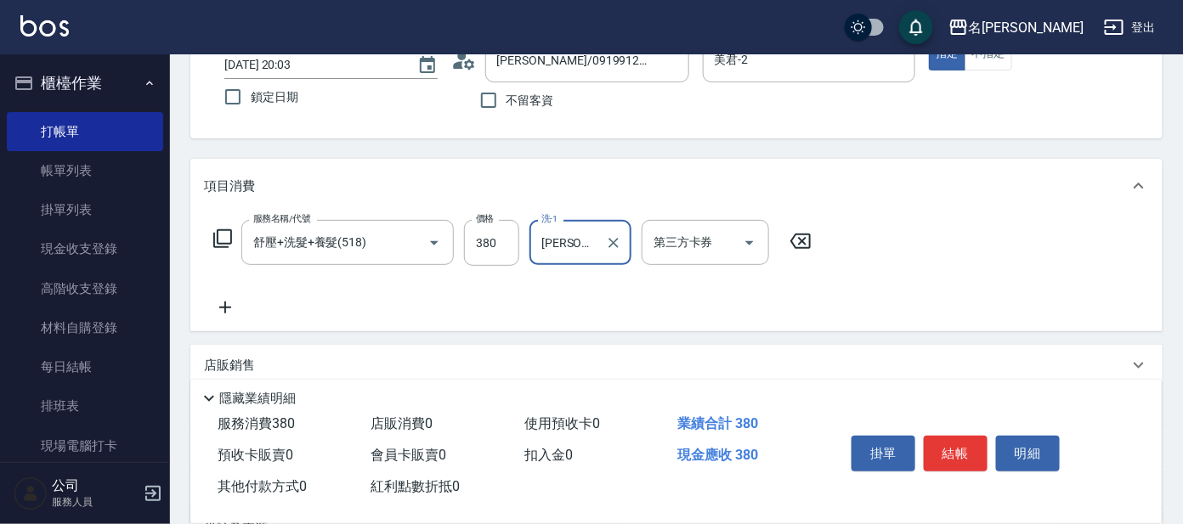
scroll to position [212, 0]
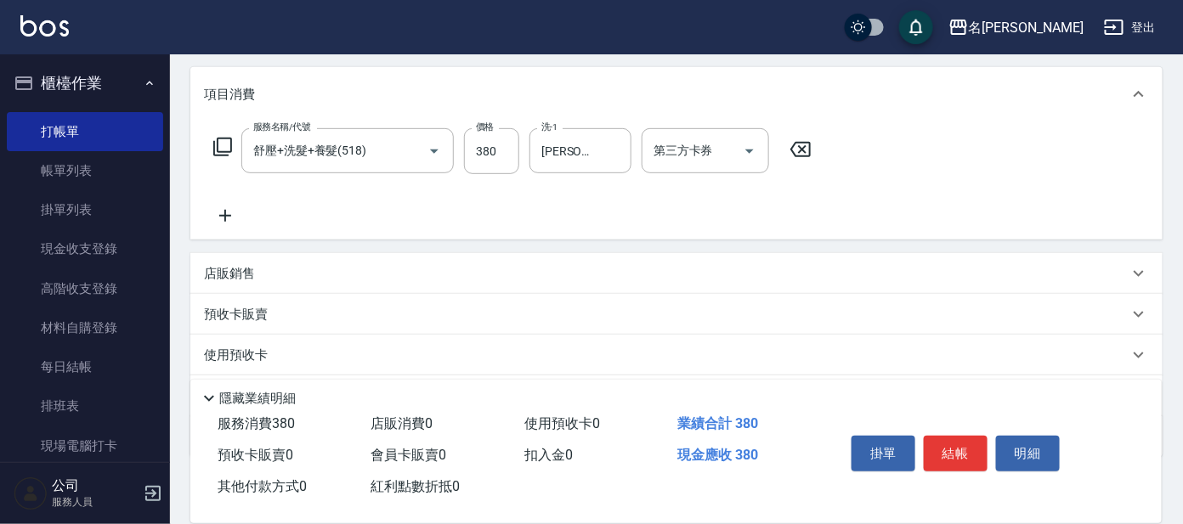
click at [227, 212] on icon at bounding box center [225, 216] width 42 height 20
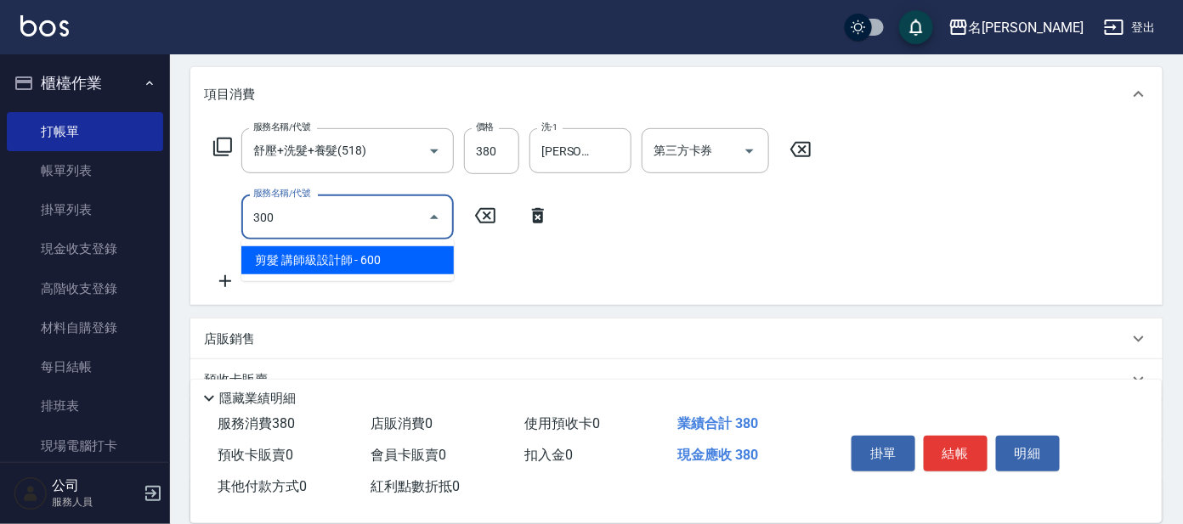
drag, startPoint x: 330, startPoint y: 251, endPoint x: 228, endPoint y: 253, distance: 102.0
click at [332, 254] on span "剪髮 講師級設計師 - 600" at bounding box center [347, 260] width 212 height 28
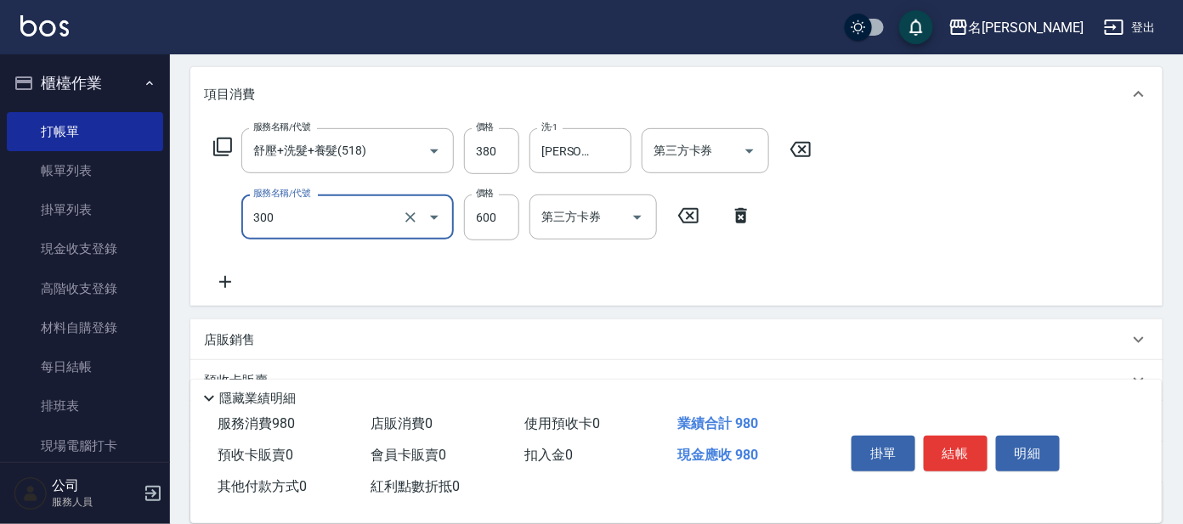
type input "剪髮 講師級設計師(300)"
click at [228, 278] on icon at bounding box center [225, 282] width 42 height 20
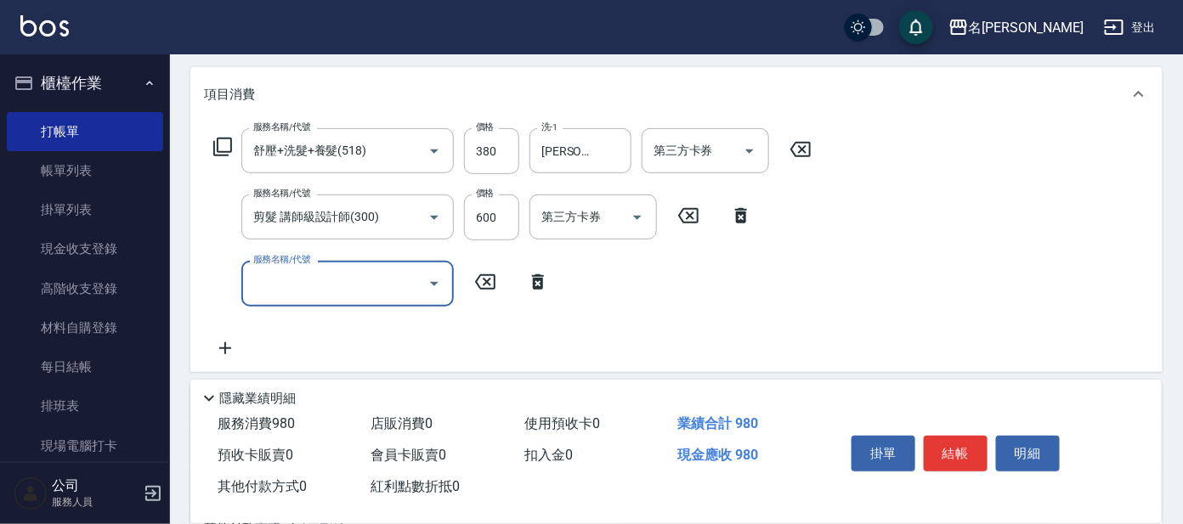
click at [315, 274] on input "服務名稱/代號" at bounding box center [335, 284] width 172 height 30
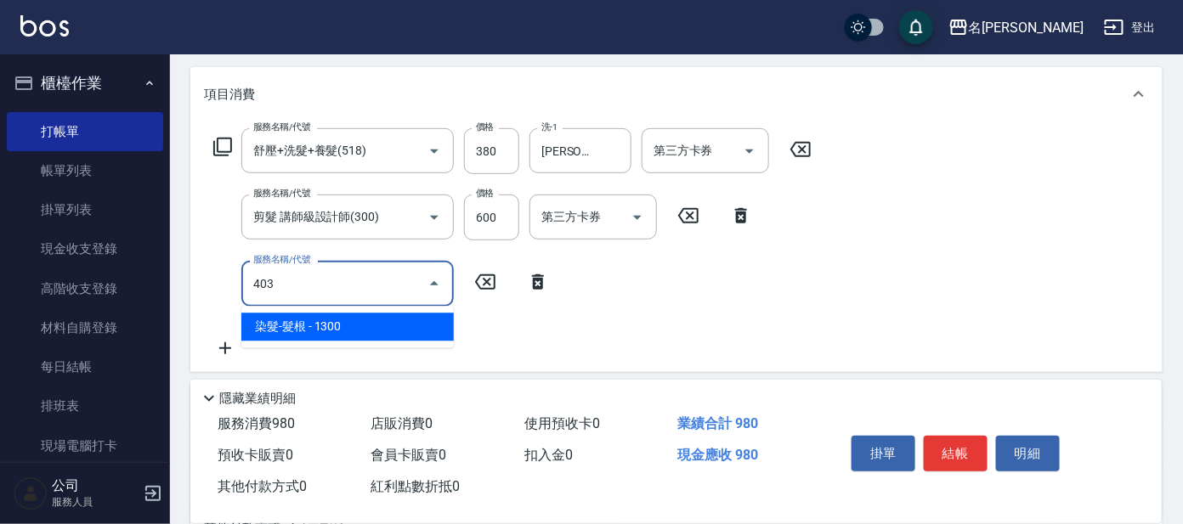
click at [362, 324] on span "染髮-髮根 - 1300" at bounding box center [347, 328] width 212 height 28
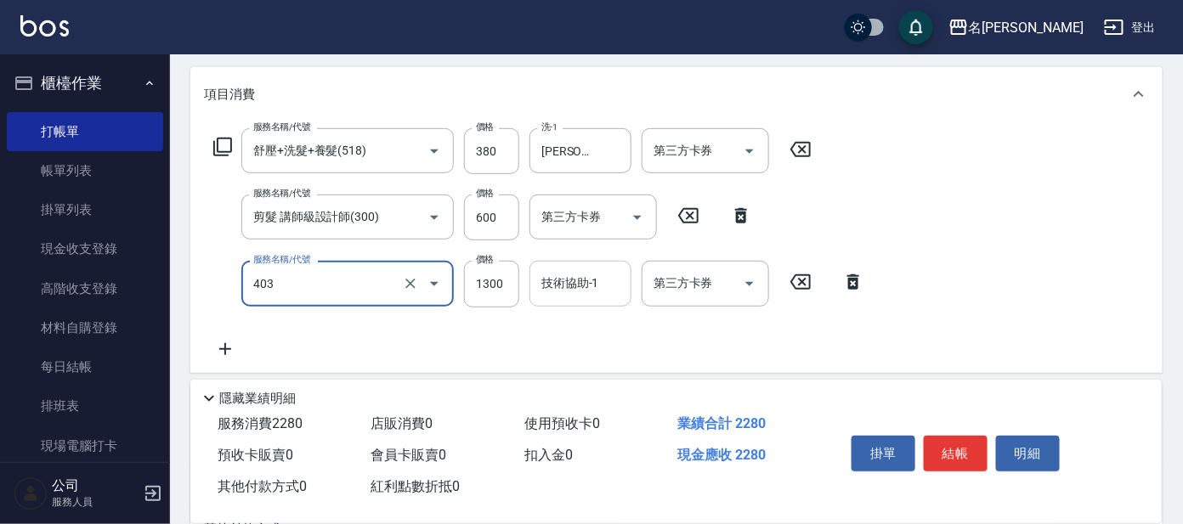
type input "染髮-髮根(403)"
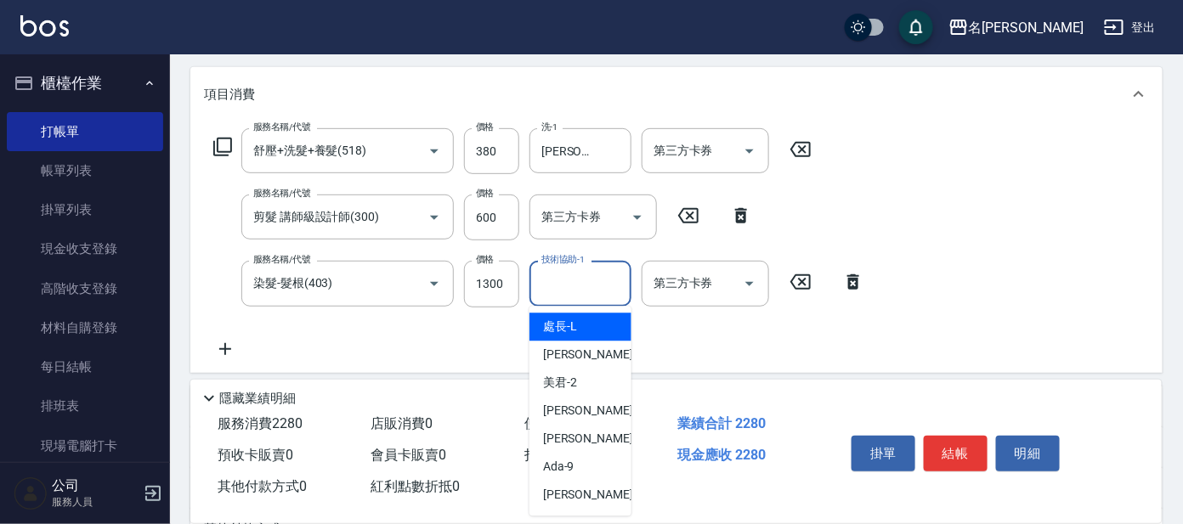
click at [545, 291] on input "技術協助-1" at bounding box center [580, 284] width 87 height 30
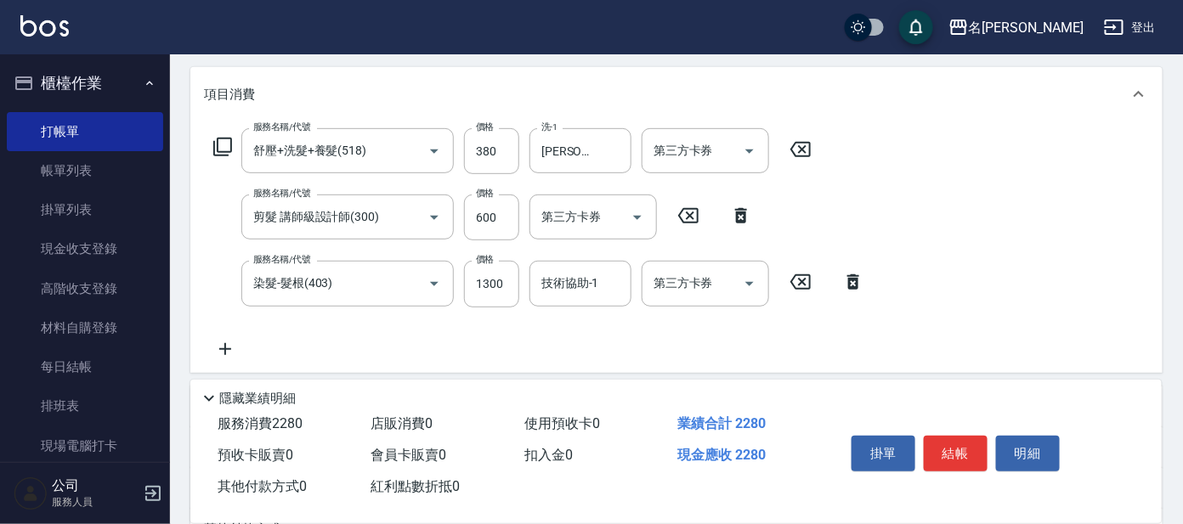
click at [925, 222] on div "服務名稱/代號 舒壓+洗髮+養髮(518) 服務名稱/代號 價格 380 價格 洗-1 [PERSON_NAME]-13 洗-1 第三方卡券 第三方卡券 服務…" at bounding box center [676, 247] width 972 height 251
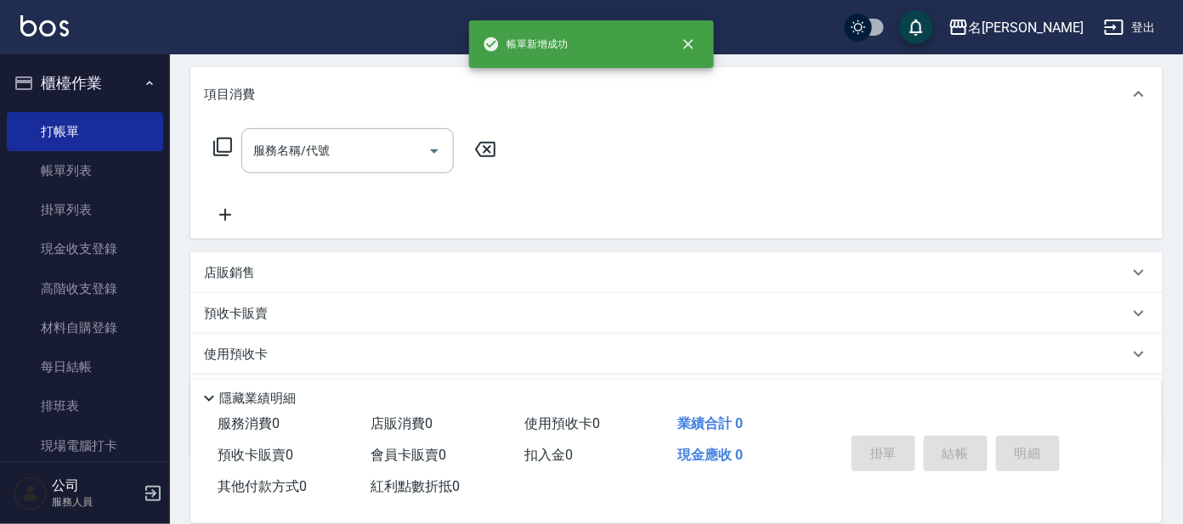
scroll to position [0, 0]
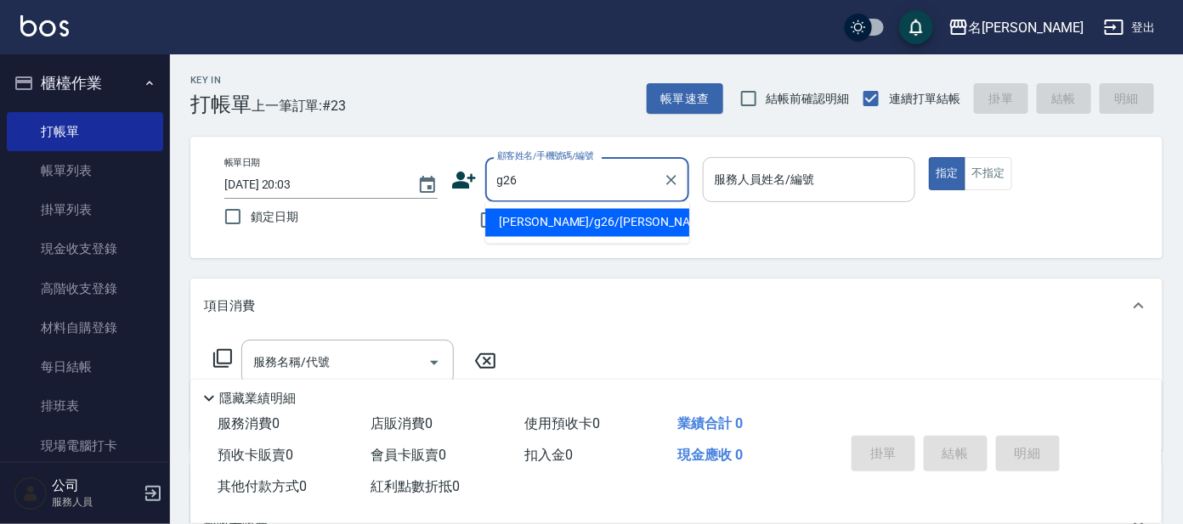
type input "[PERSON_NAME]/g26/[PERSON_NAME]"
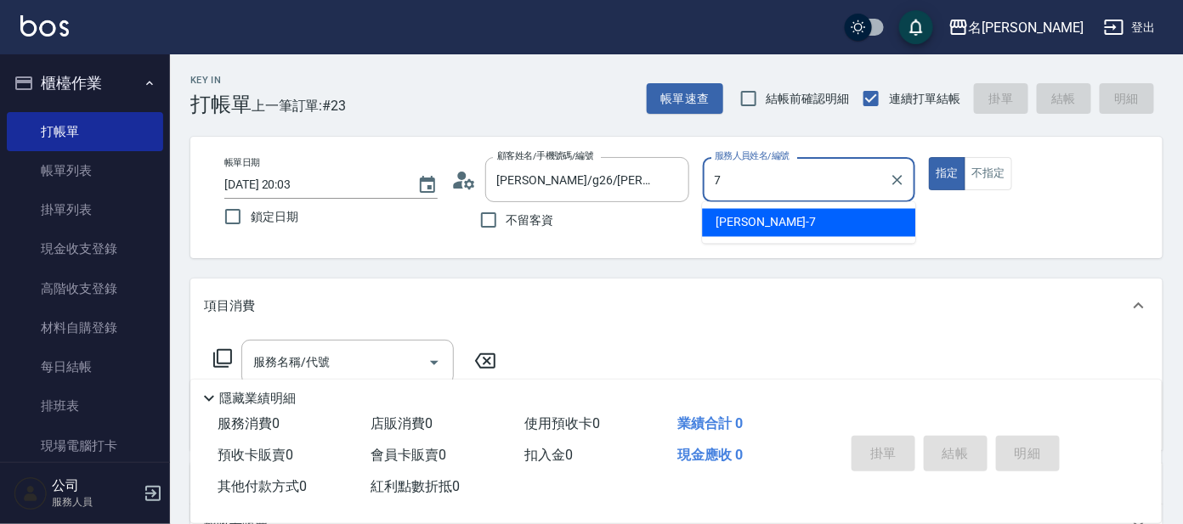
type input "[PERSON_NAME]-7"
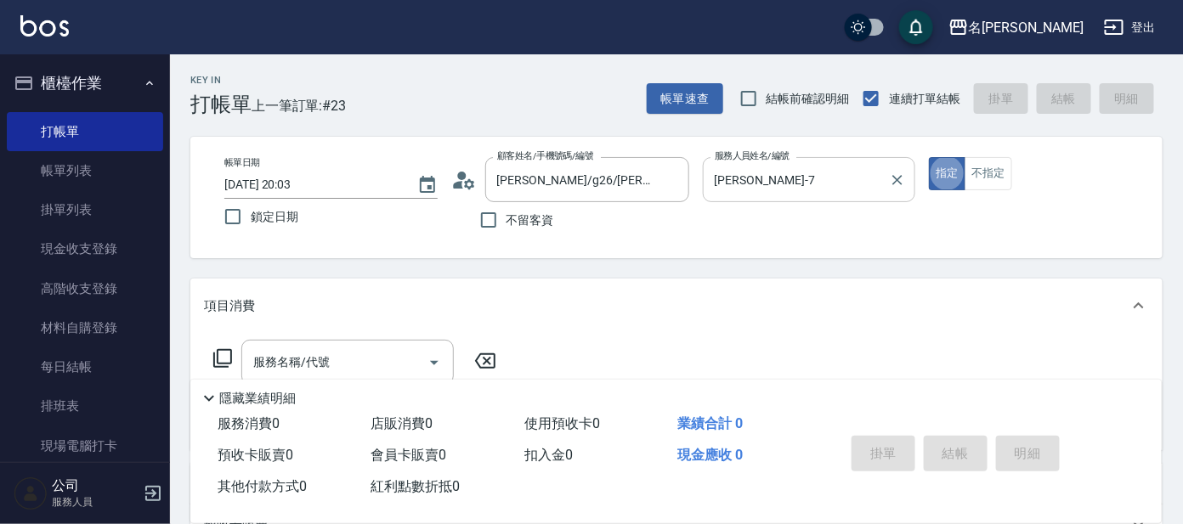
type button "true"
click at [982, 173] on button "不指定" at bounding box center [989, 173] width 48 height 33
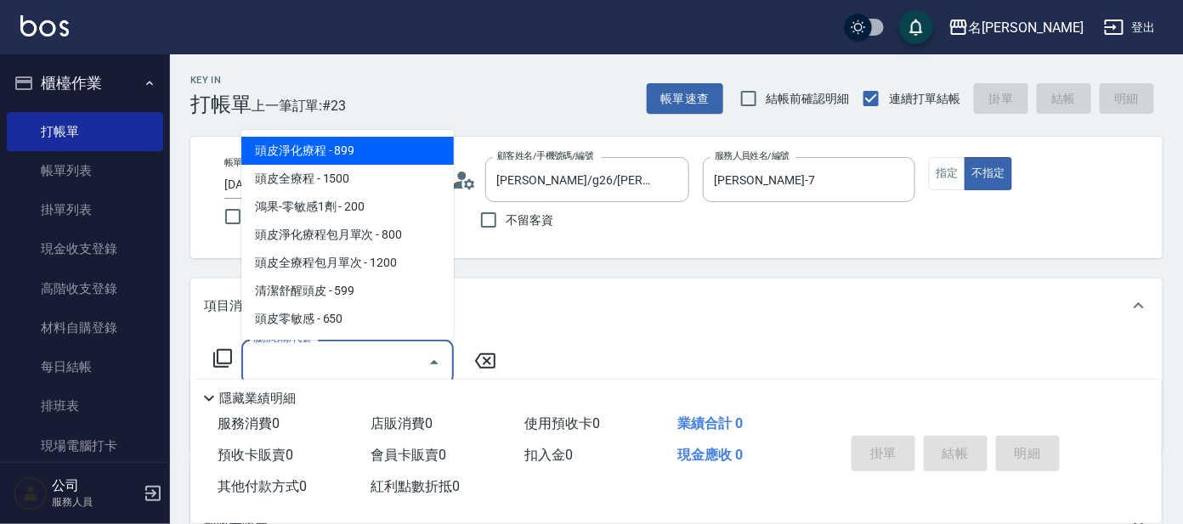
click at [290, 371] on input "服務名稱/代號" at bounding box center [335, 363] width 172 height 30
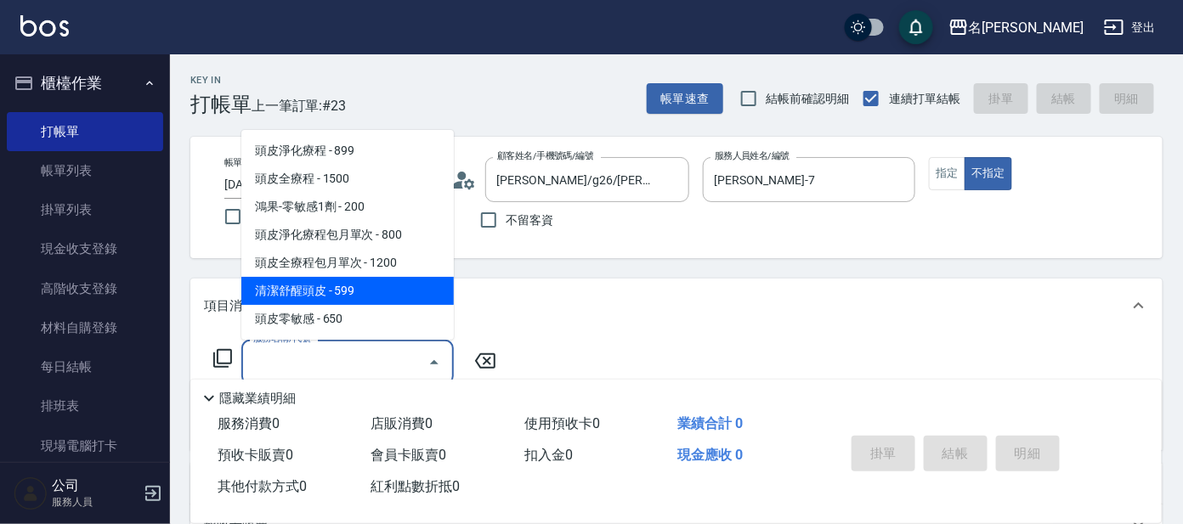
type input "清潔舒醒頭皮(110)"
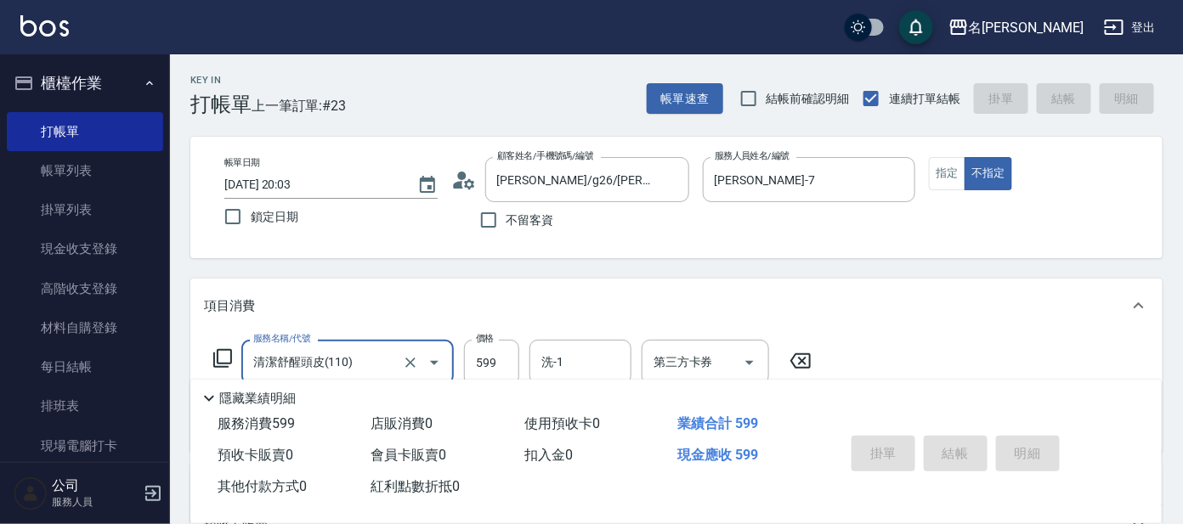
type input "[DATE] 20:16"
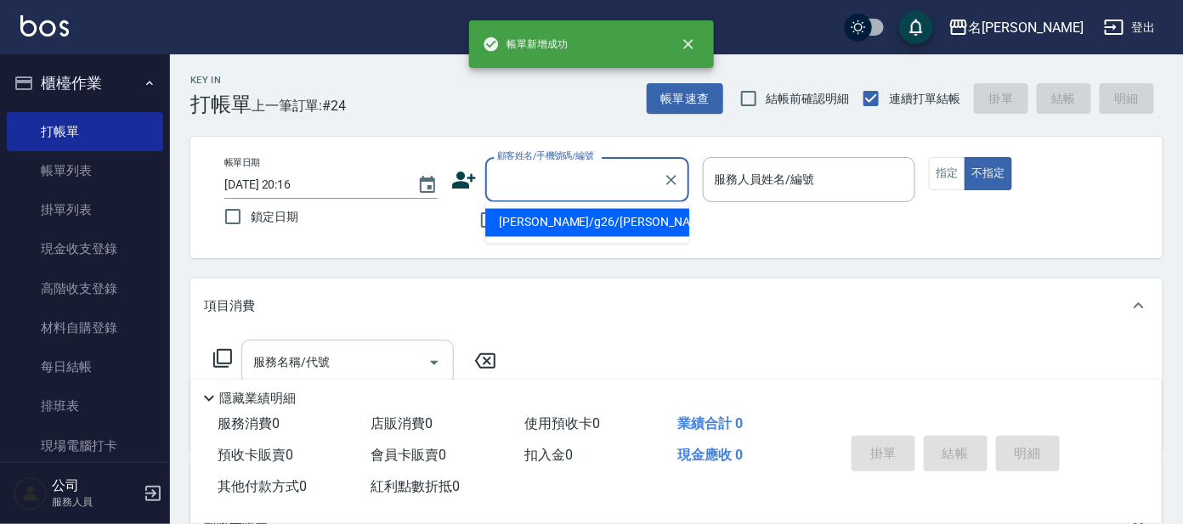
click at [965, 157] on button "不指定" at bounding box center [989, 173] width 48 height 33
type input "[PERSON_NAME]/g26/[PERSON_NAME]"
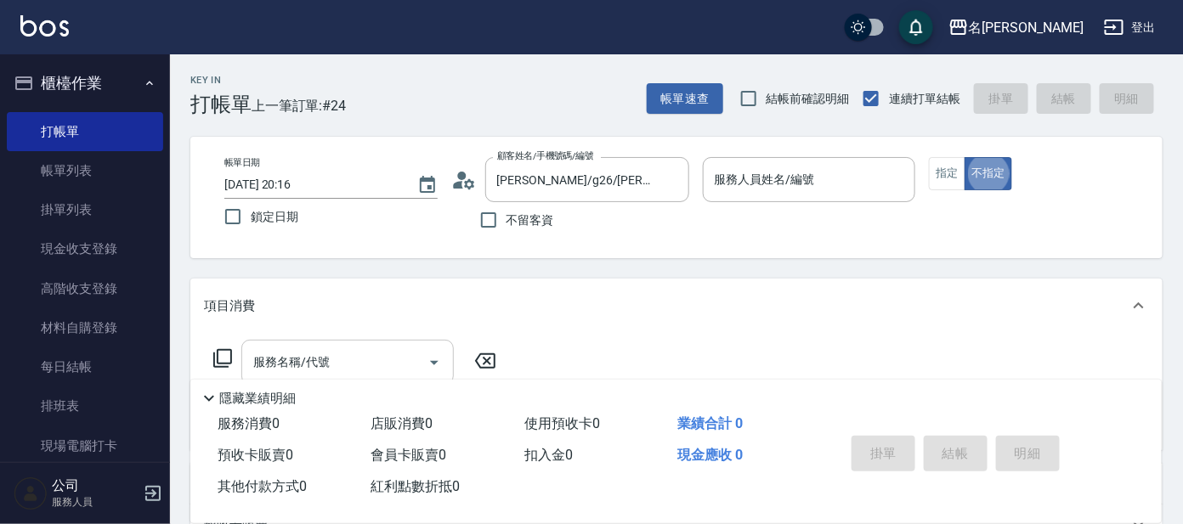
type button "false"
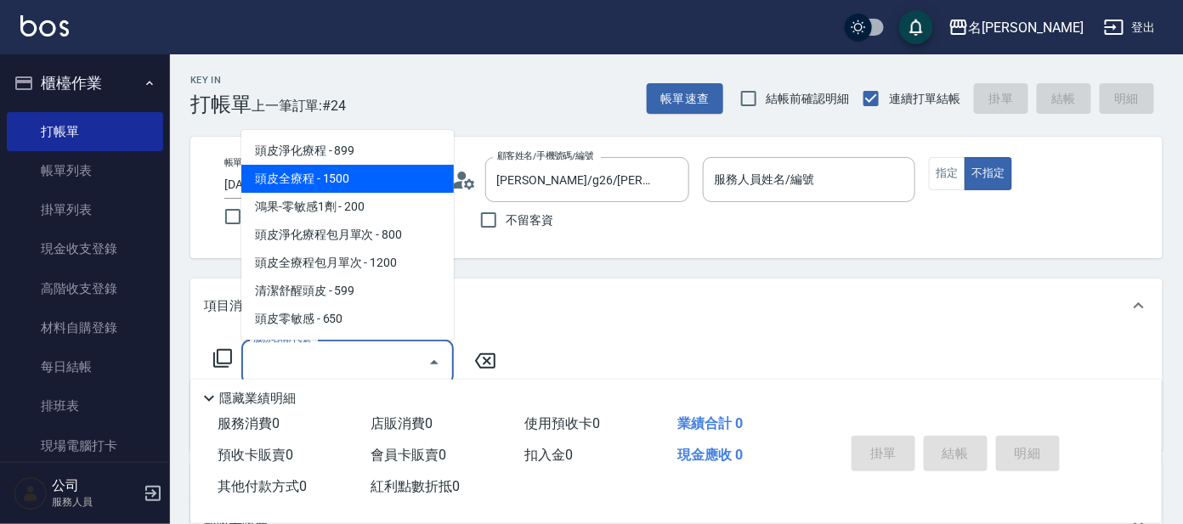
type input "頭皮全療程(102)"
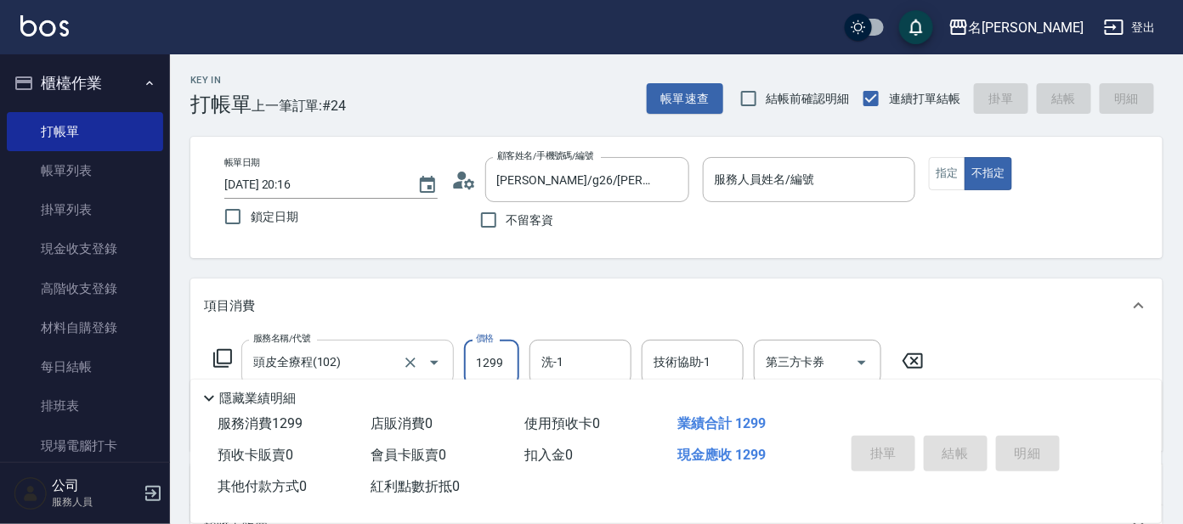
type input "1299"
type input "B級設計師剪髮(302)"
click at [742, 177] on input "服務人員姓名/編號" at bounding box center [809, 180] width 198 height 30
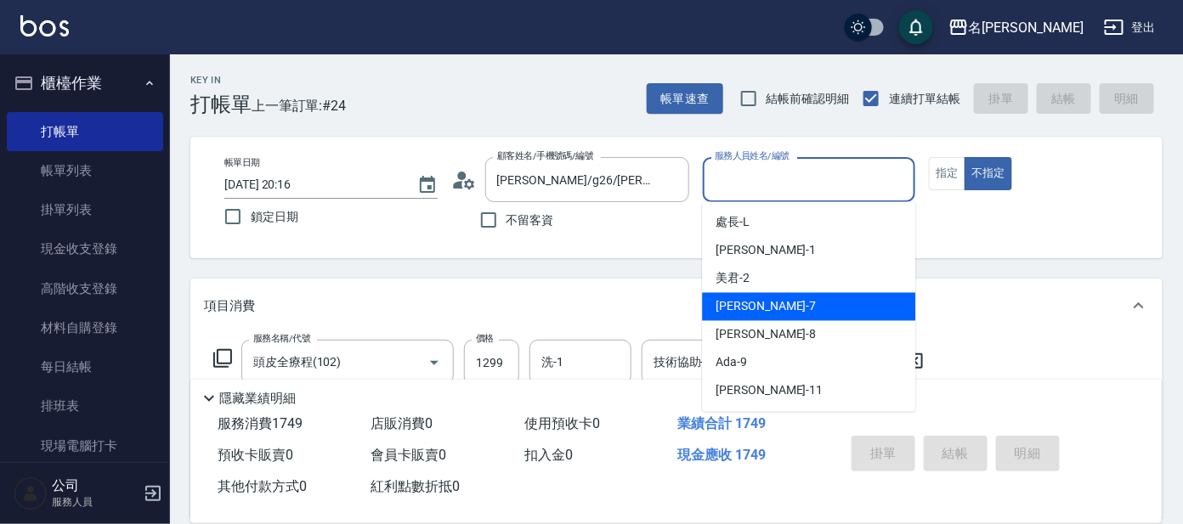
click at [756, 313] on div "[PERSON_NAME] -7" at bounding box center [808, 307] width 213 height 28
type input "[PERSON_NAME]-7"
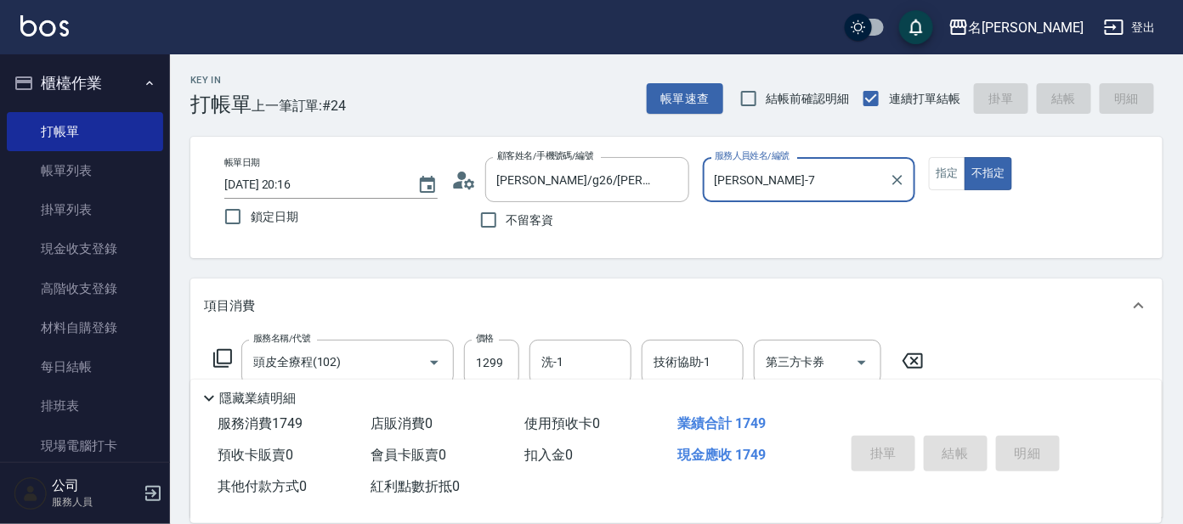
type input "[DATE] 20:17"
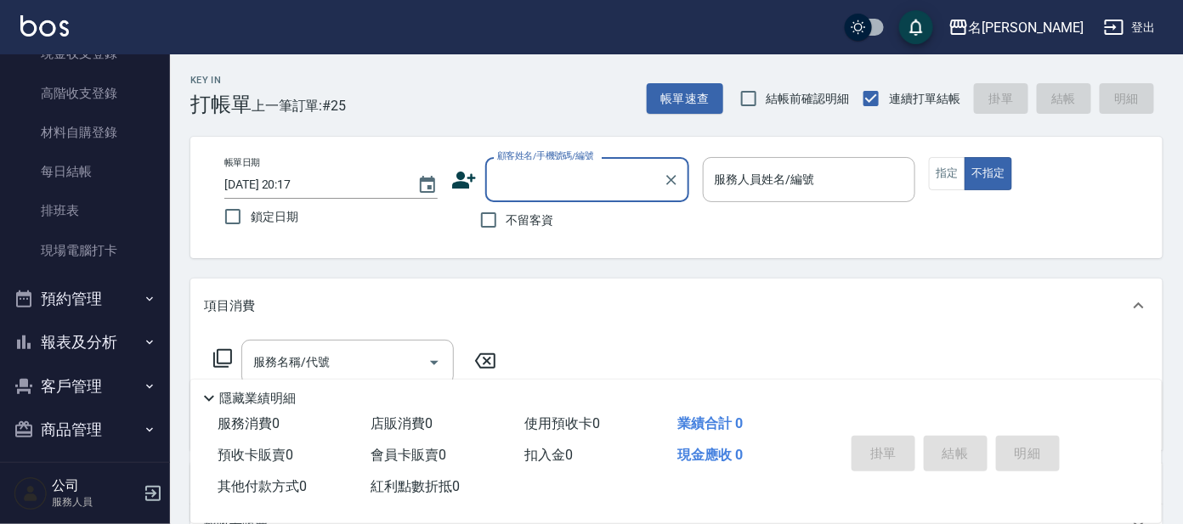
scroll to position [204, 0]
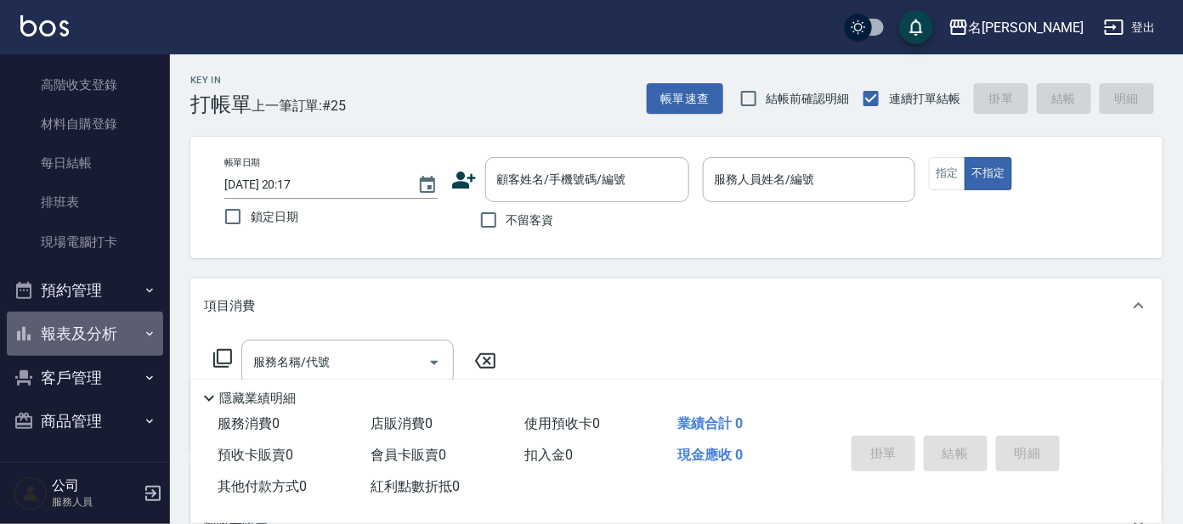
click at [94, 339] on button "報表及分析" at bounding box center [85, 334] width 156 height 44
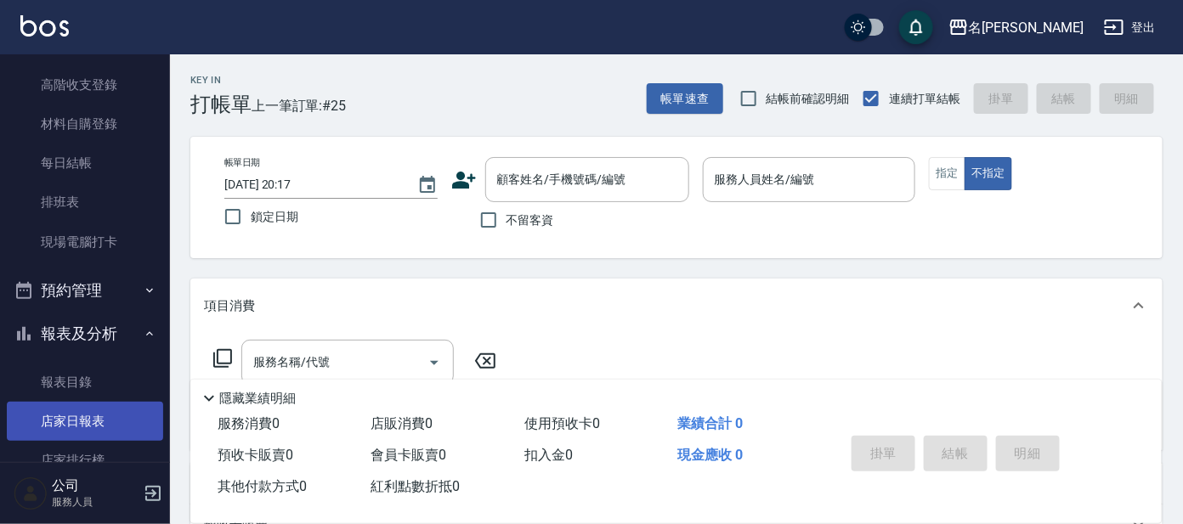
click at [94, 413] on link "店家日報表" at bounding box center [85, 421] width 156 height 39
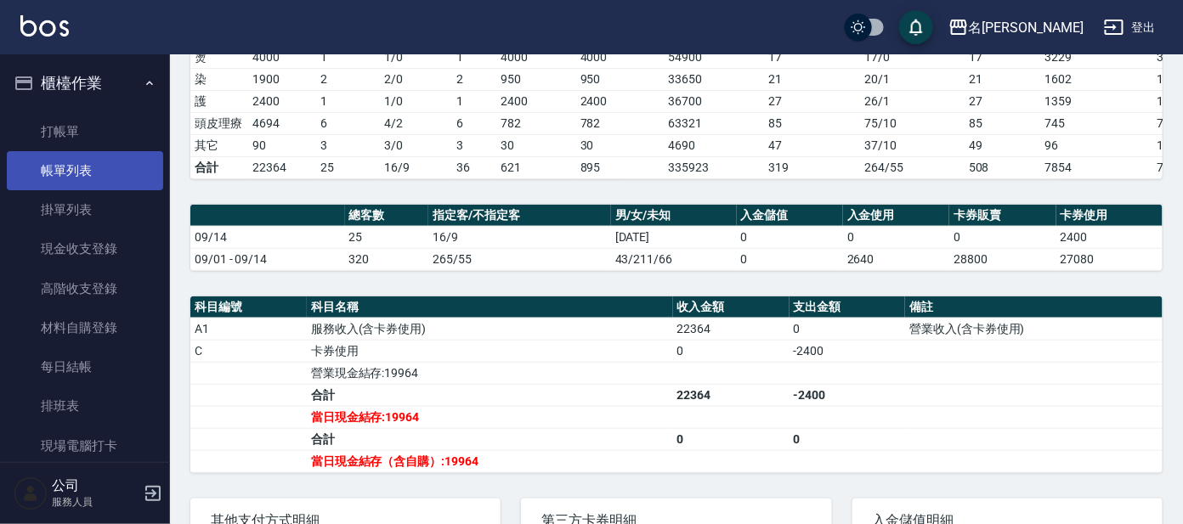
click at [59, 173] on link "帳單列表" at bounding box center [85, 170] width 156 height 39
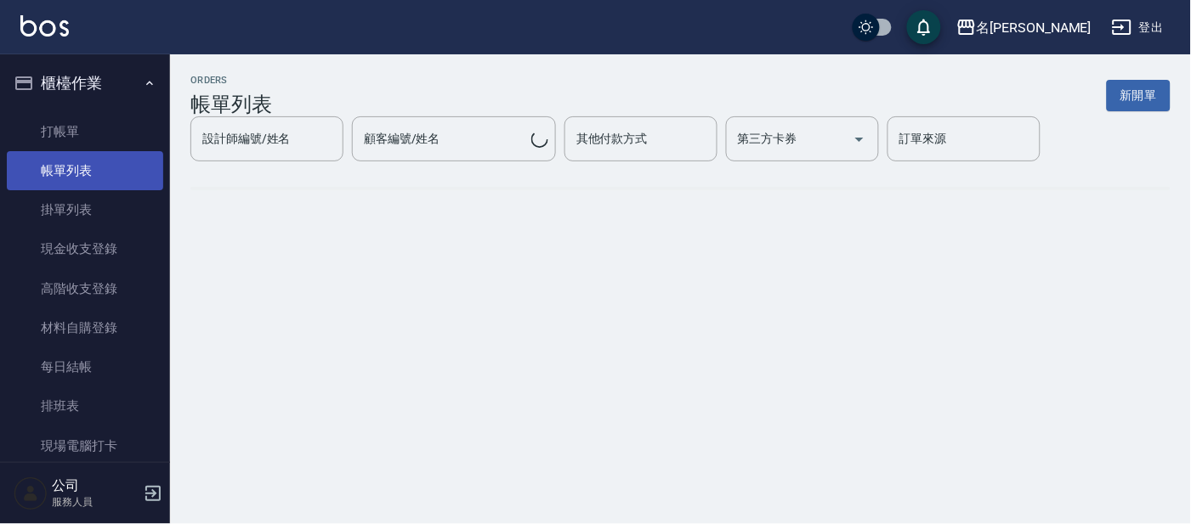
click at [59, 173] on link "帳單列表" at bounding box center [85, 170] width 156 height 39
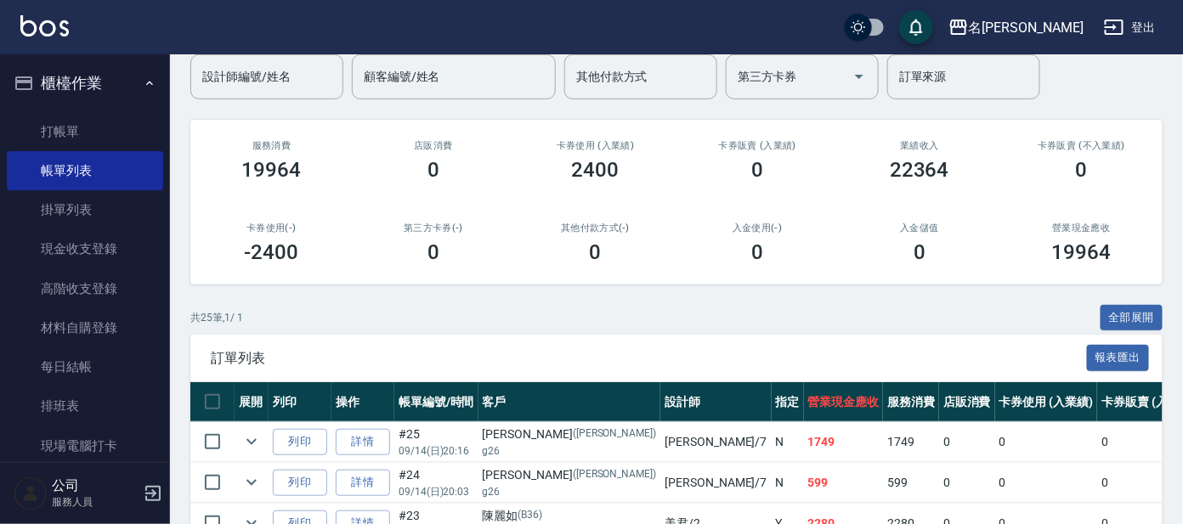
scroll to position [212, 0]
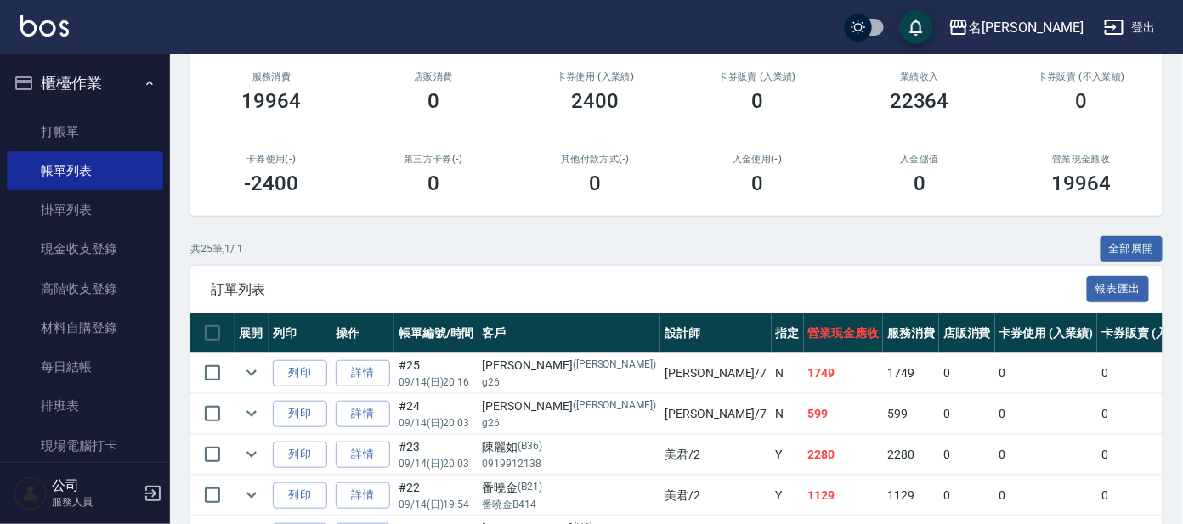
click at [236, 452] on td at bounding box center [252, 455] width 34 height 40
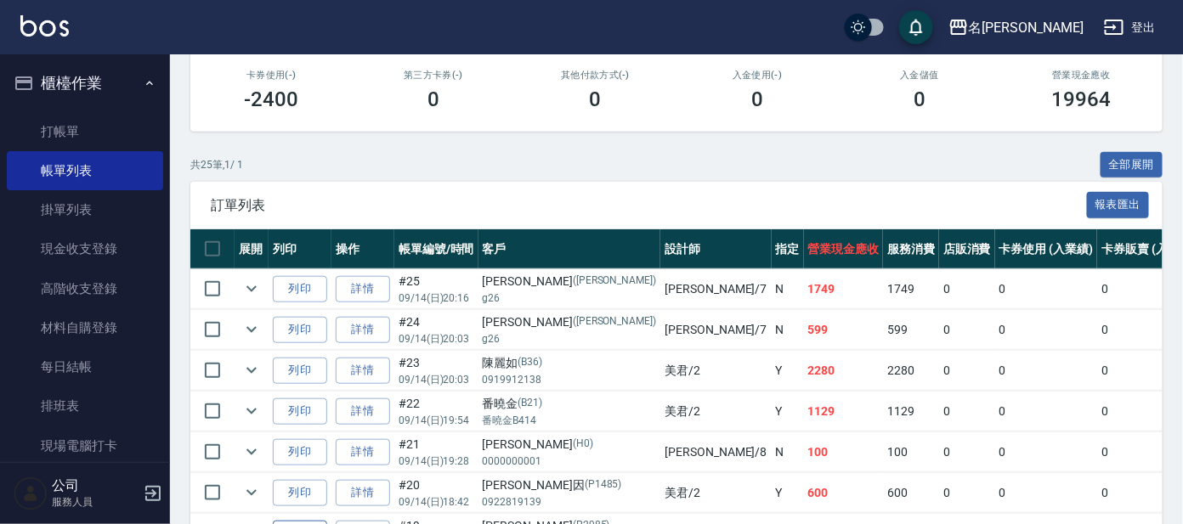
scroll to position [424, 0]
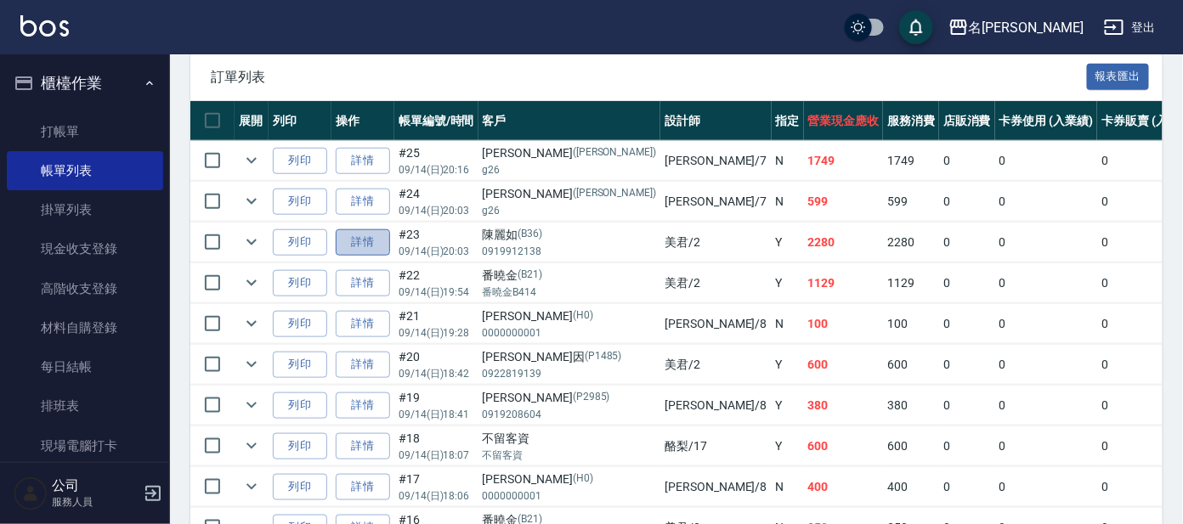
click at [349, 231] on link "詳情" at bounding box center [363, 242] width 54 height 26
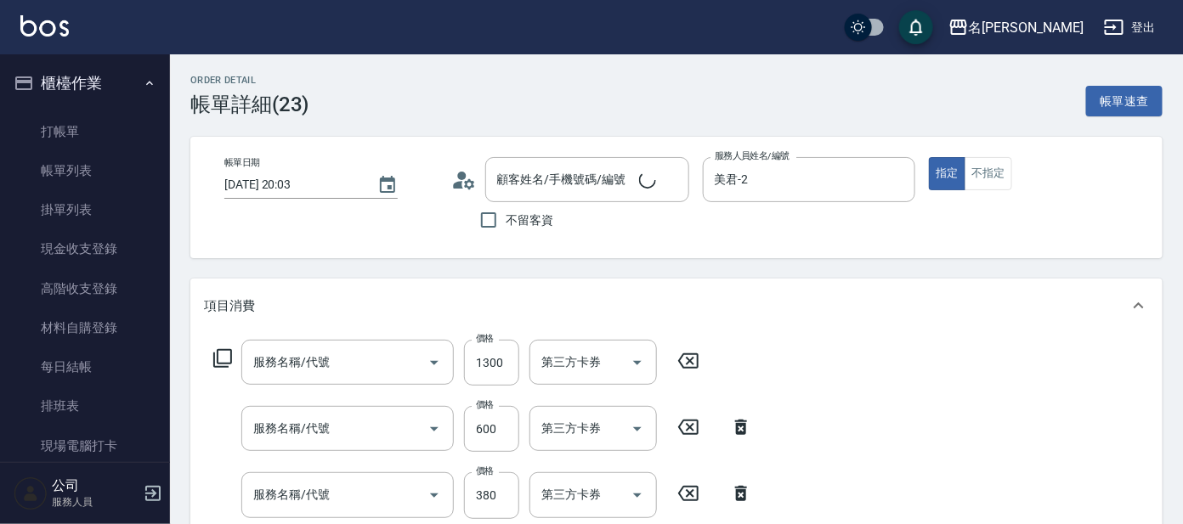
type input "[DATE] 20:03"
type input "美君-2"
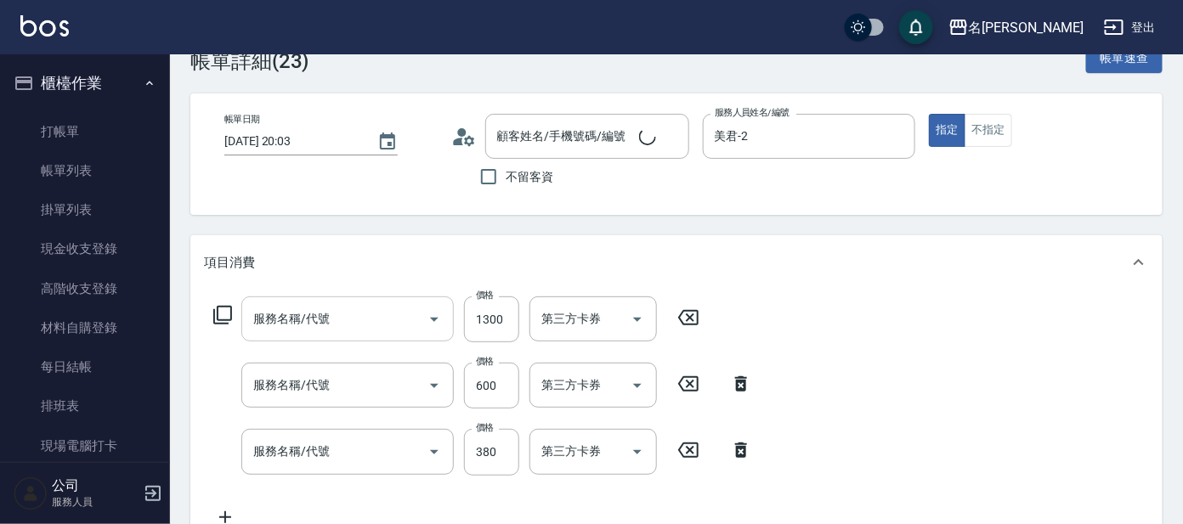
type input "[PERSON_NAME]/0919912138/B36"
type input "染髮-髮根(403)"
type input "剪髮 講師級設計師(300)"
type input "舒壓+洗髮+養髮(518)"
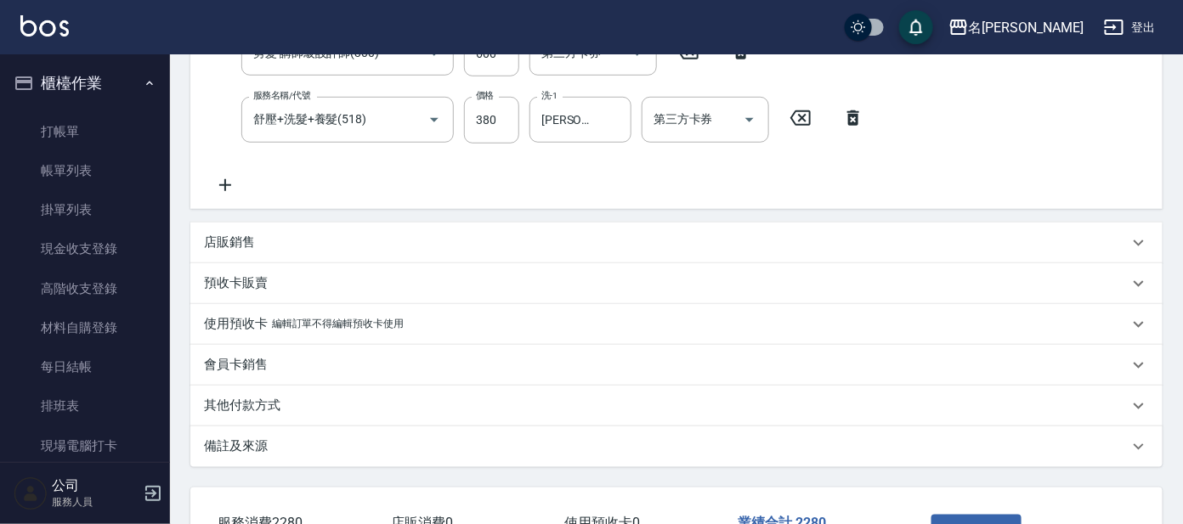
scroll to position [468, 0]
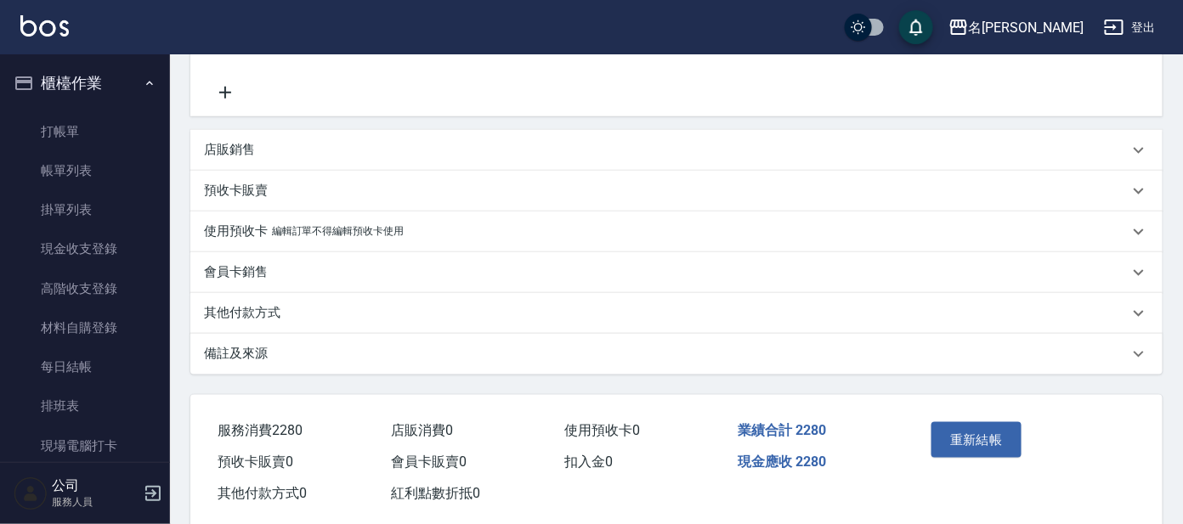
click at [354, 161] on div "店販銷售" at bounding box center [676, 150] width 972 height 41
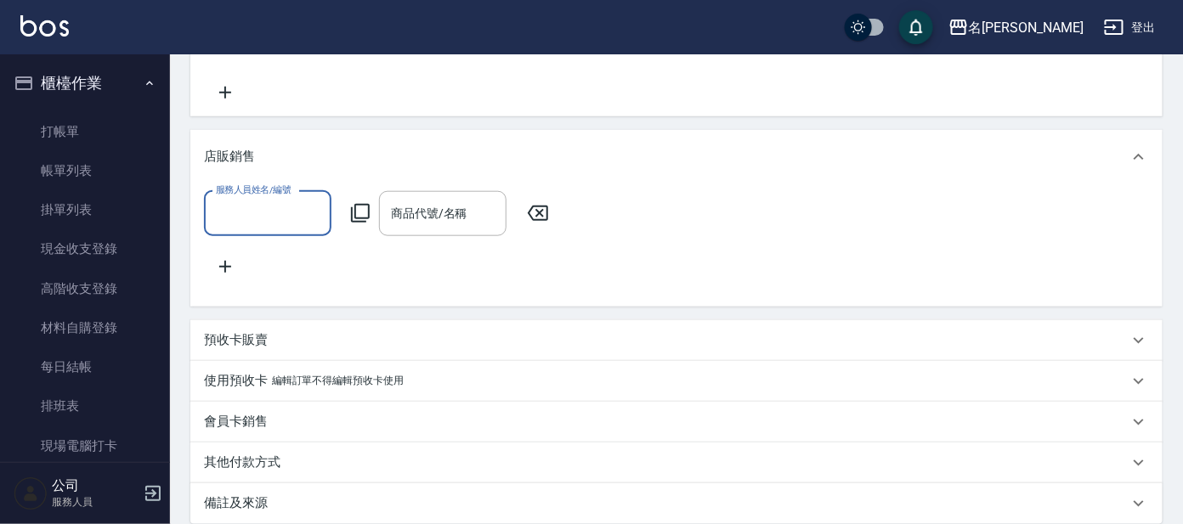
scroll to position [0, 0]
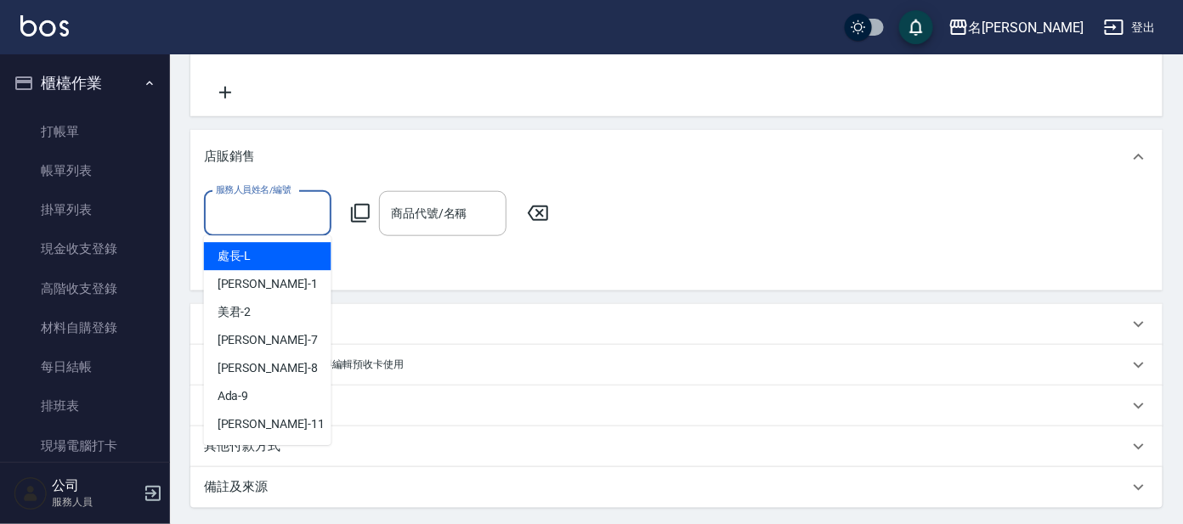
click at [276, 223] on input "服務人員姓名/編號" at bounding box center [268, 214] width 112 height 30
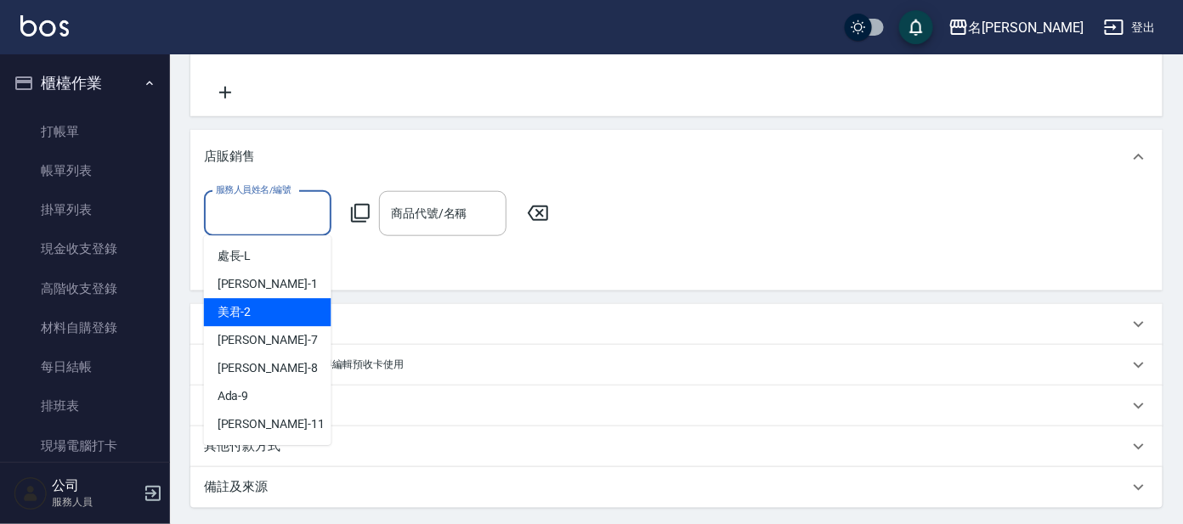
click at [272, 308] on div "美君 -2" at bounding box center [267, 313] width 127 height 28
type input "美君-2"
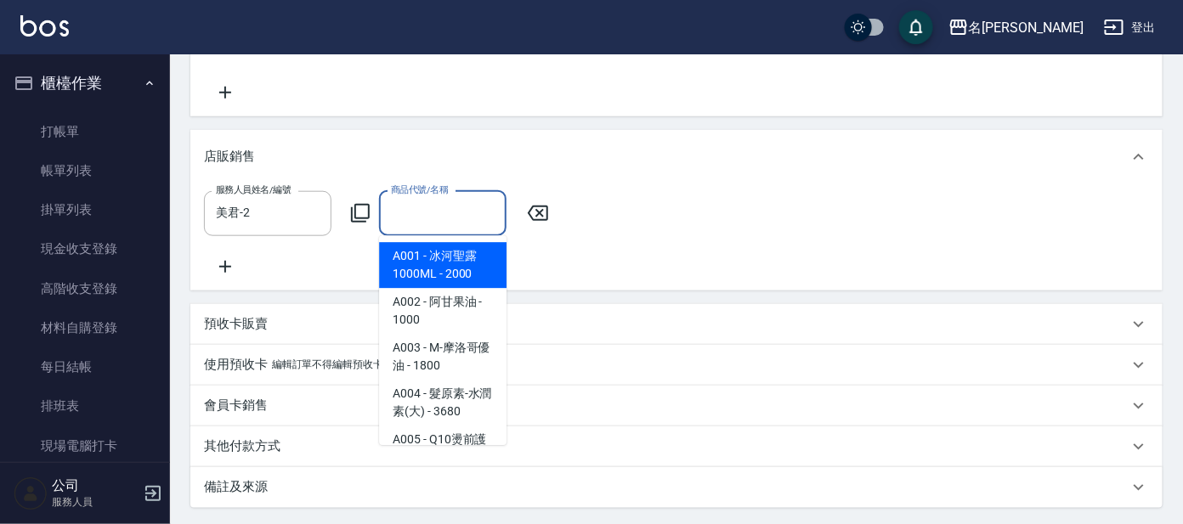
click at [460, 201] on input "商品代號/名稱" at bounding box center [443, 214] width 112 height 30
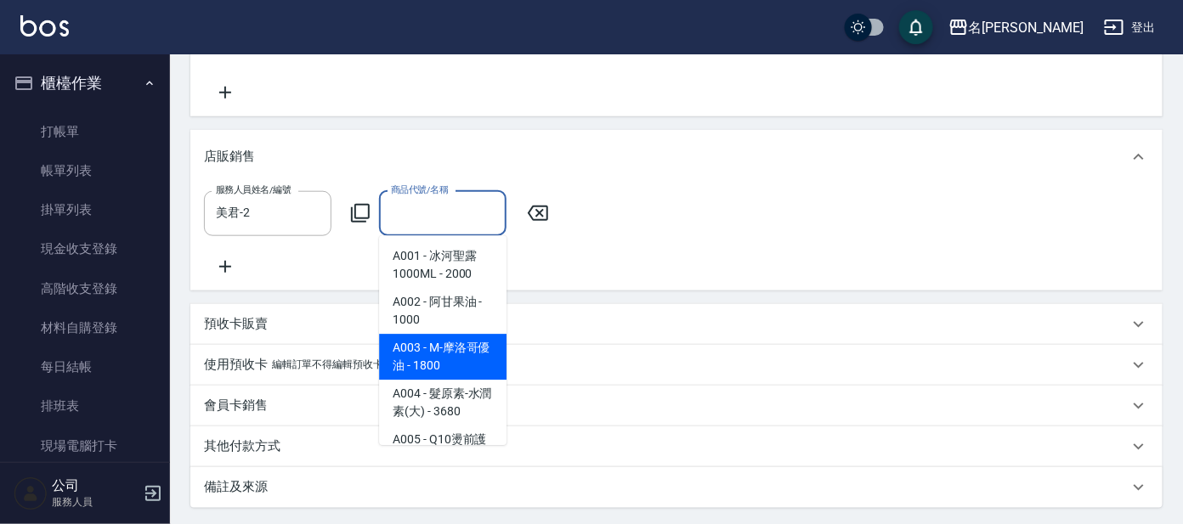
scroll to position [105, 0]
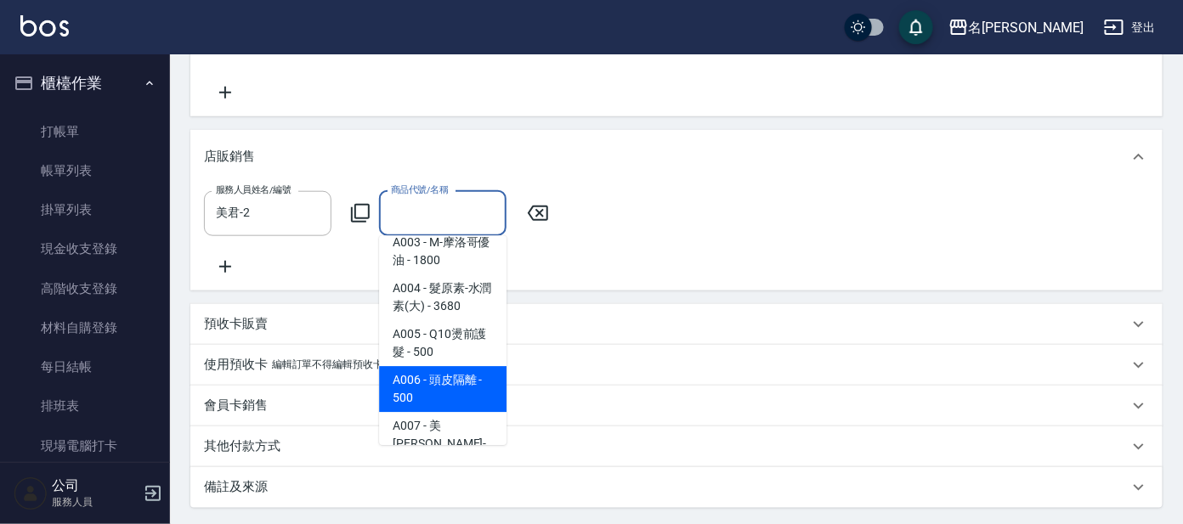
click at [461, 368] on span "A006 - 頭皮隔離 - 500" at bounding box center [442, 390] width 127 height 46
type input "頭皮隔離"
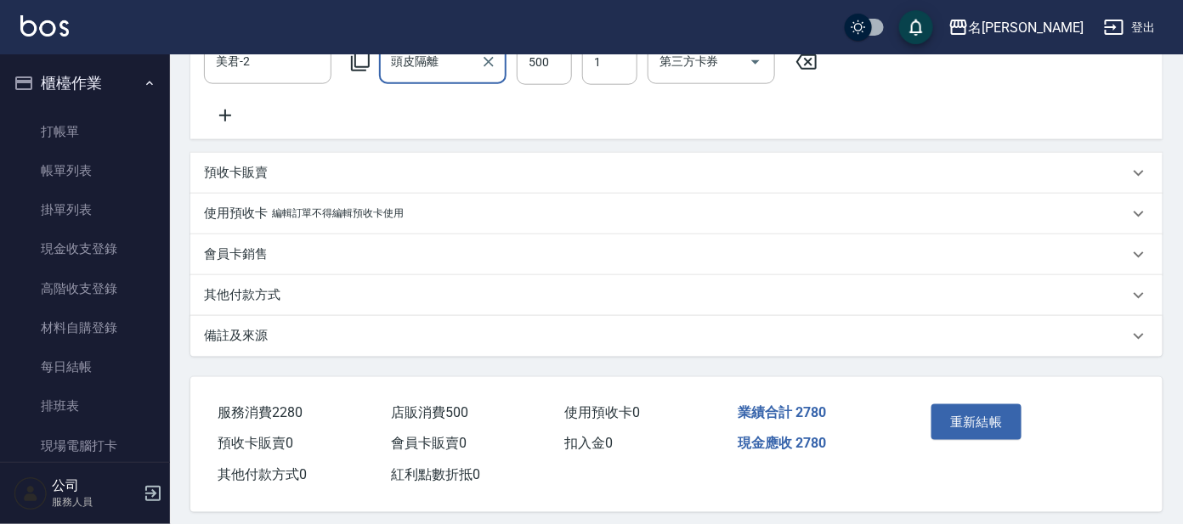
scroll to position [648, 0]
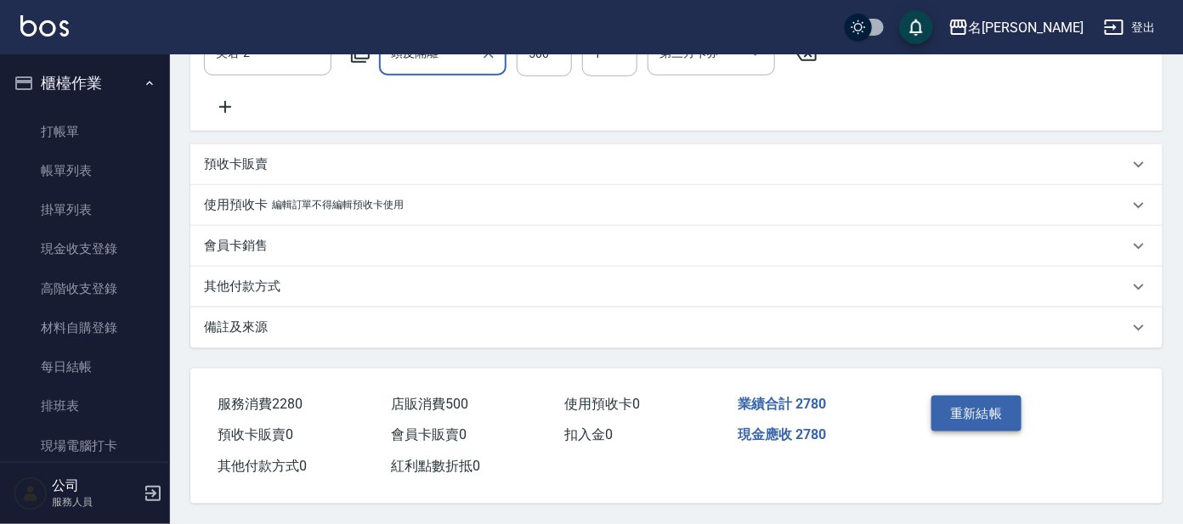
click at [940, 410] on button "重新結帳" at bounding box center [976, 414] width 90 height 36
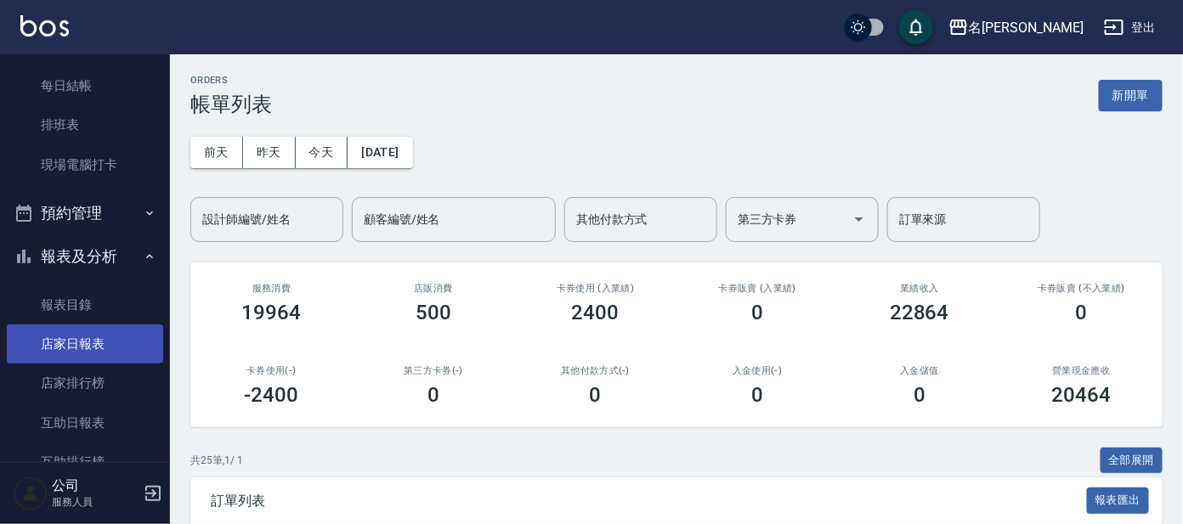
scroll to position [318, 0]
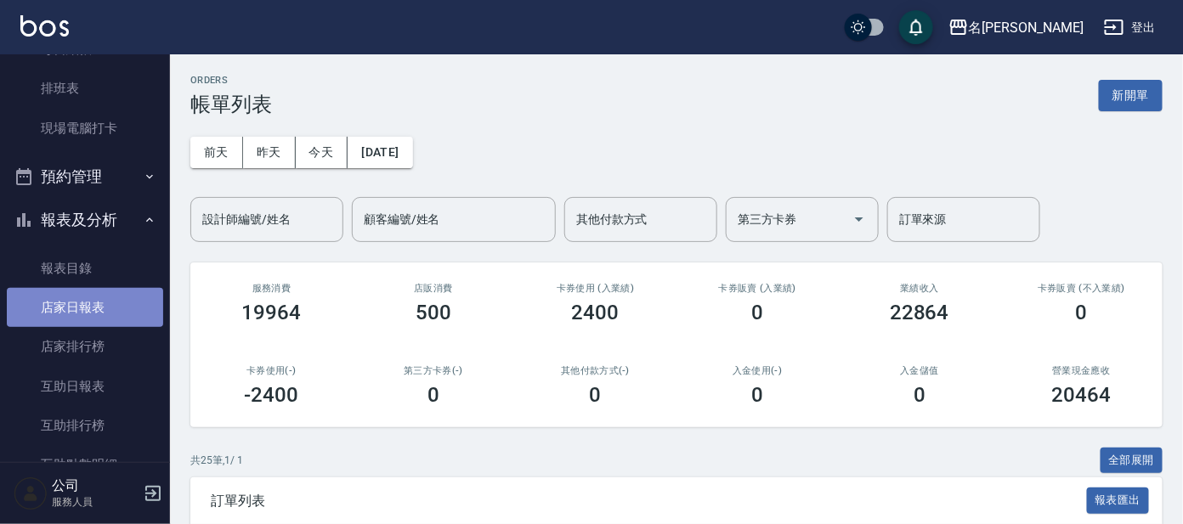
click at [88, 315] on link "店家日報表" at bounding box center [85, 307] width 156 height 39
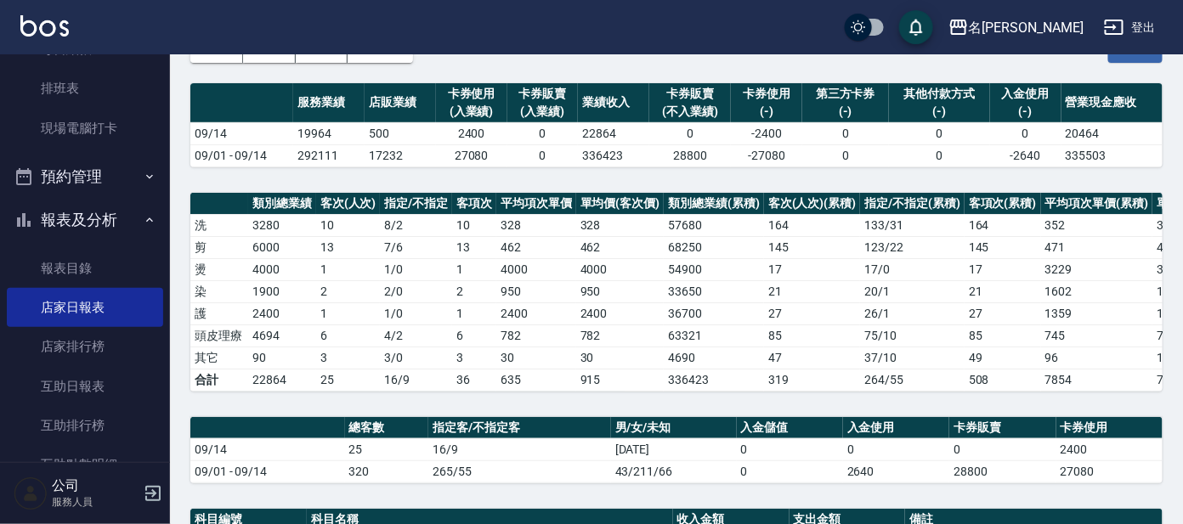
scroll to position [424, 0]
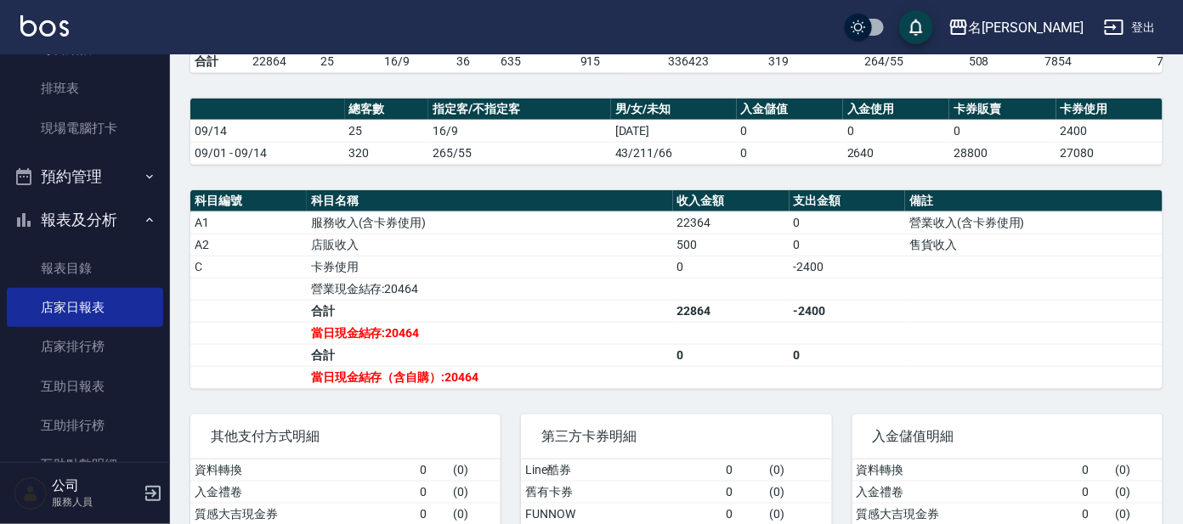
click at [800, 344] on td "a dense table" at bounding box center [848, 333] width 116 height 22
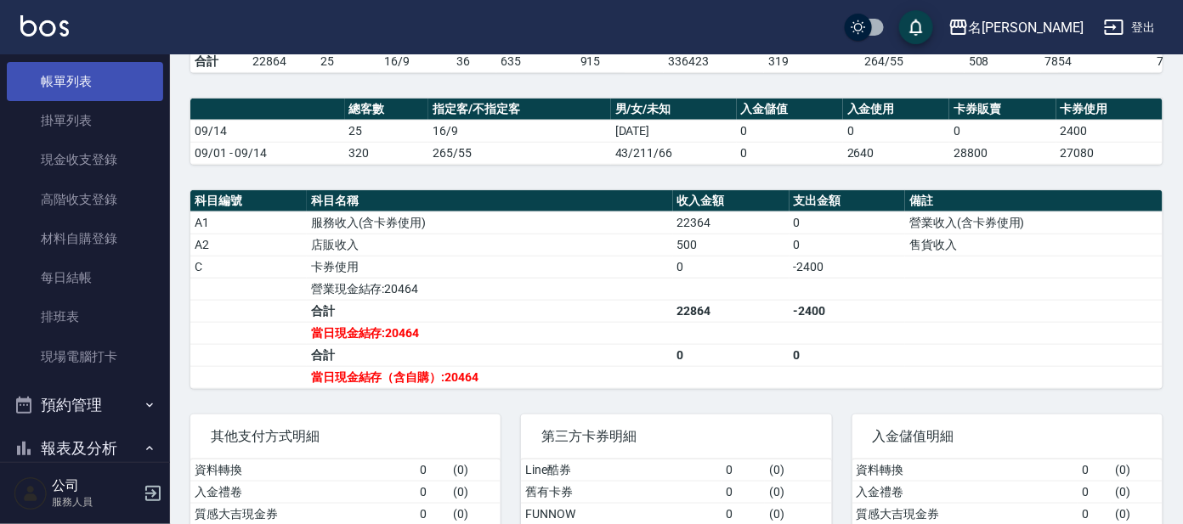
scroll to position [0, 0]
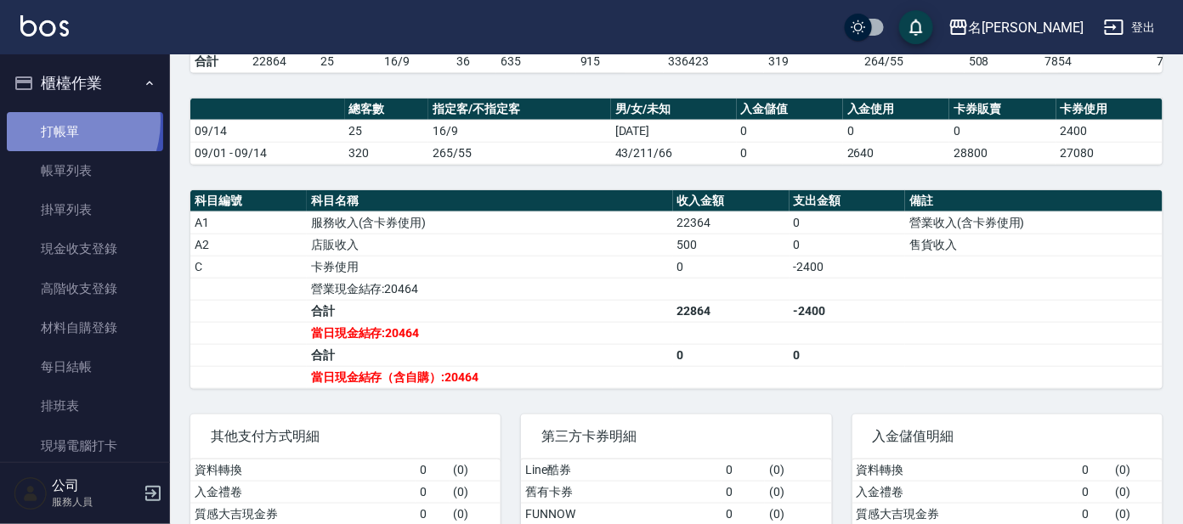
click at [56, 121] on link "打帳單" at bounding box center [85, 131] width 156 height 39
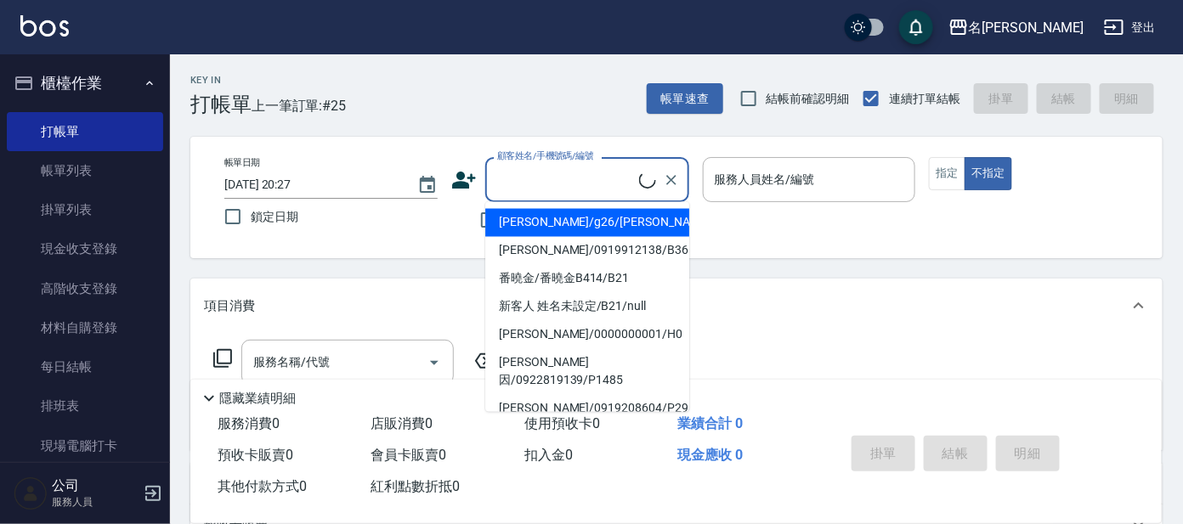
click at [530, 175] on input "顧客姓名/手機號碼/編號" at bounding box center [566, 180] width 146 height 30
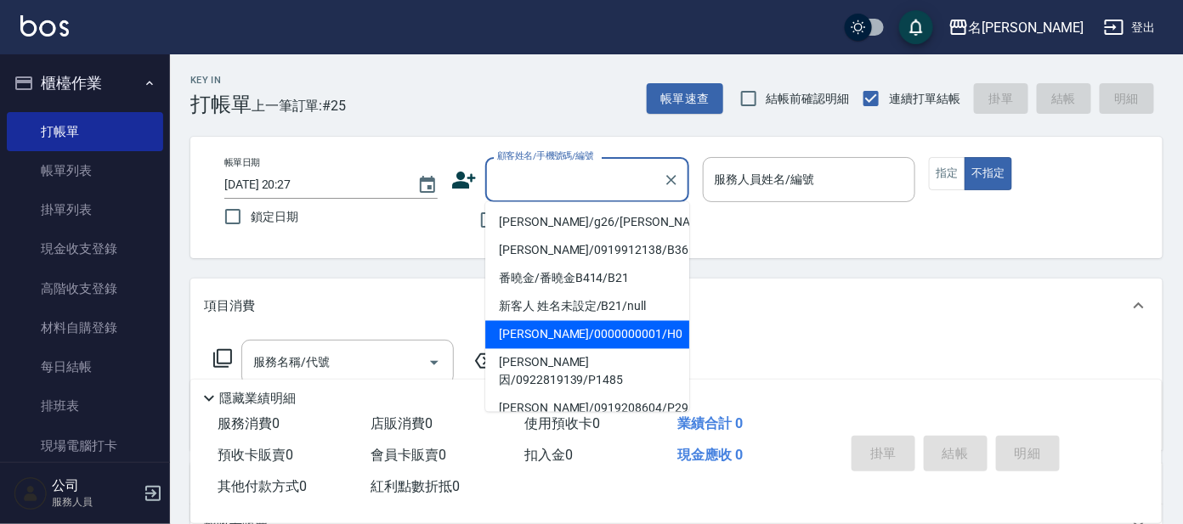
click at [568, 333] on li "[PERSON_NAME]/0000000001/H0" at bounding box center [587, 335] width 204 height 28
type input "[PERSON_NAME]/0000000001/H0"
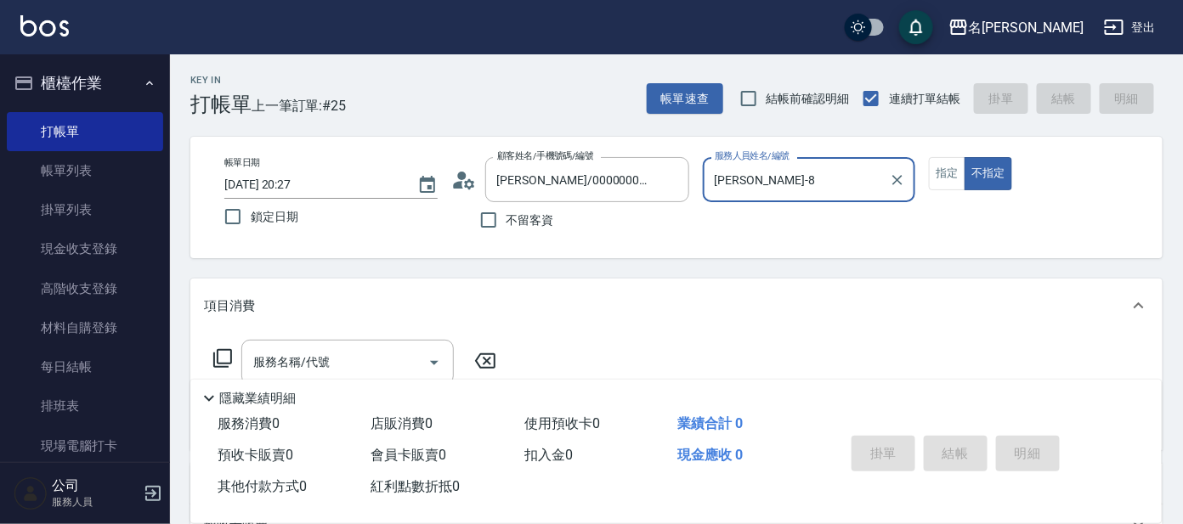
type input "[PERSON_NAME]-8"
click at [772, 163] on div "[PERSON_NAME]-8 服務人員姓名/編號" at bounding box center [809, 179] width 213 height 45
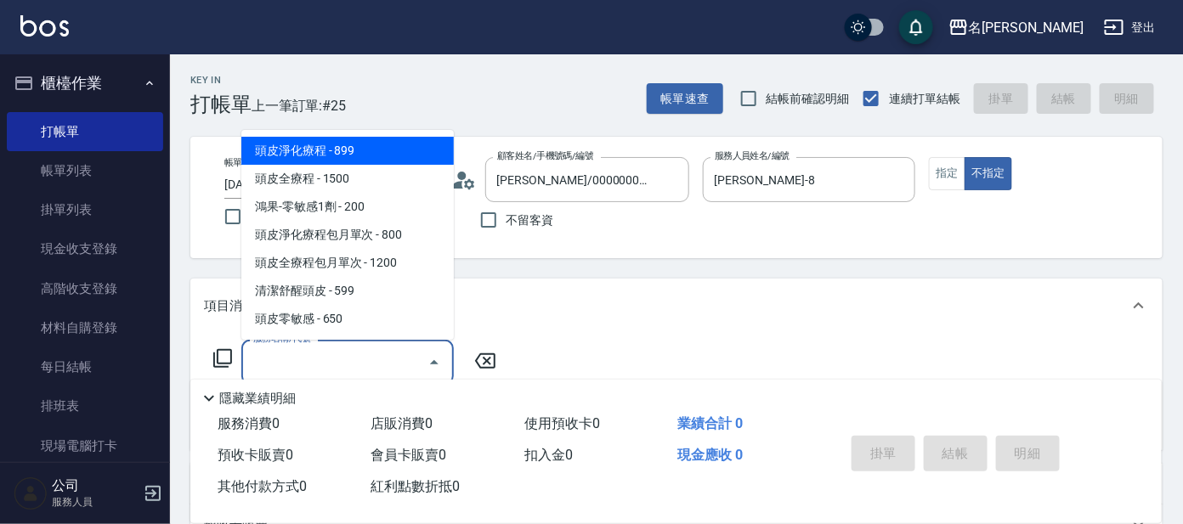
click at [322, 369] on input "服務名稱/代號" at bounding box center [335, 363] width 172 height 30
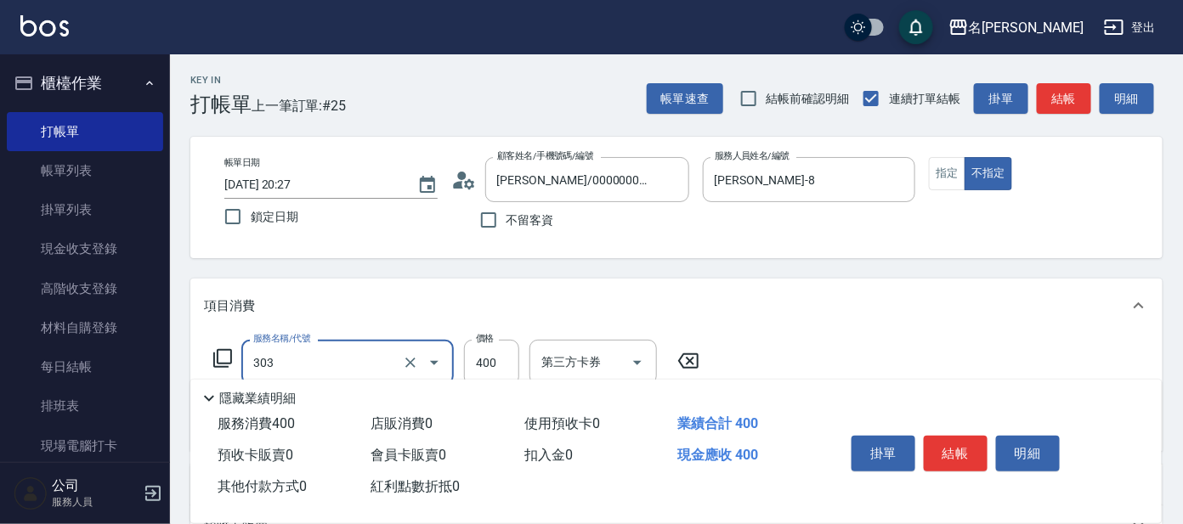
type input "剪髮C級設計師(303)"
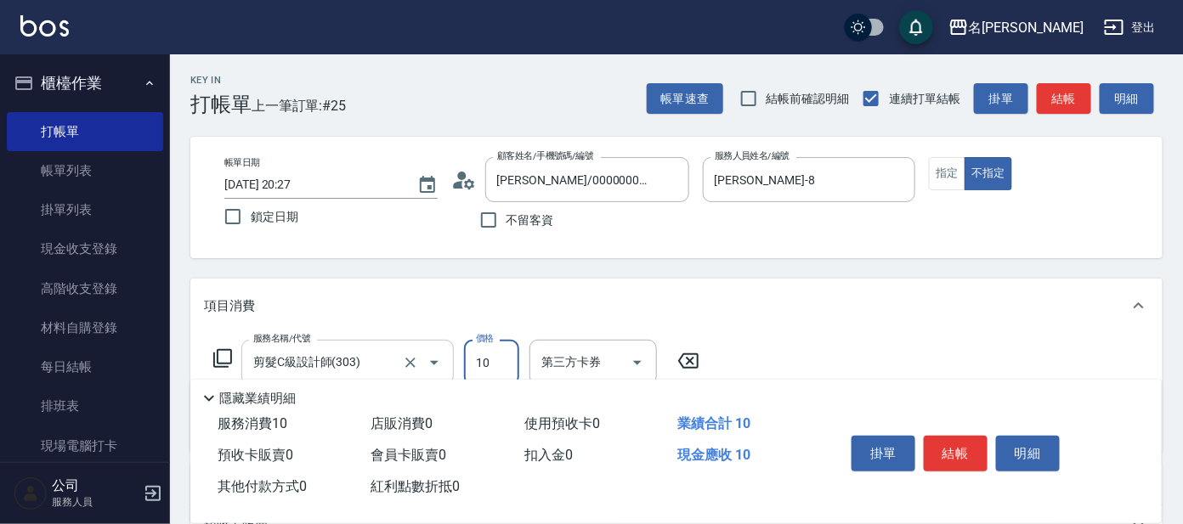
type input "100"
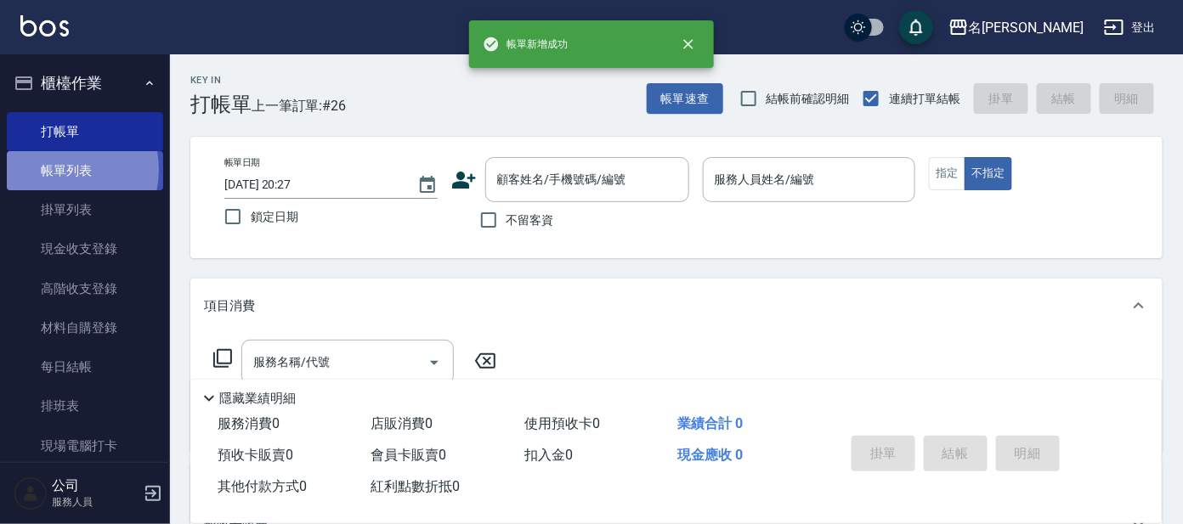
click at [54, 170] on link "帳單列表" at bounding box center [85, 170] width 156 height 39
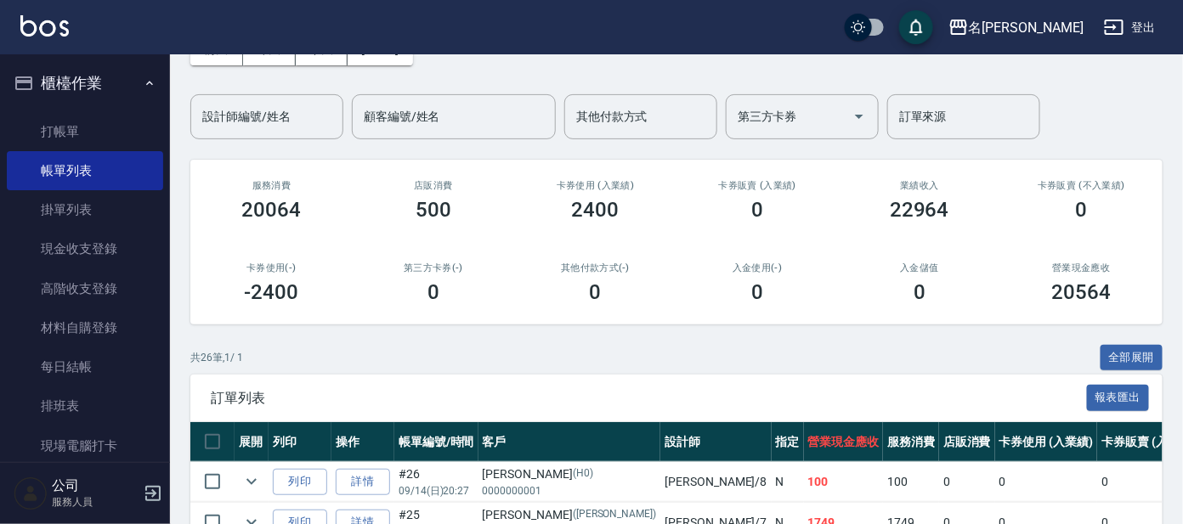
scroll to position [105, 0]
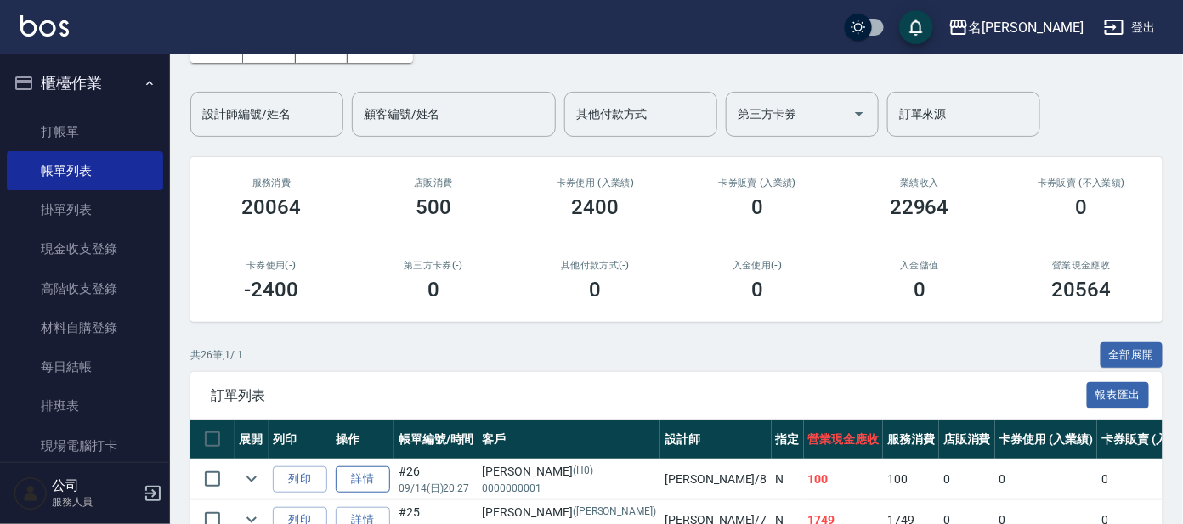
click at [358, 481] on link "詳情" at bounding box center [363, 480] width 54 height 26
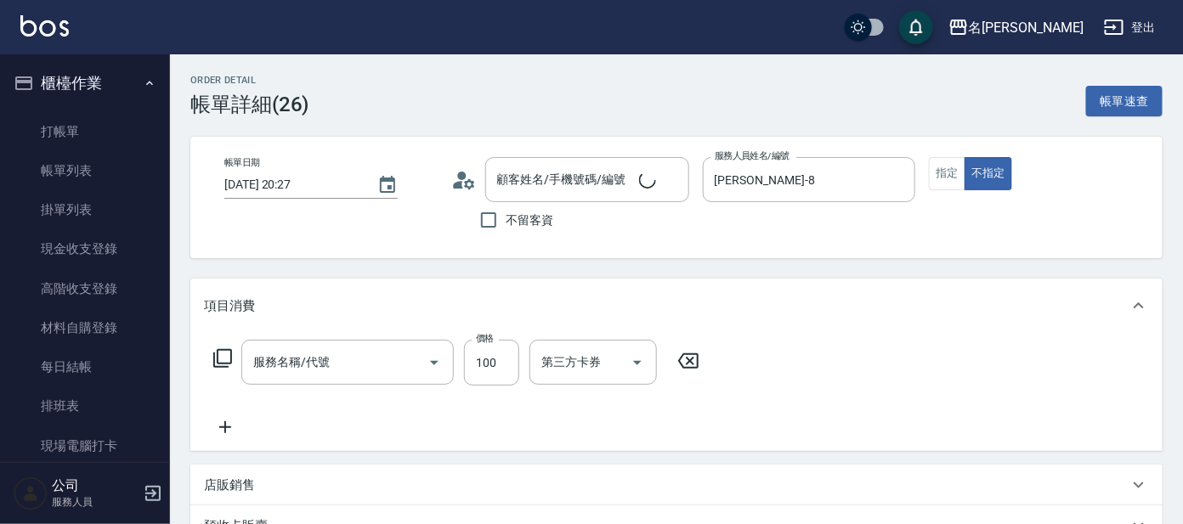
type input "[PERSON_NAME]-8"
type input "剪髮C級設計師(303)"
type input "[PERSON_NAME]/0000000001/H0"
drag, startPoint x: 955, startPoint y: 165, endPoint x: 956, endPoint y: 210, distance: 45.0
click at [959, 170] on button "指定" at bounding box center [947, 173] width 37 height 33
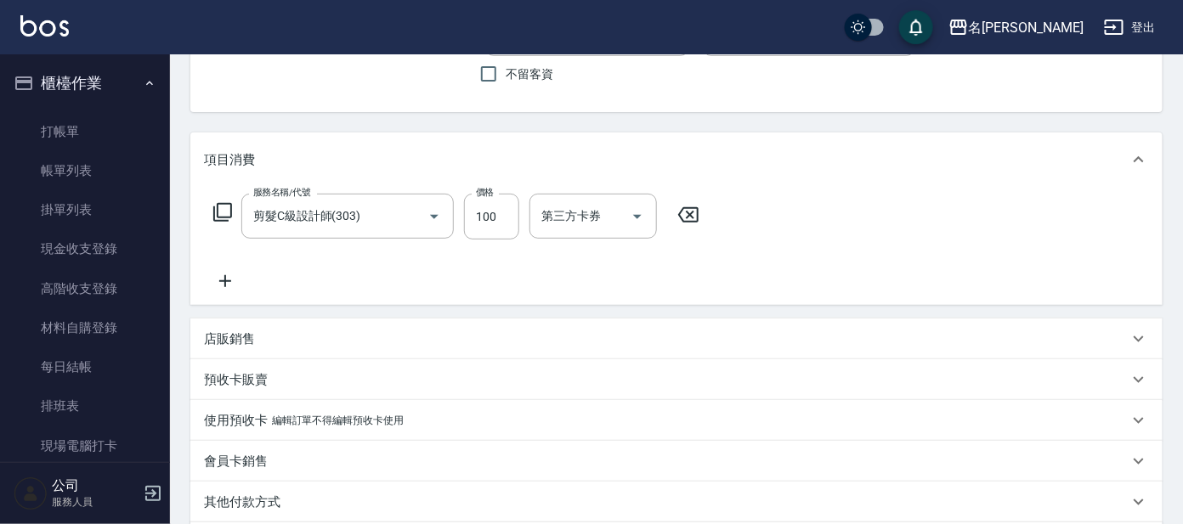
scroll to position [318, 0]
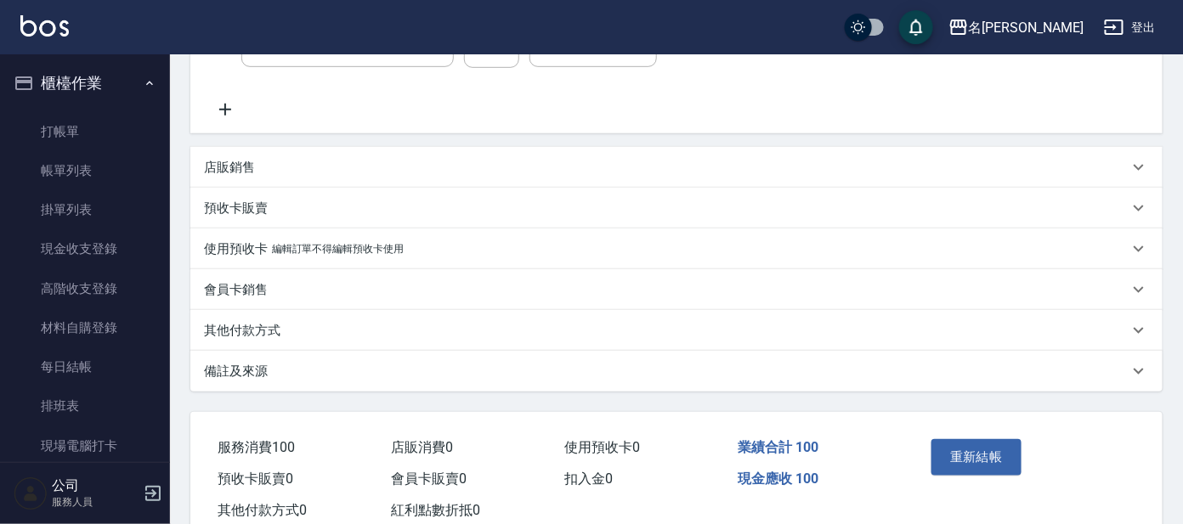
click at [971, 474] on div "重新結帳" at bounding box center [974, 470] width 99 height 74
click at [983, 461] on button "重新結帳" at bounding box center [976, 457] width 90 height 36
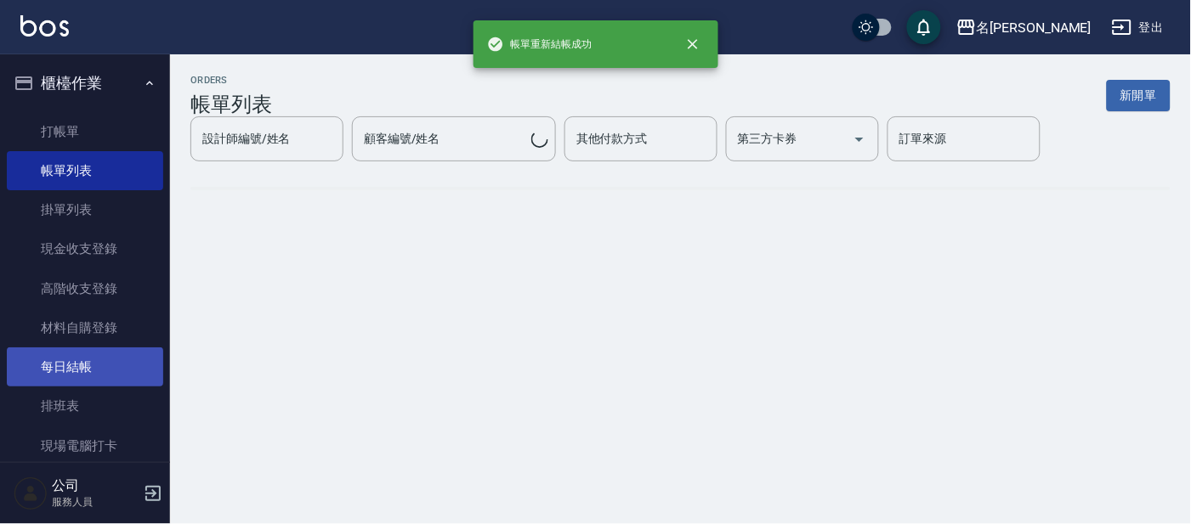
click at [78, 362] on link "每日結帳" at bounding box center [85, 367] width 156 height 39
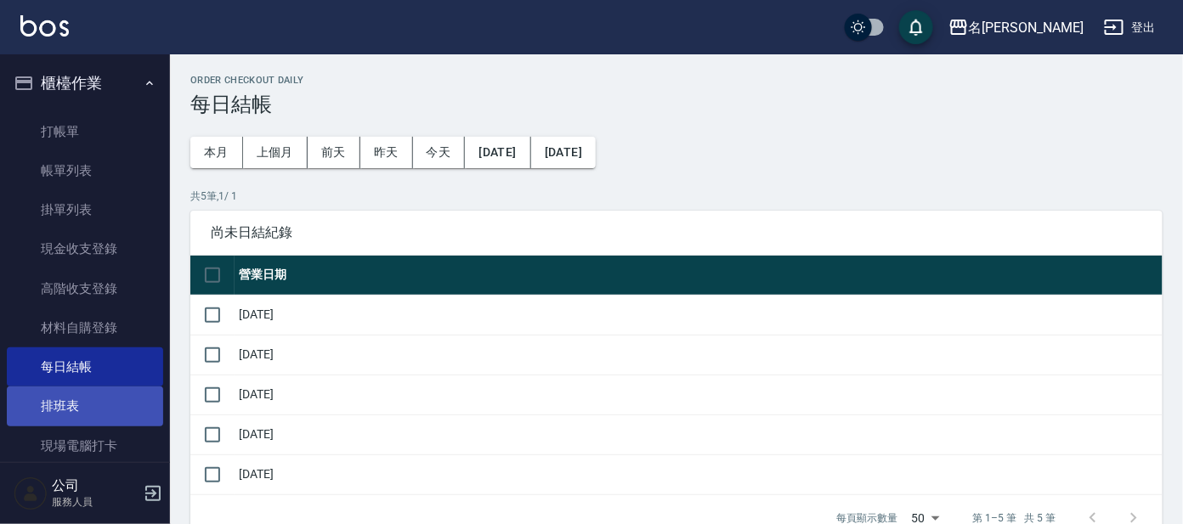
scroll to position [318, 0]
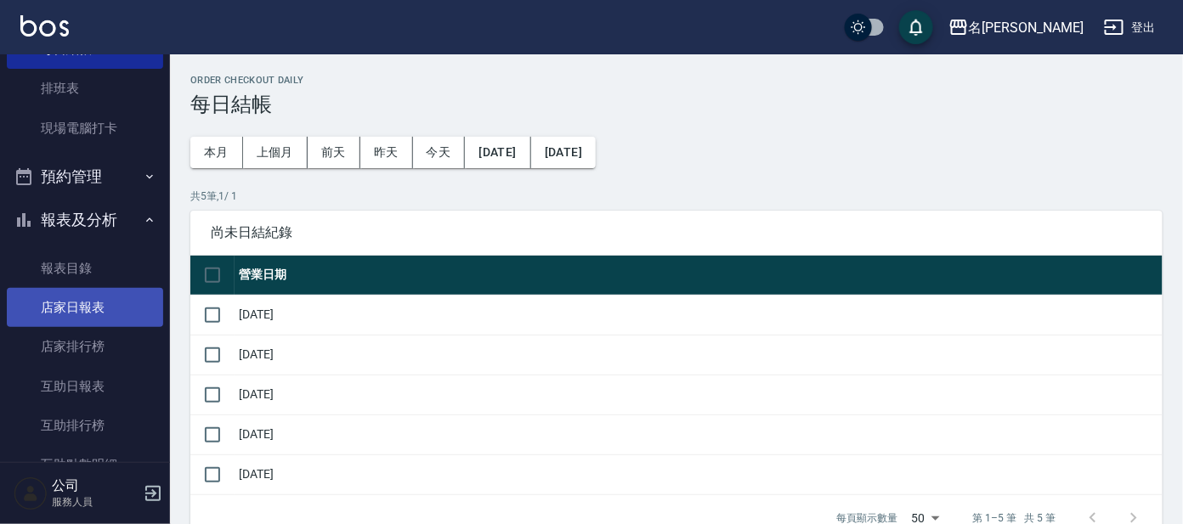
click at [81, 309] on link "店家日報表" at bounding box center [85, 307] width 156 height 39
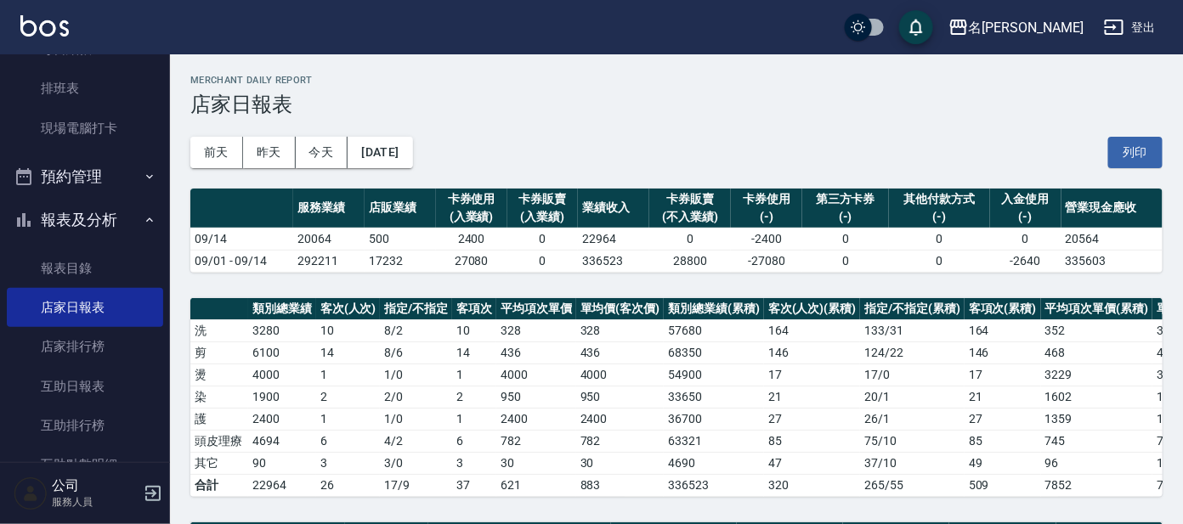
click at [800, 6] on div "名[PERSON_NAME]出" at bounding box center [591, 27] width 1183 height 54
